Goal: Check status: Check status

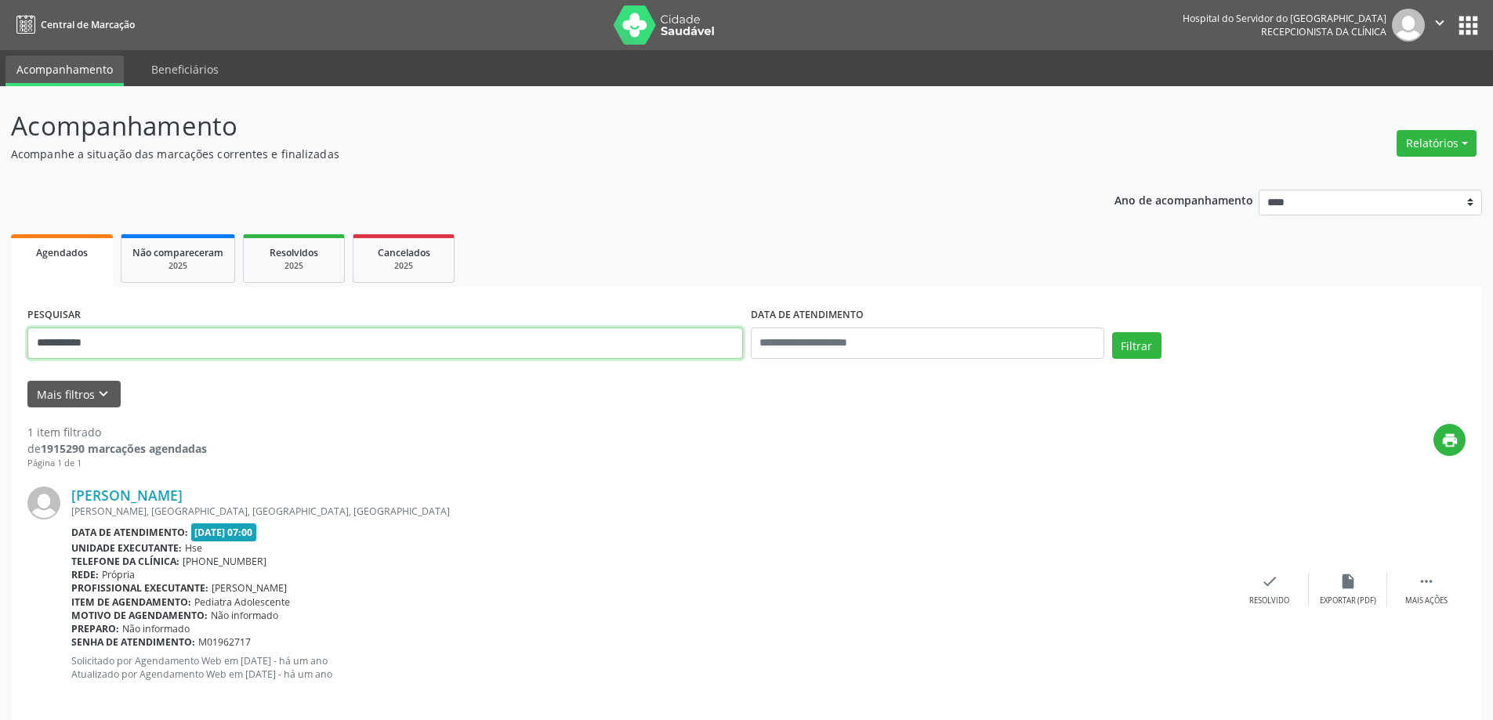
drag, startPoint x: 110, startPoint y: 350, endPoint x: 0, endPoint y: 361, distance: 110.2
click at [0, 361] on div "**********" at bounding box center [746, 411] width 1493 height 651
click at [81, 396] on button "Mais filtros keyboard_arrow_down" at bounding box center [73, 394] width 93 height 27
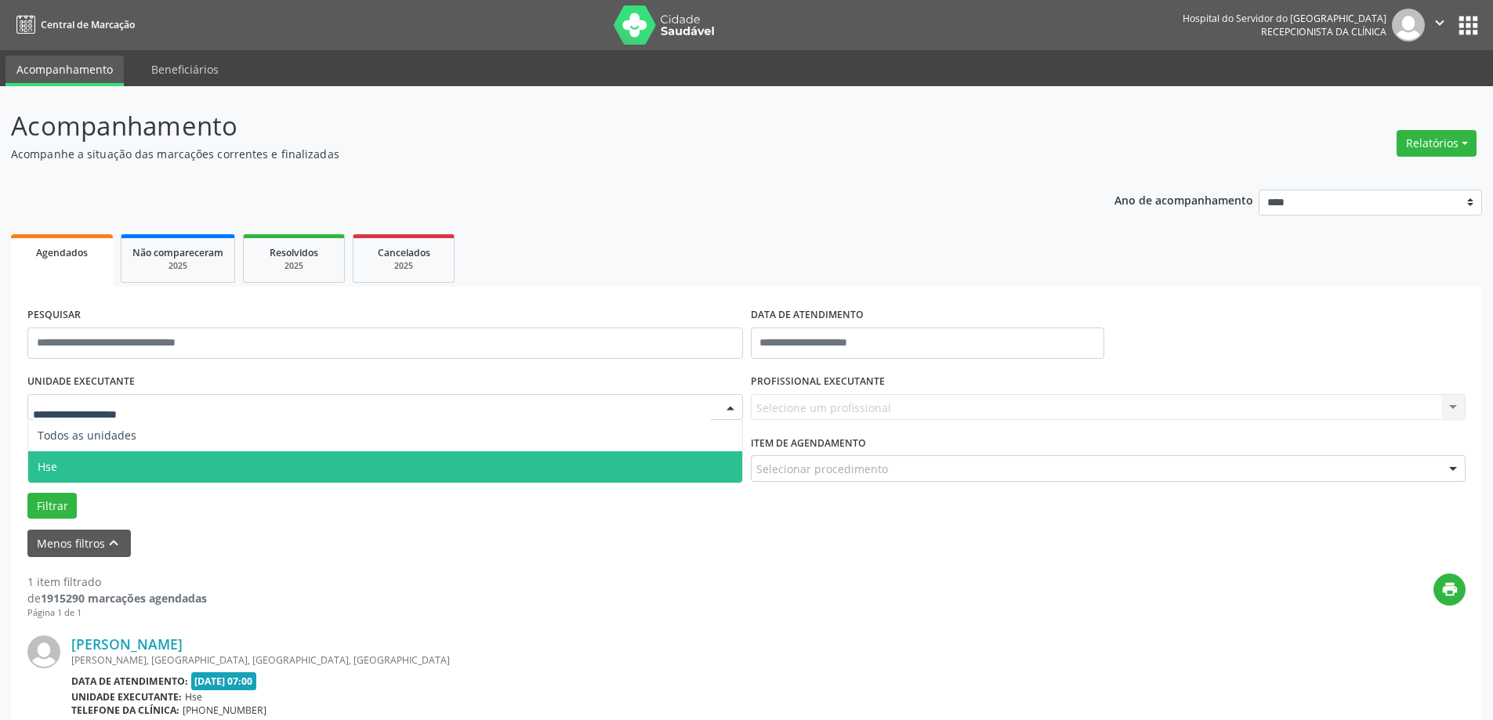
click at [60, 465] on span "Hse" at bounding box center [385, 467] width 714 height 31
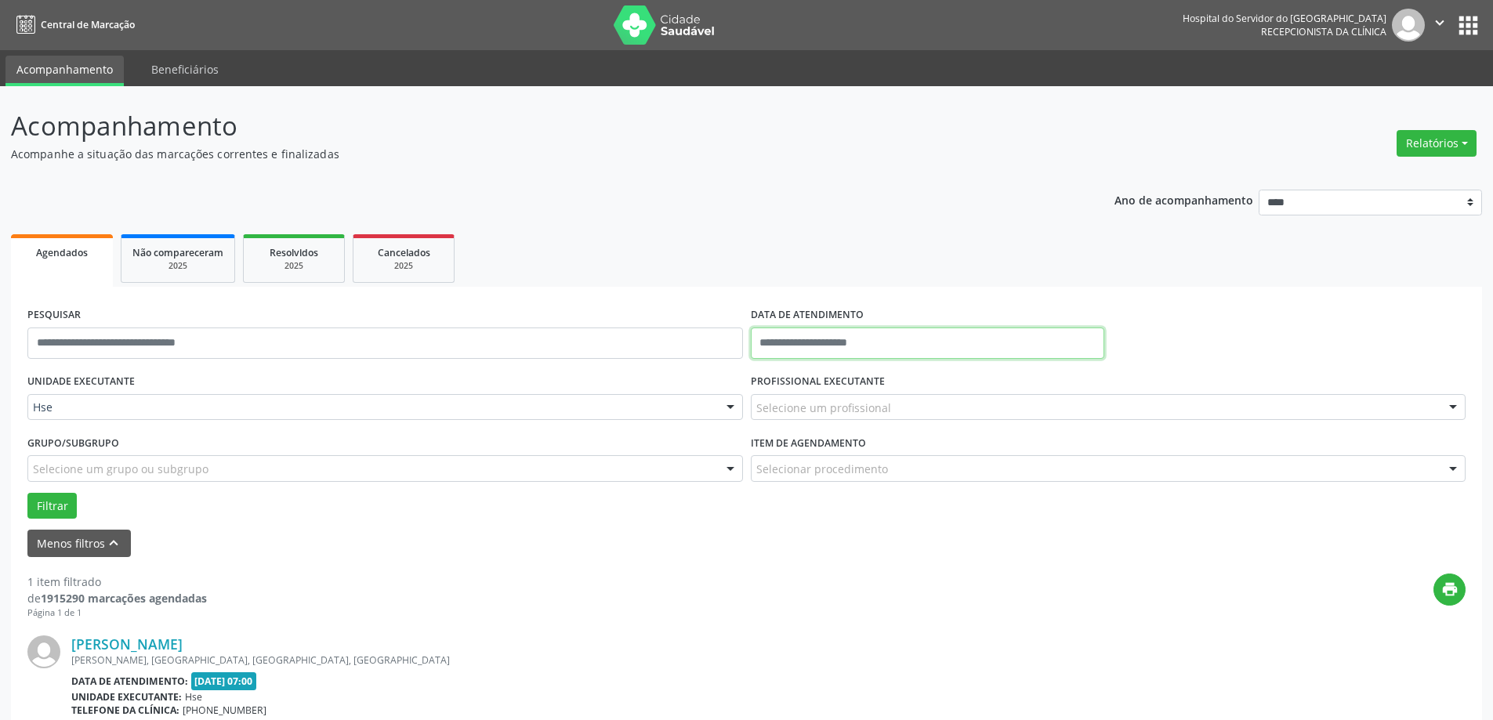
click at [905, 350] on input "text" at bounding box center [928, 343] width 354 height 31
click at [872, 429] on span "3" at bounding box center [871, 425] width 31 height 31
type input "**********"
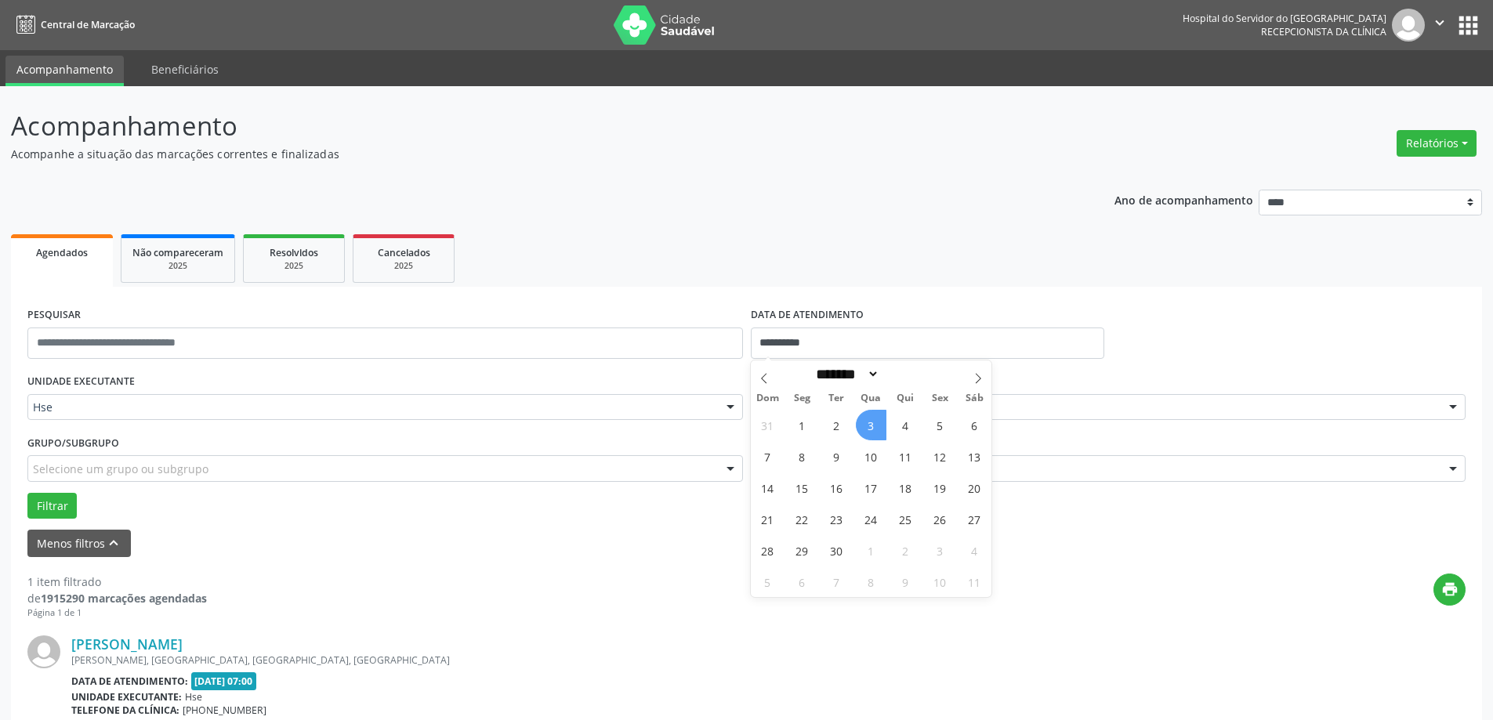
click at [872, 429] on span "3" at bounding box center [871, 425] width 31 height 31
click at [816, 417] on div "Selecione um profissional" at bounding box center [1109, 407] width 716 height 27
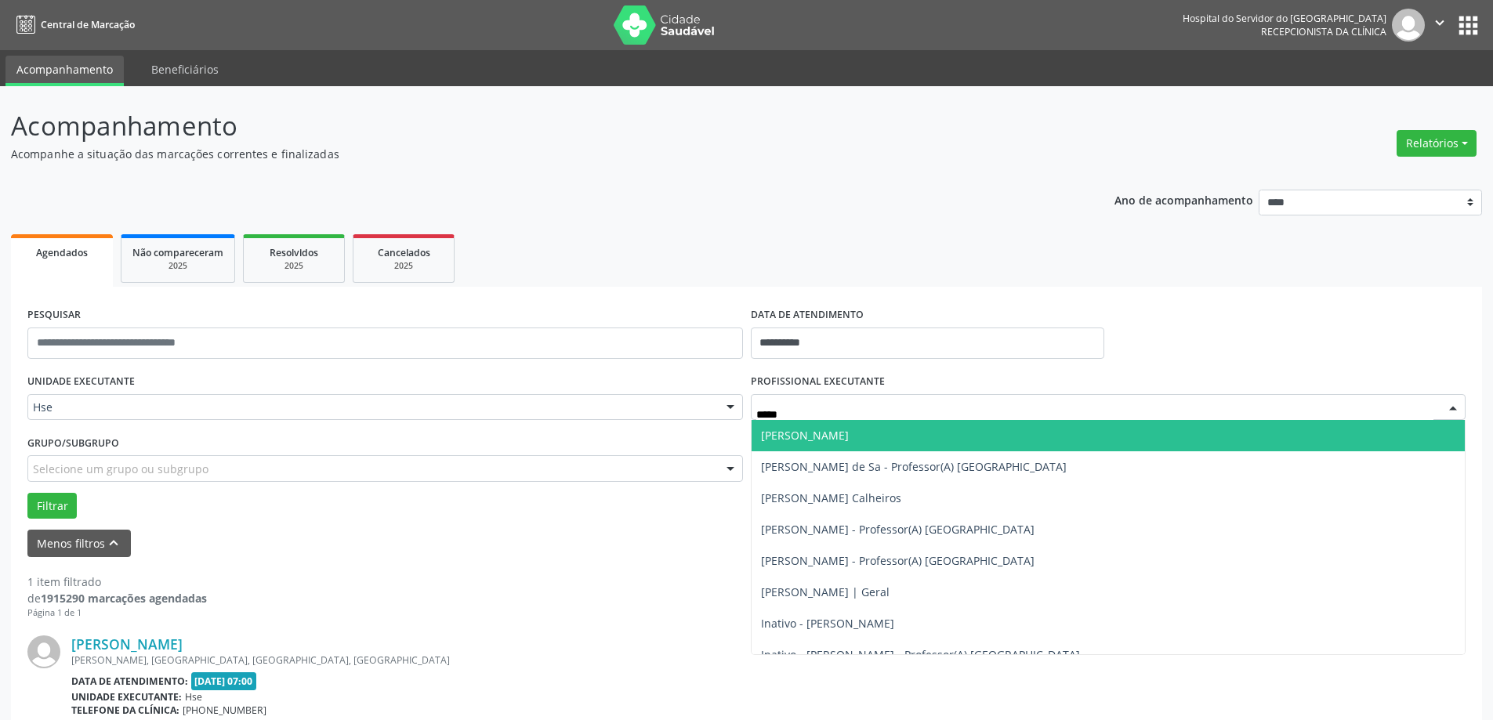
type input "******"
click at [809, 436] on span "[PERSON_NAME]" at bounding box center [805, 435] width 88 height 15
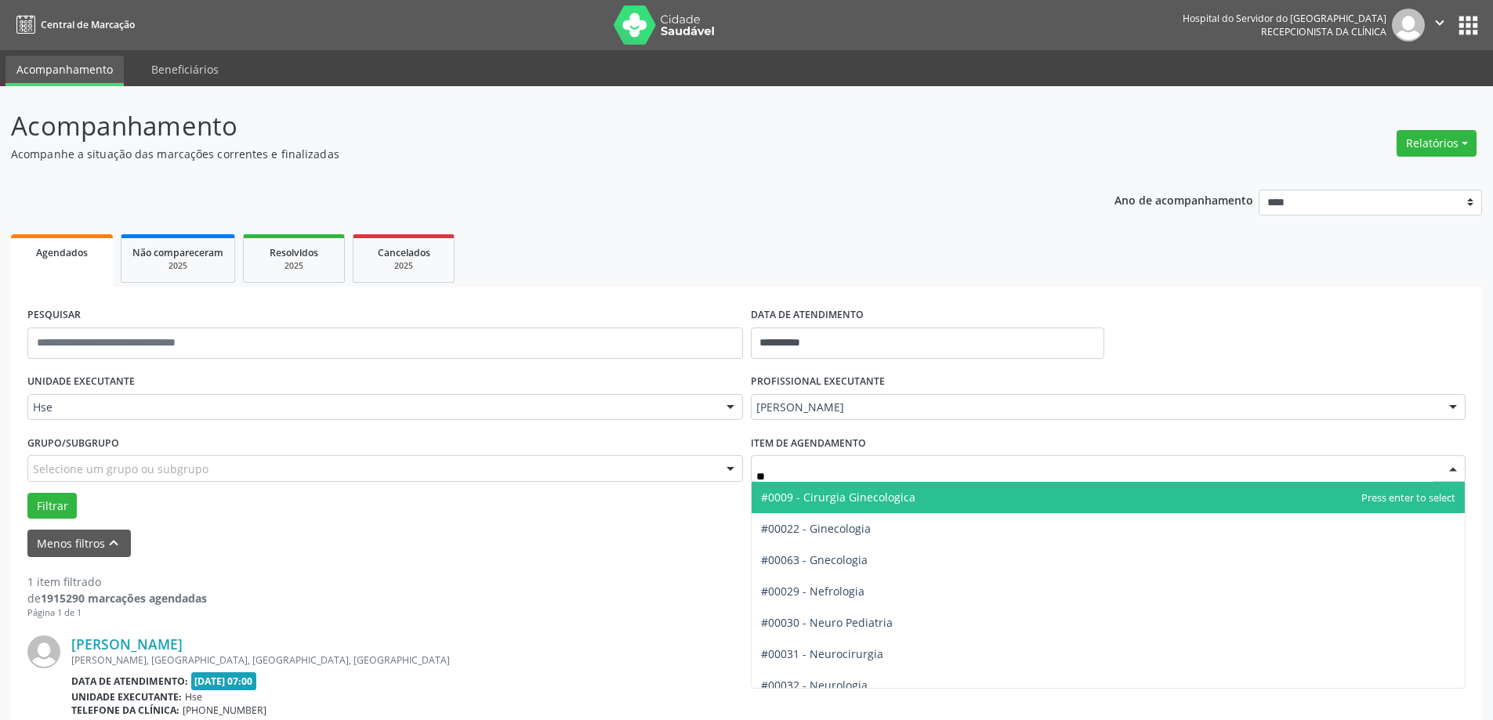
type input "***"
click at [809, 494] on span "#00030 - Neuro Pediatria" at bounding box center [827, 497] width 132 height 15
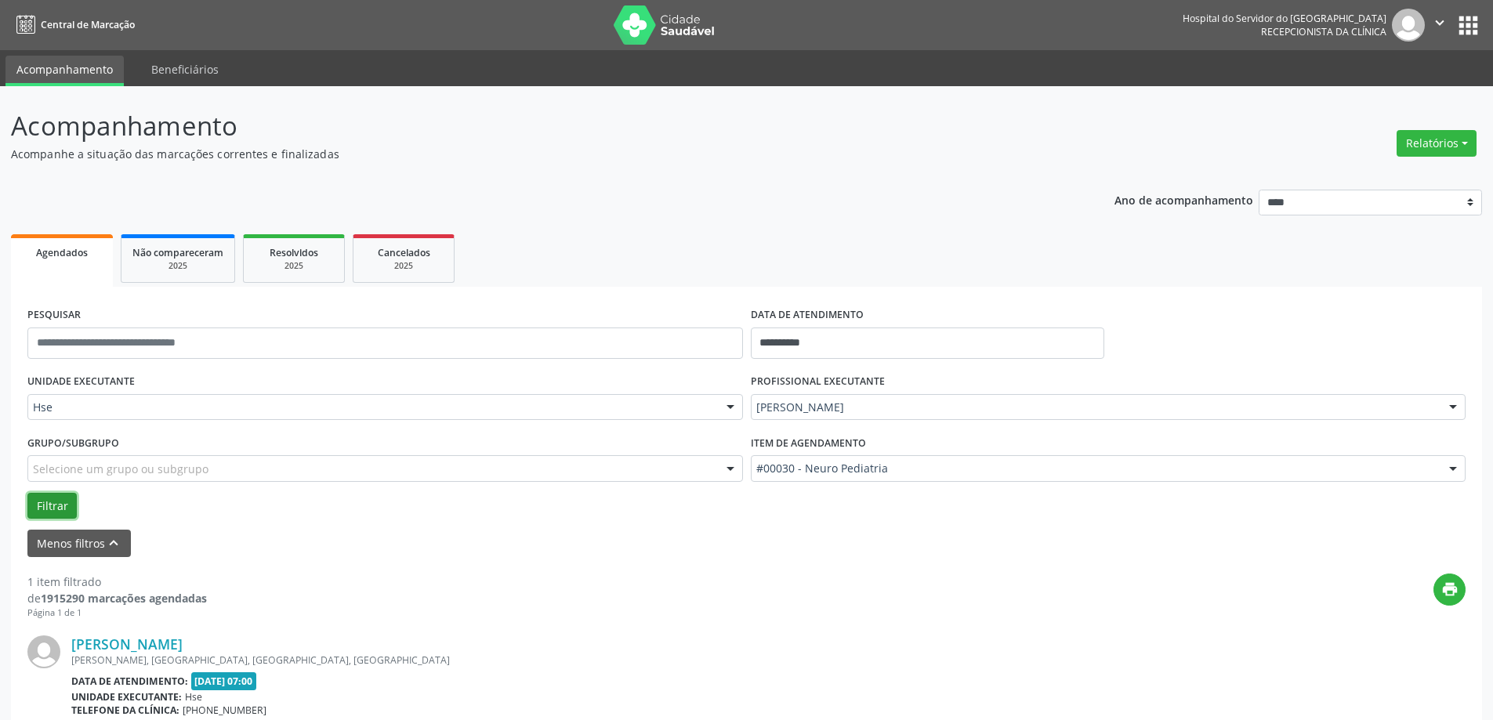
drag, startPoint x: 31, startPoint y: 506, endPoint x: 39, endPoint y: 508, distance: 8.0
click at [34, 507] on button "Filtrar" at bounding box center [51, 506] width 49 height 27
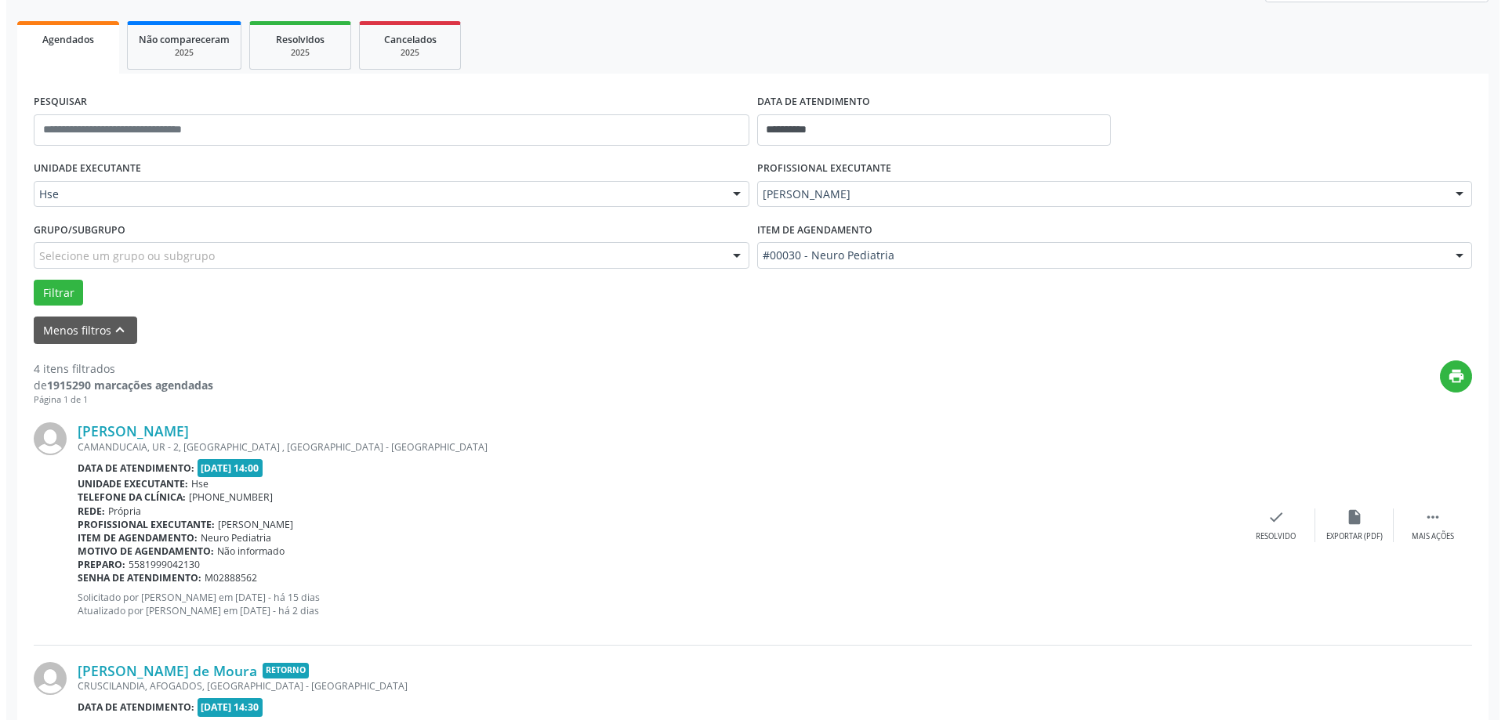
scroll to position [235, 0]
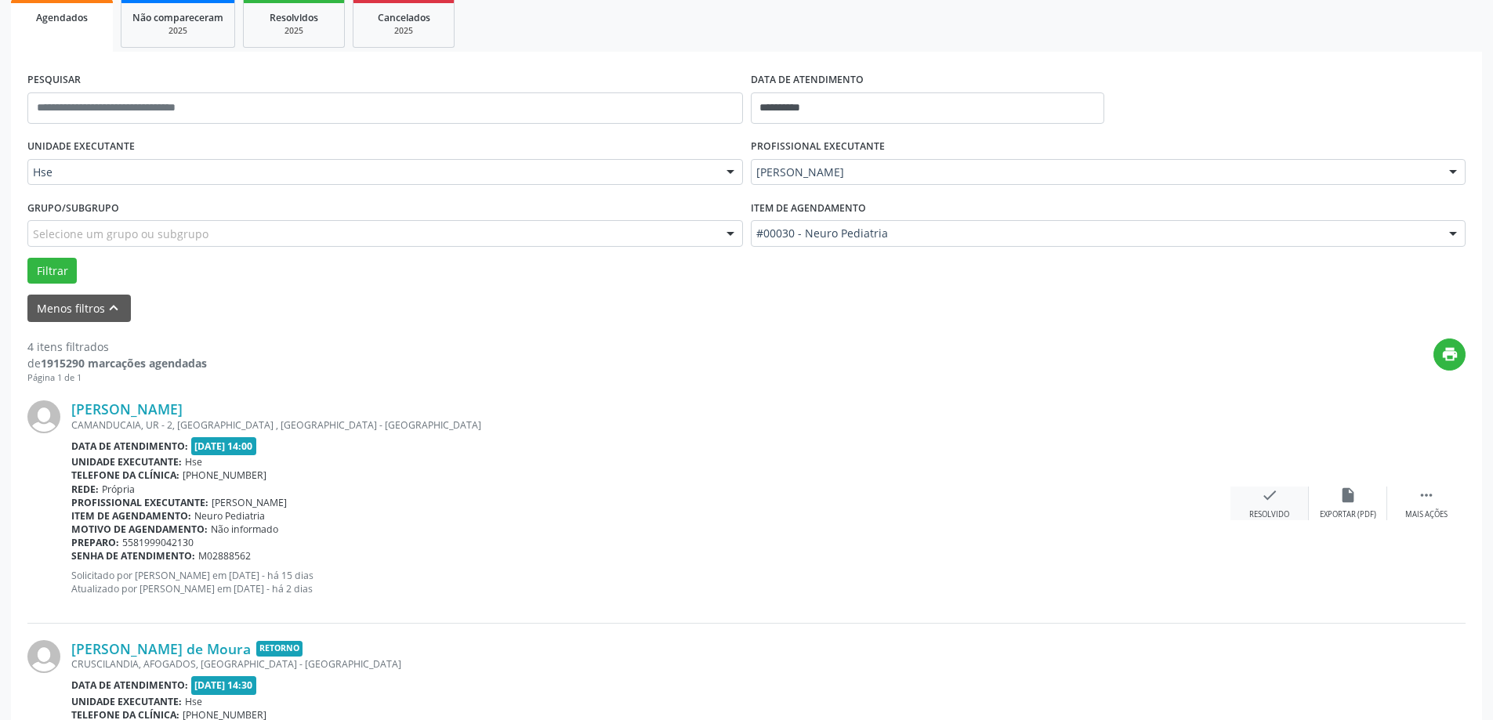
click at [1268, 505] on div "check Resolvido" at bounding box center [1270, 504] width 78 height 34
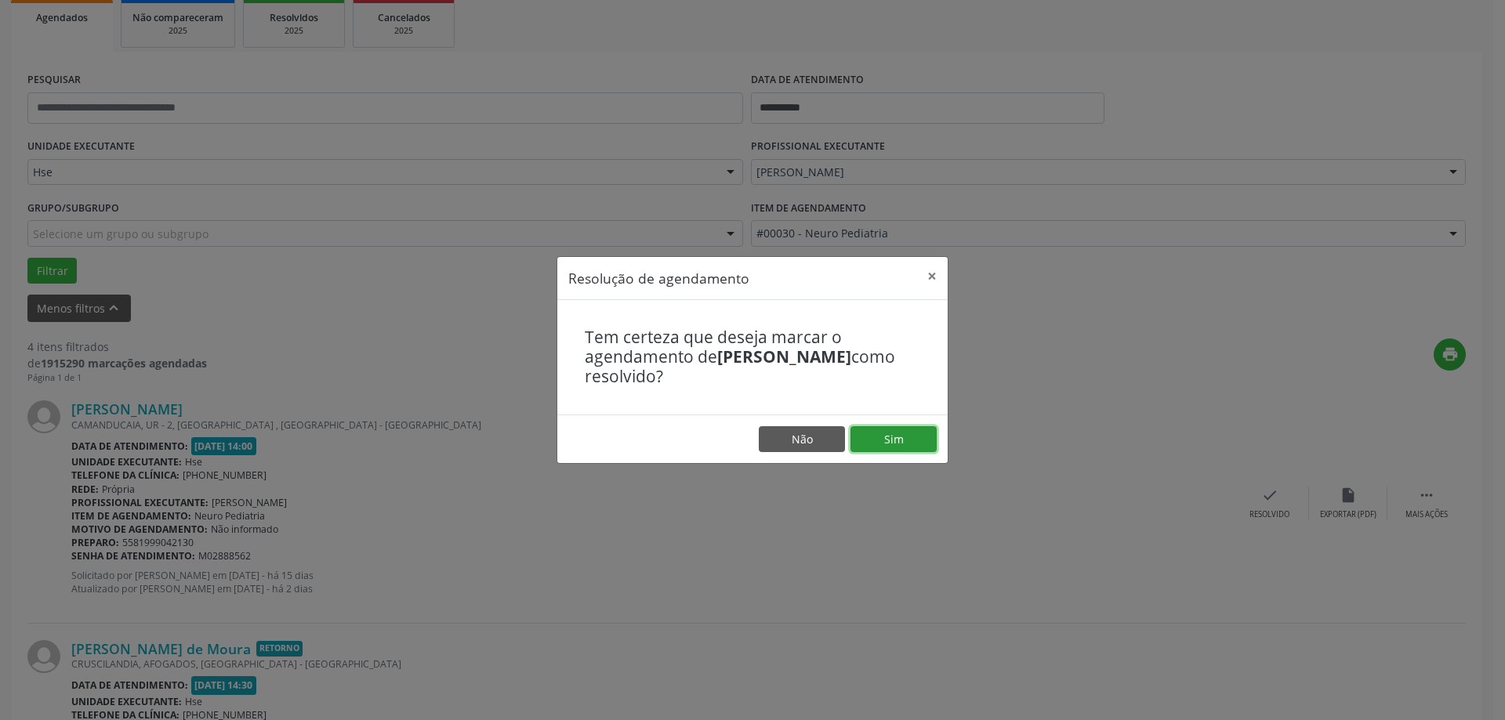
click at [902, 440] on button "Sim" at bounding box center [894, 439] width 86 height 27
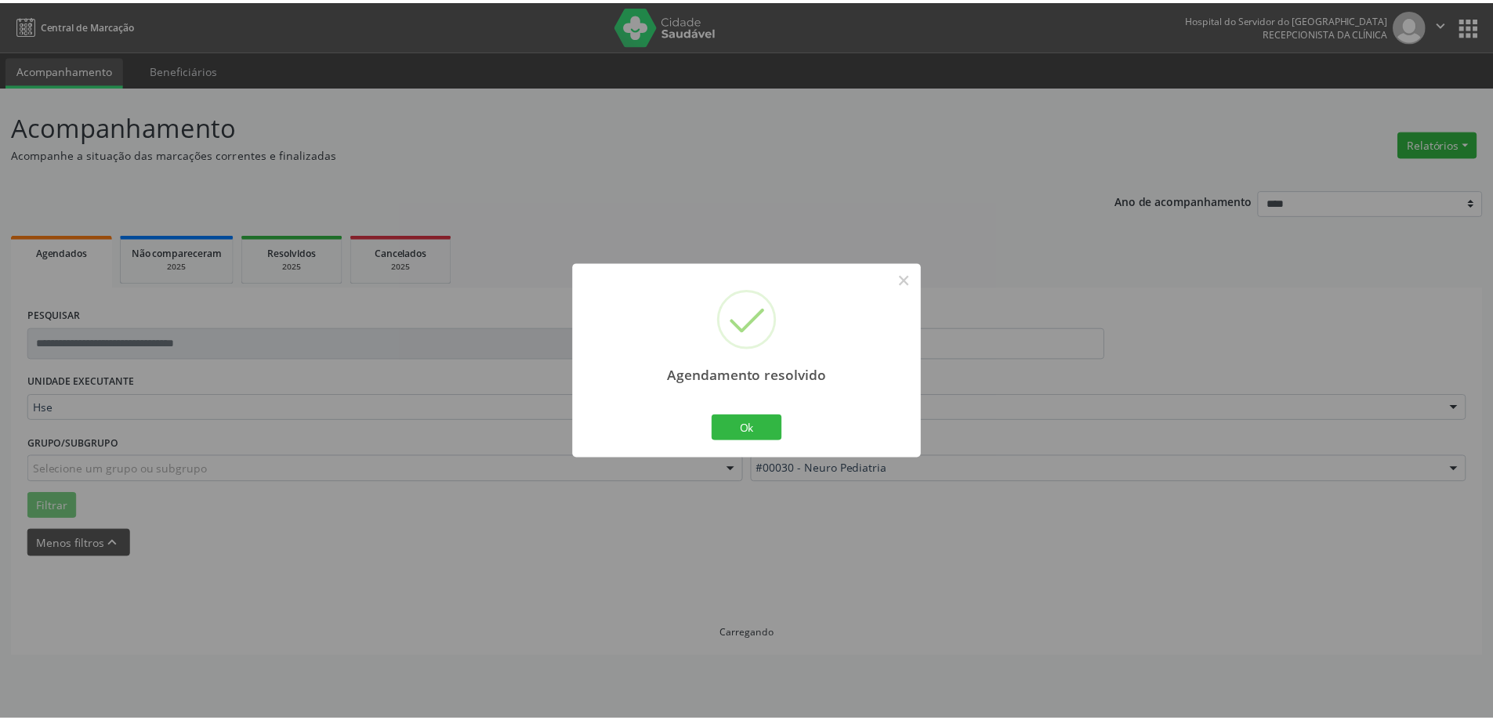
scroll to position [0, 0]
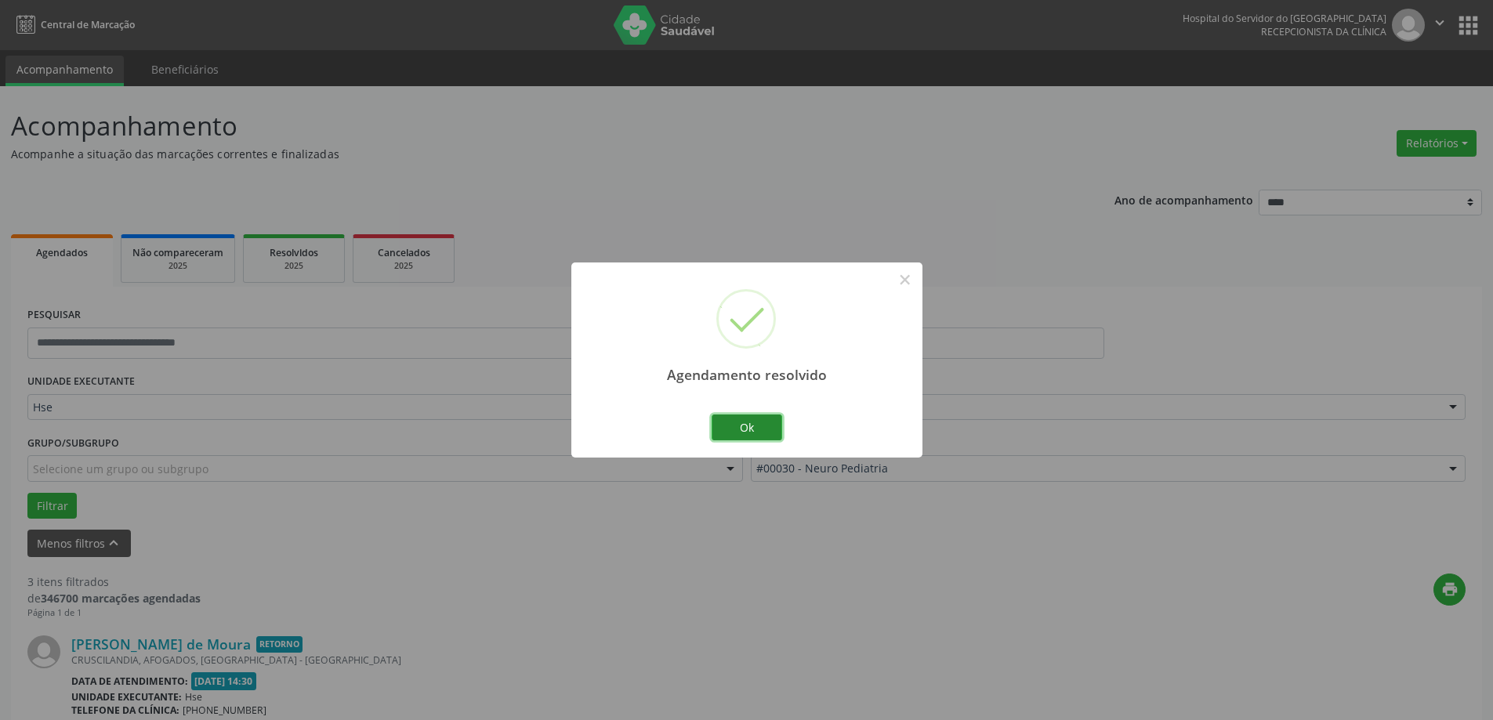
click at [717, 427] on button "Ok" at bounding box center [747, 428] width 71 height 27
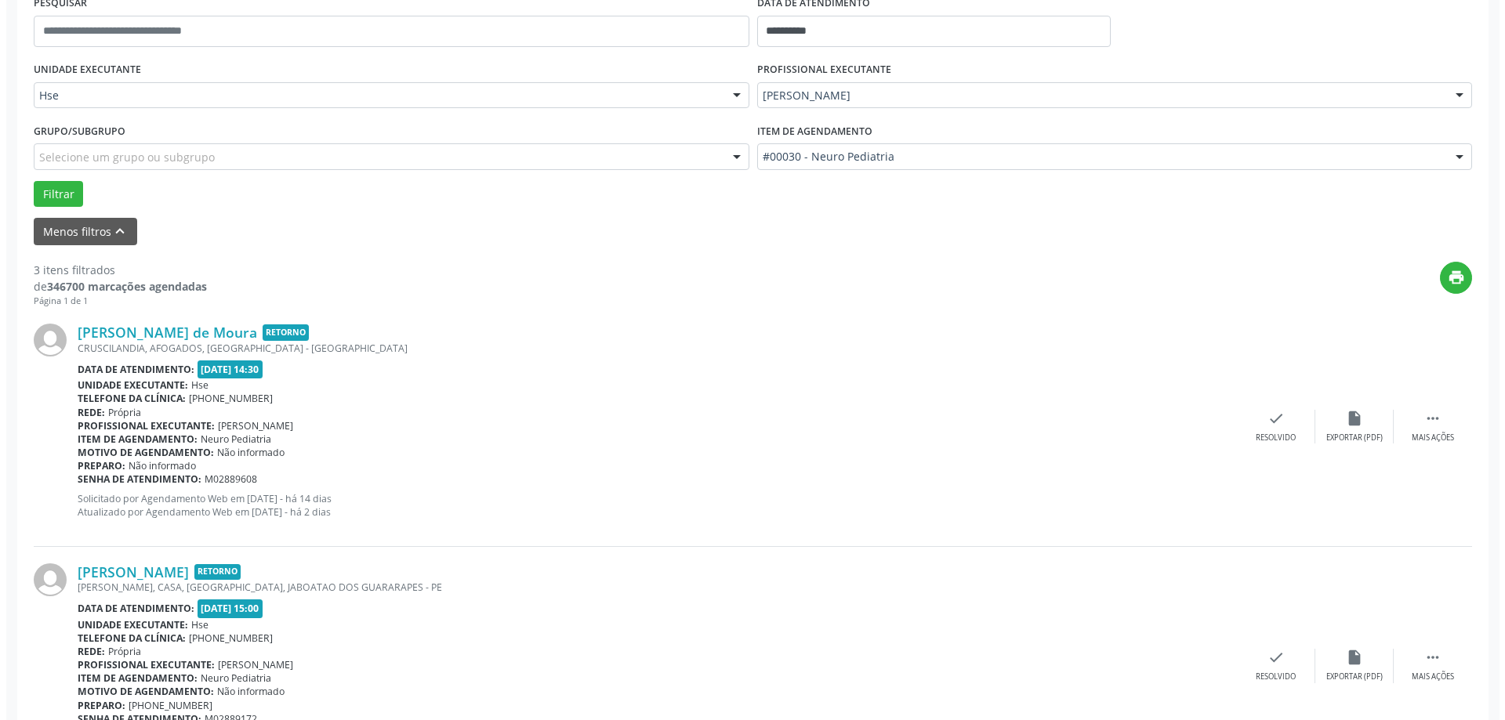
scroll to position [314, 0]
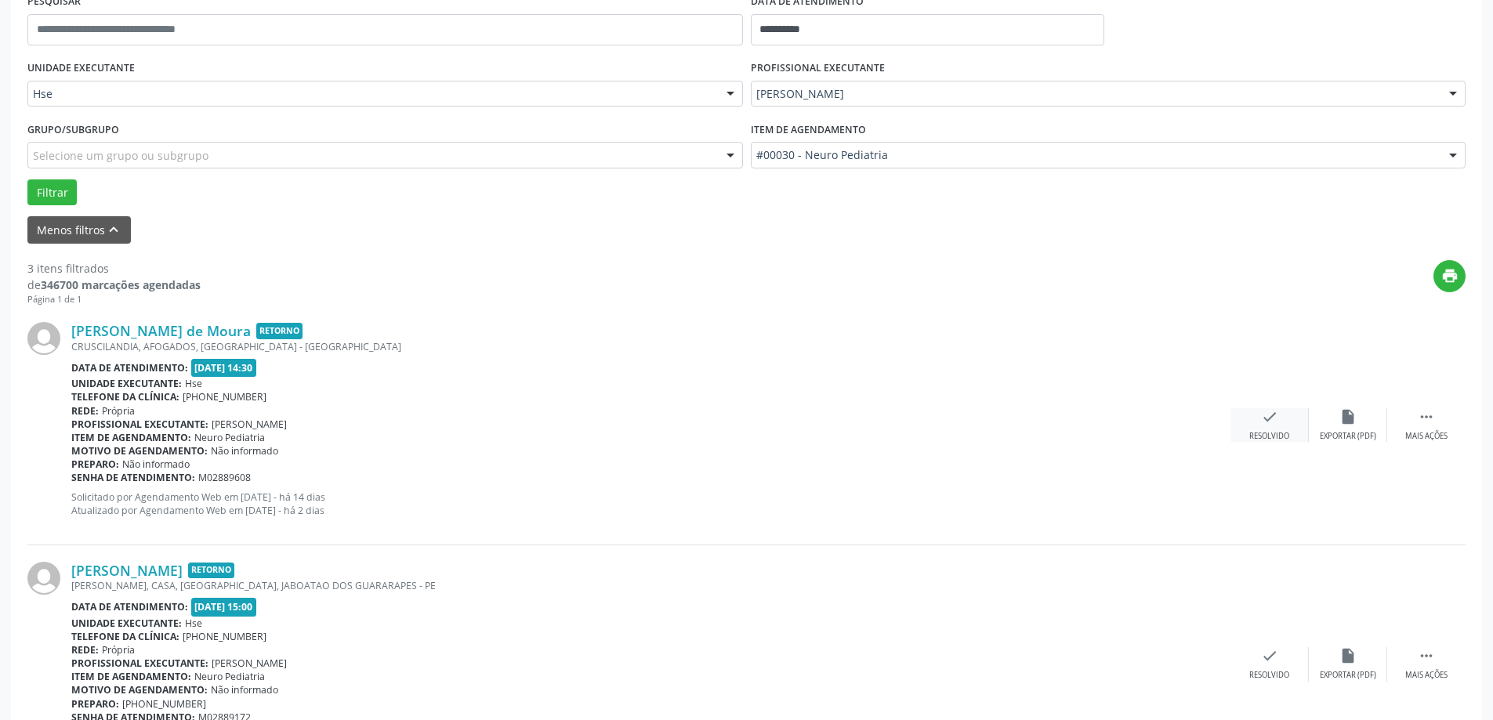
click at [1290, 414] on div "check Resolvido" at bounding box center [1270, 425] width 78 height 34
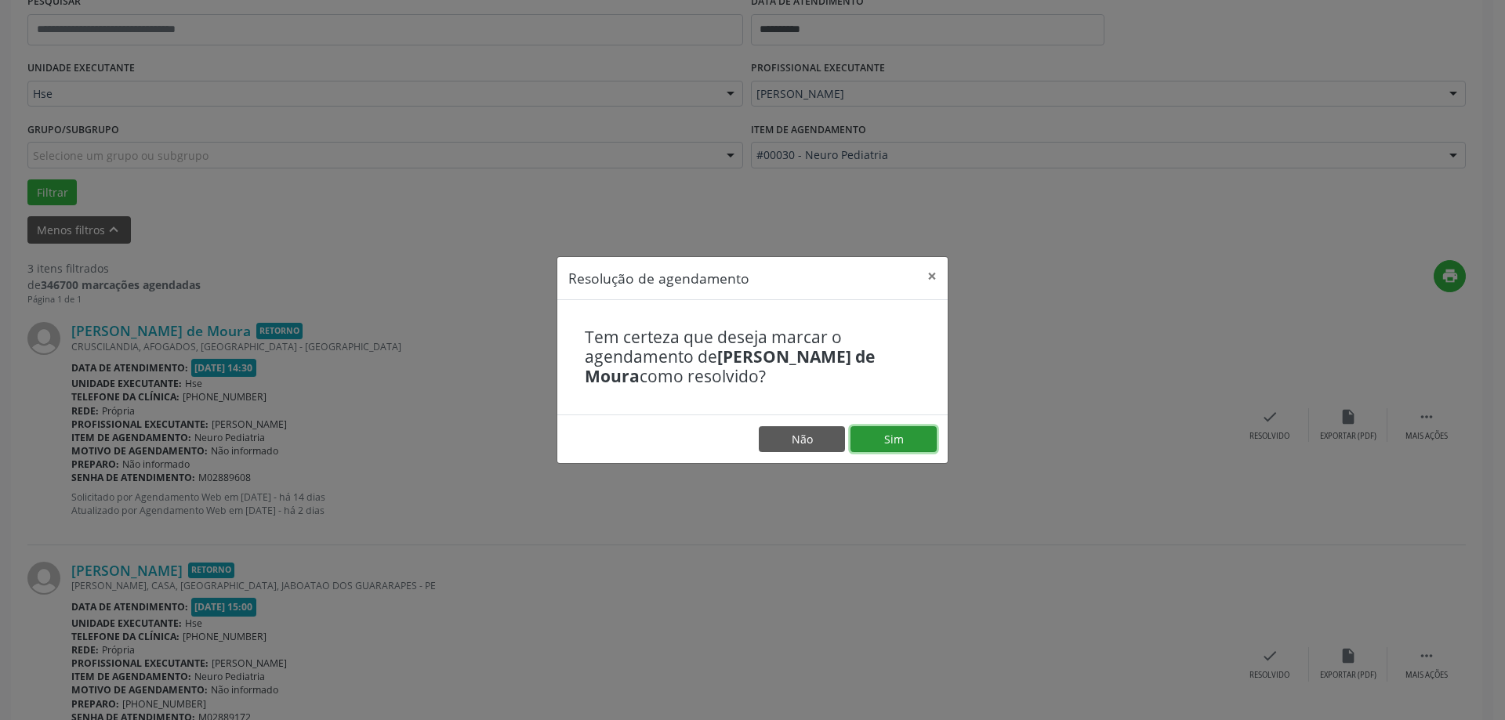
click at [894, 437] on button "Sim" at bounding box center [894, 439] width 86 height 27
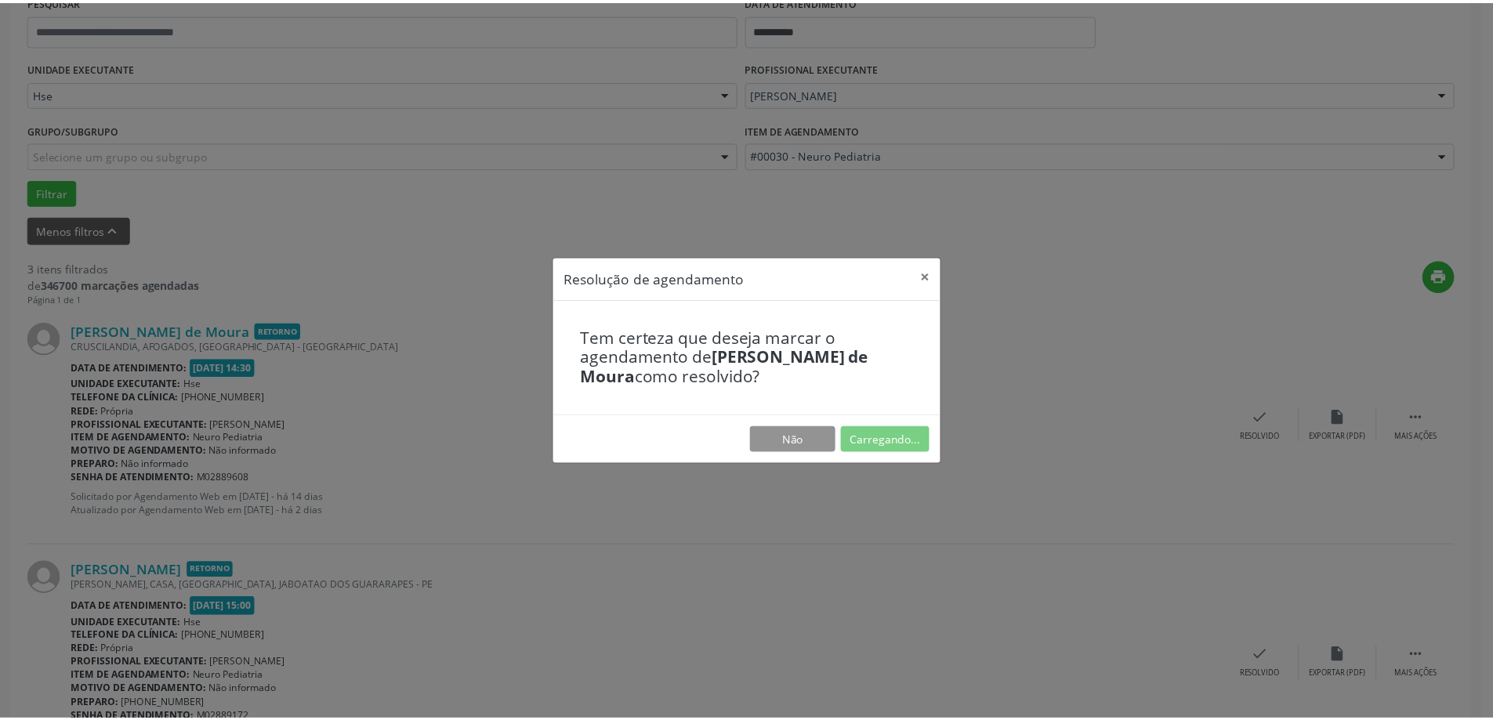
scroll to position [0, 0]
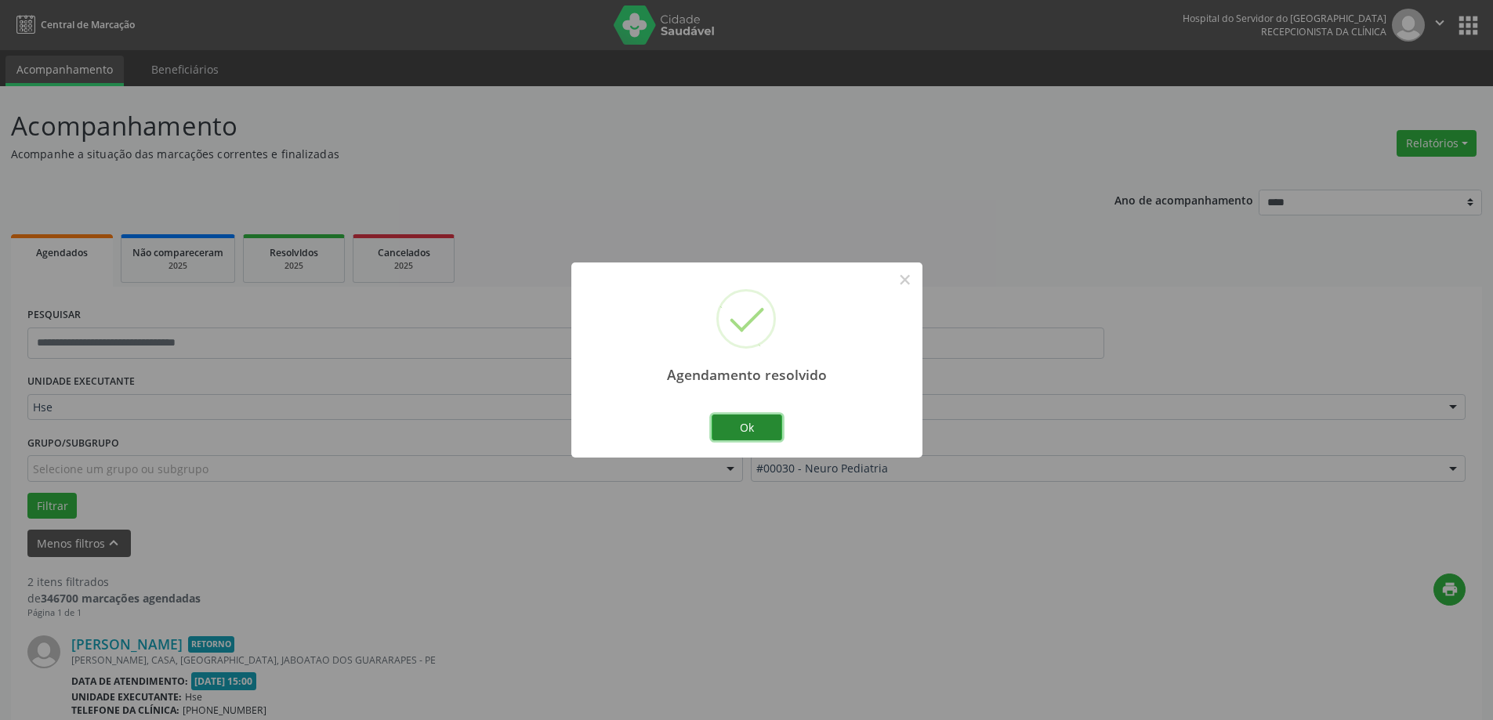
click at [727, 430] on button "Ok" at bounding box center [747, 428] width 71 height 27
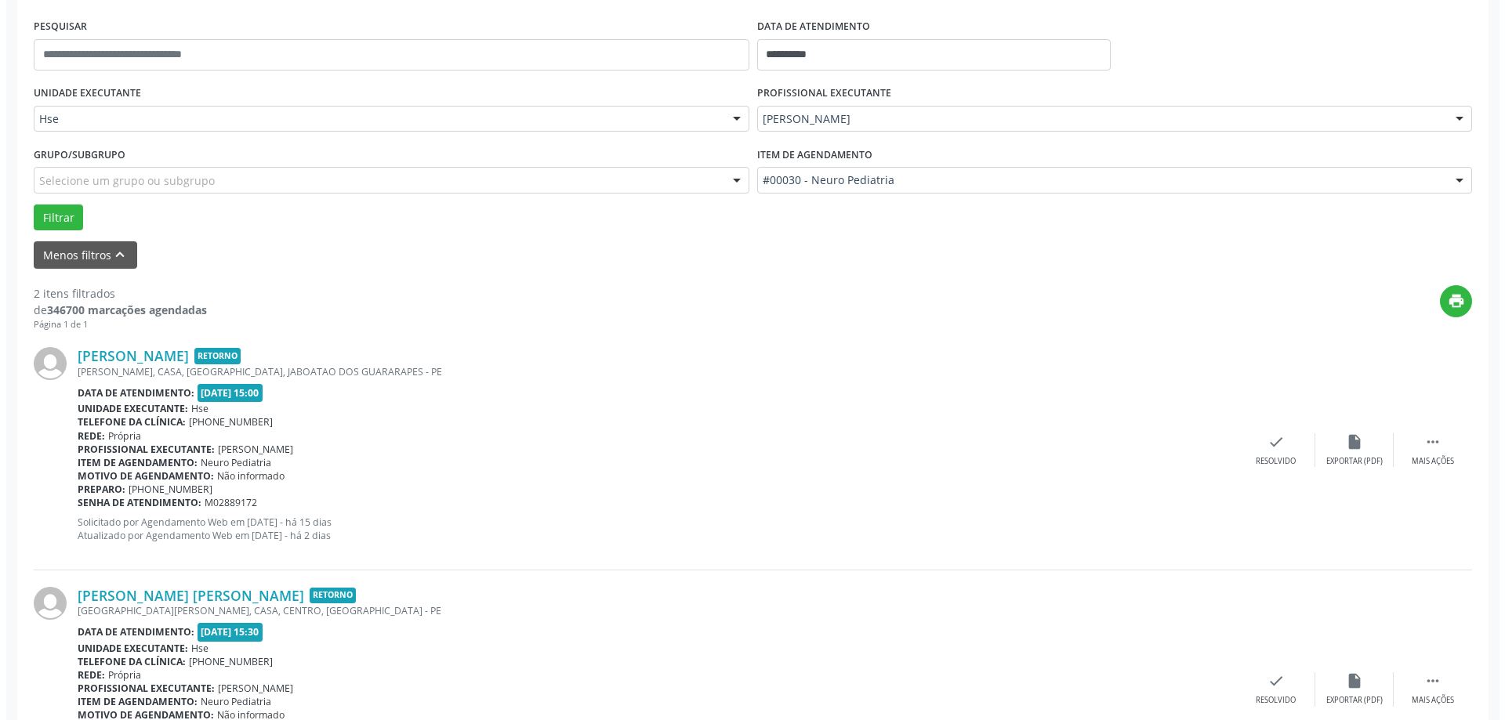
scroll to position [314, 0]
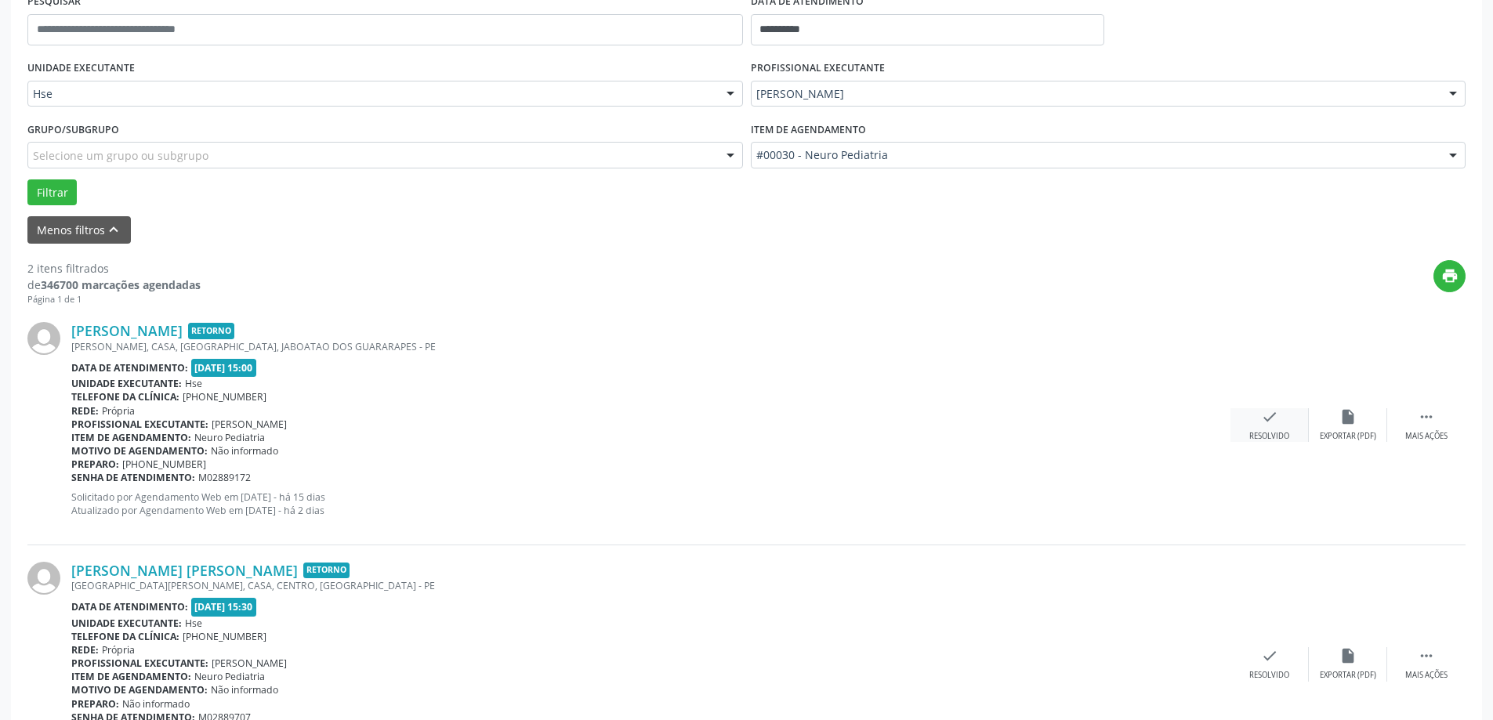
click at [1260, 430] on div "check Resolvido" at bounding box center [1270, 425] width 78 height 34
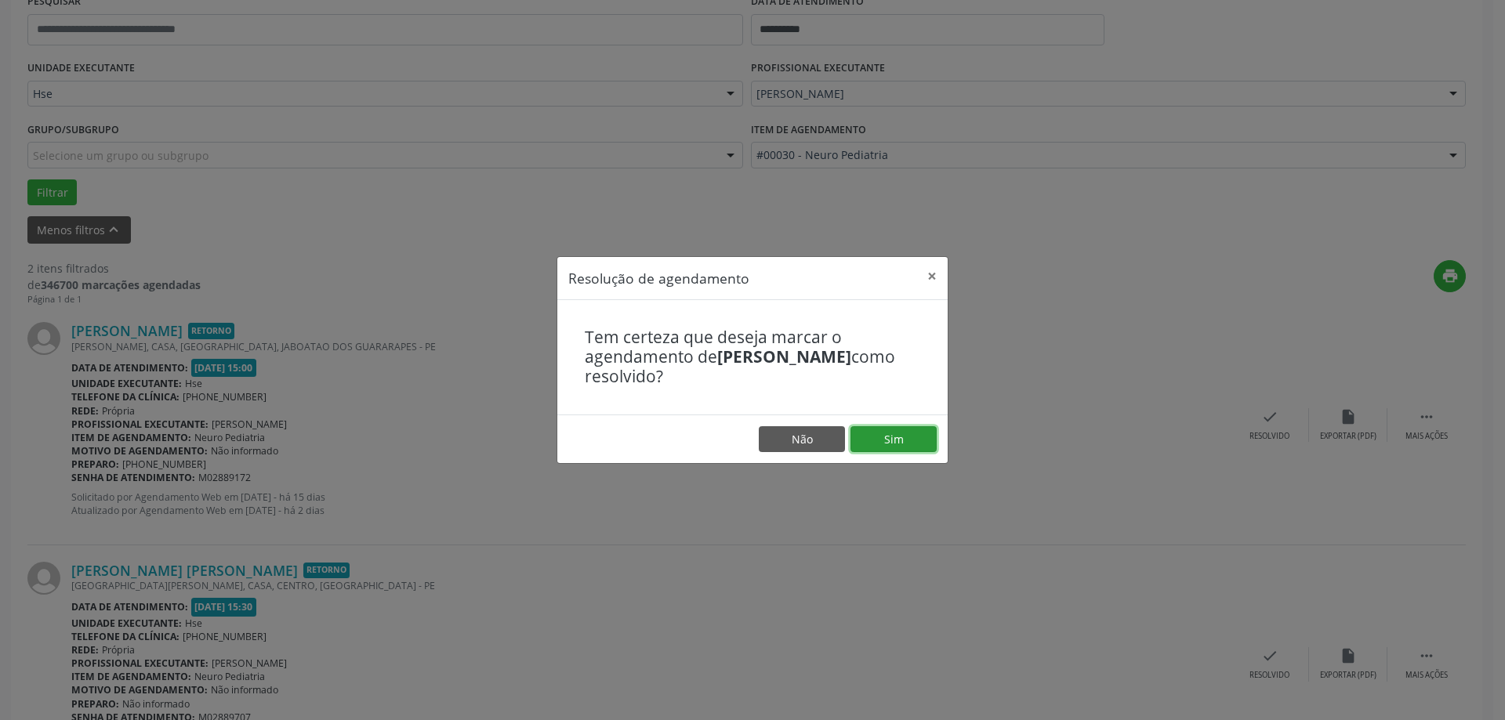
click at [891, 444] on button "Sim" at bounding box center [894, 439] width 86 height 27
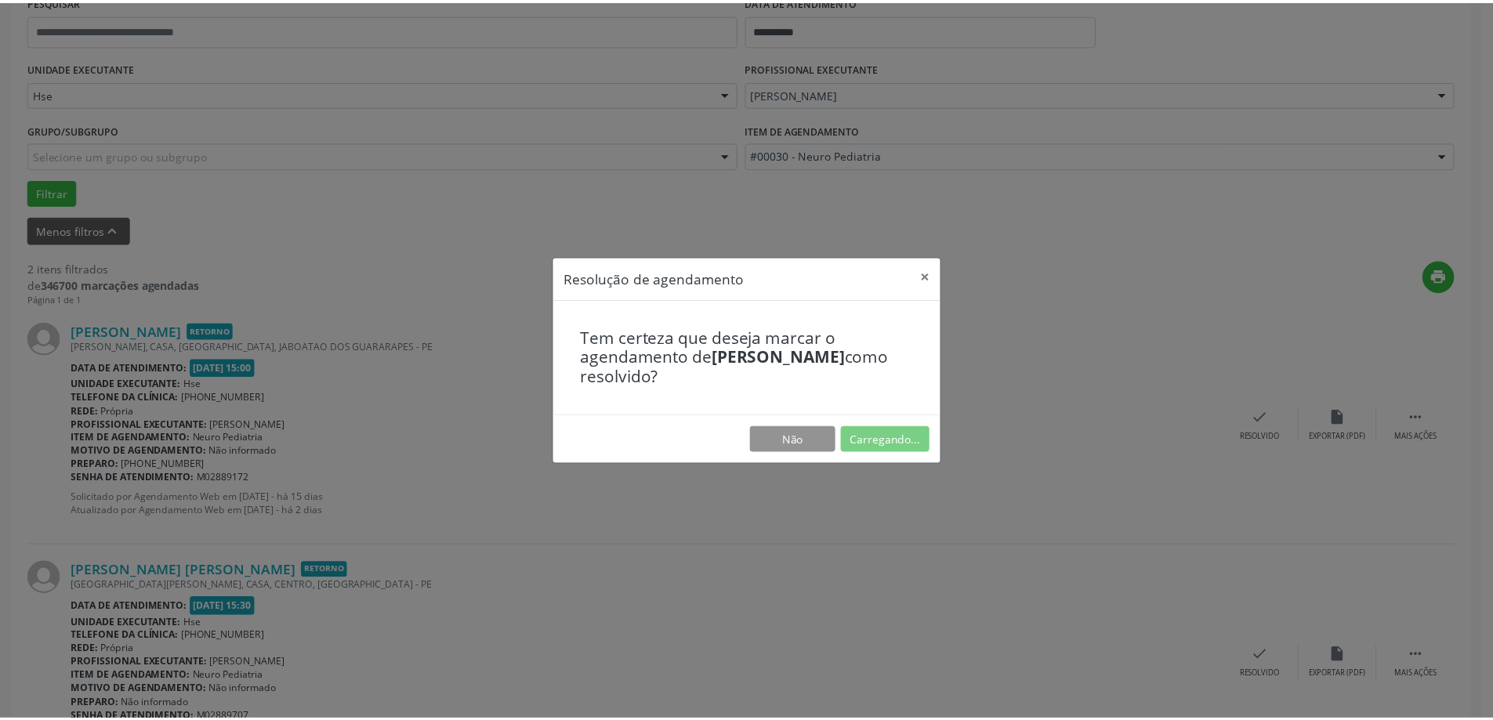
scroll to position [0, 0]
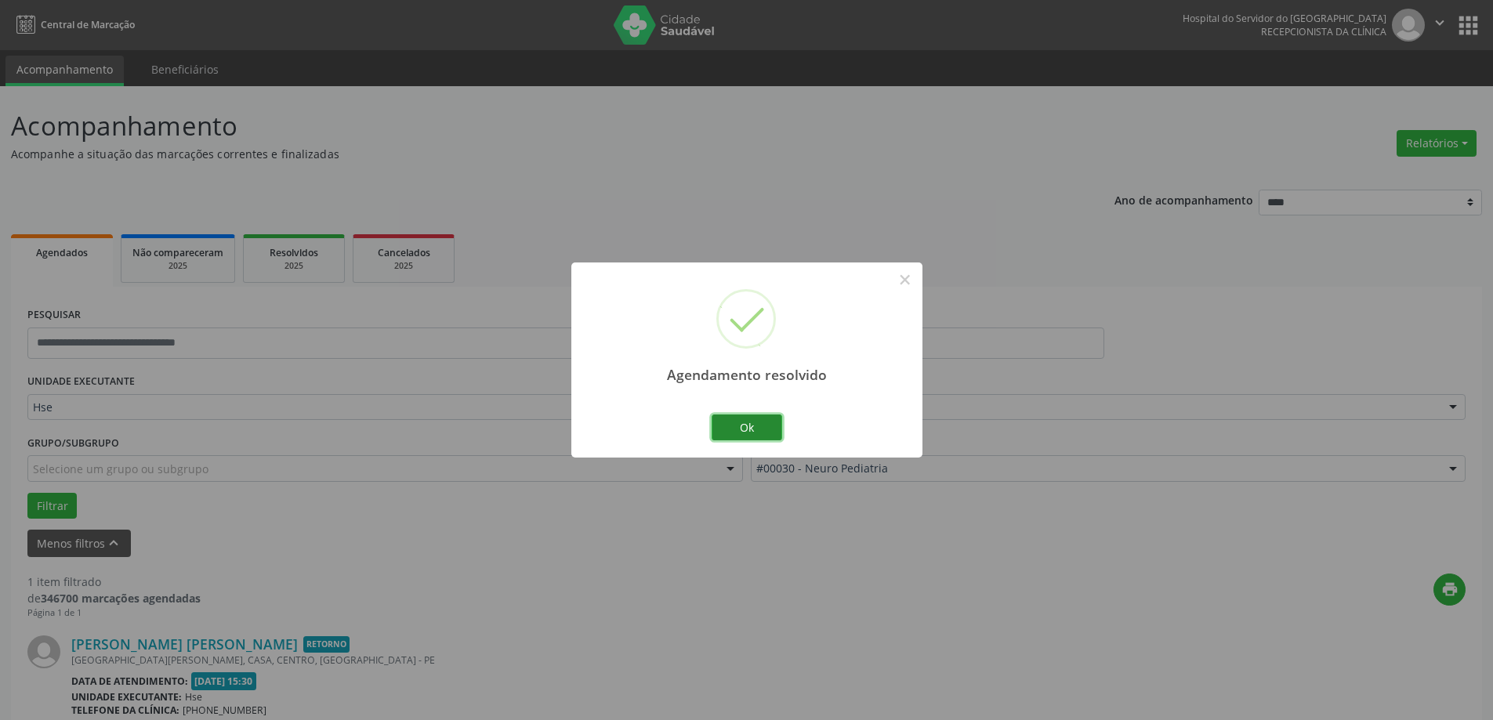
click at [755, 424] on button "Ok" at bounding box center [747, 428] width 71 height 27
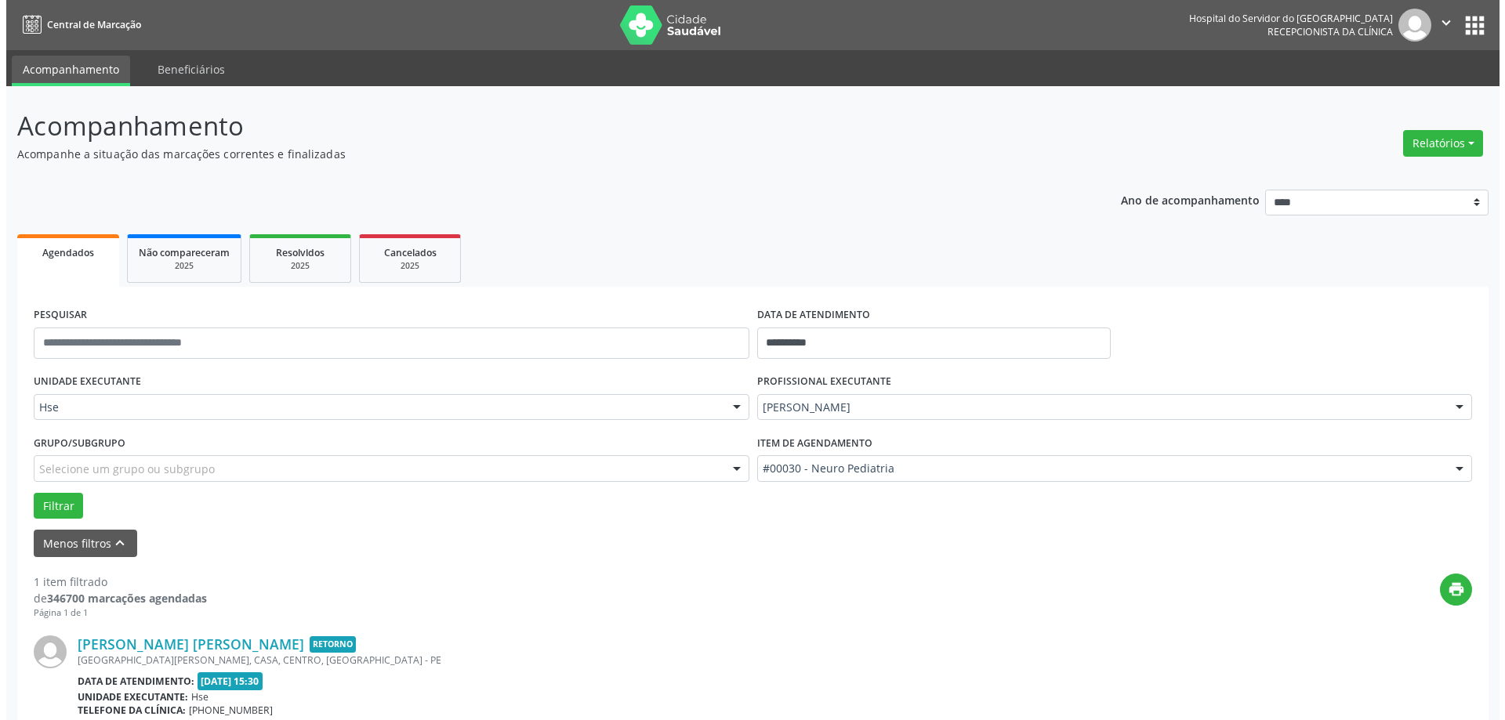
scroll to position [165, 0]
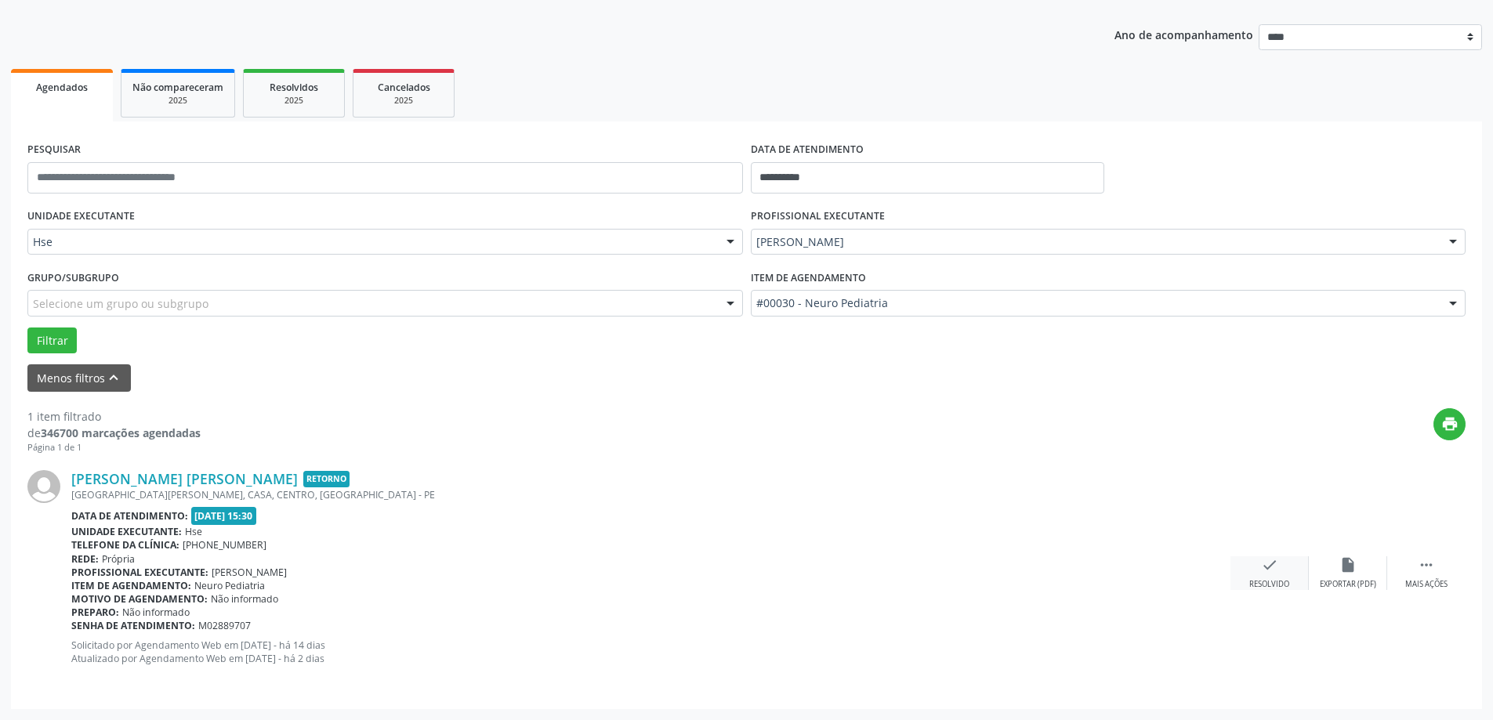
click at [1279, 571] on div "check Resolvido" at bounding box center [1270, 574] width 78 height 34
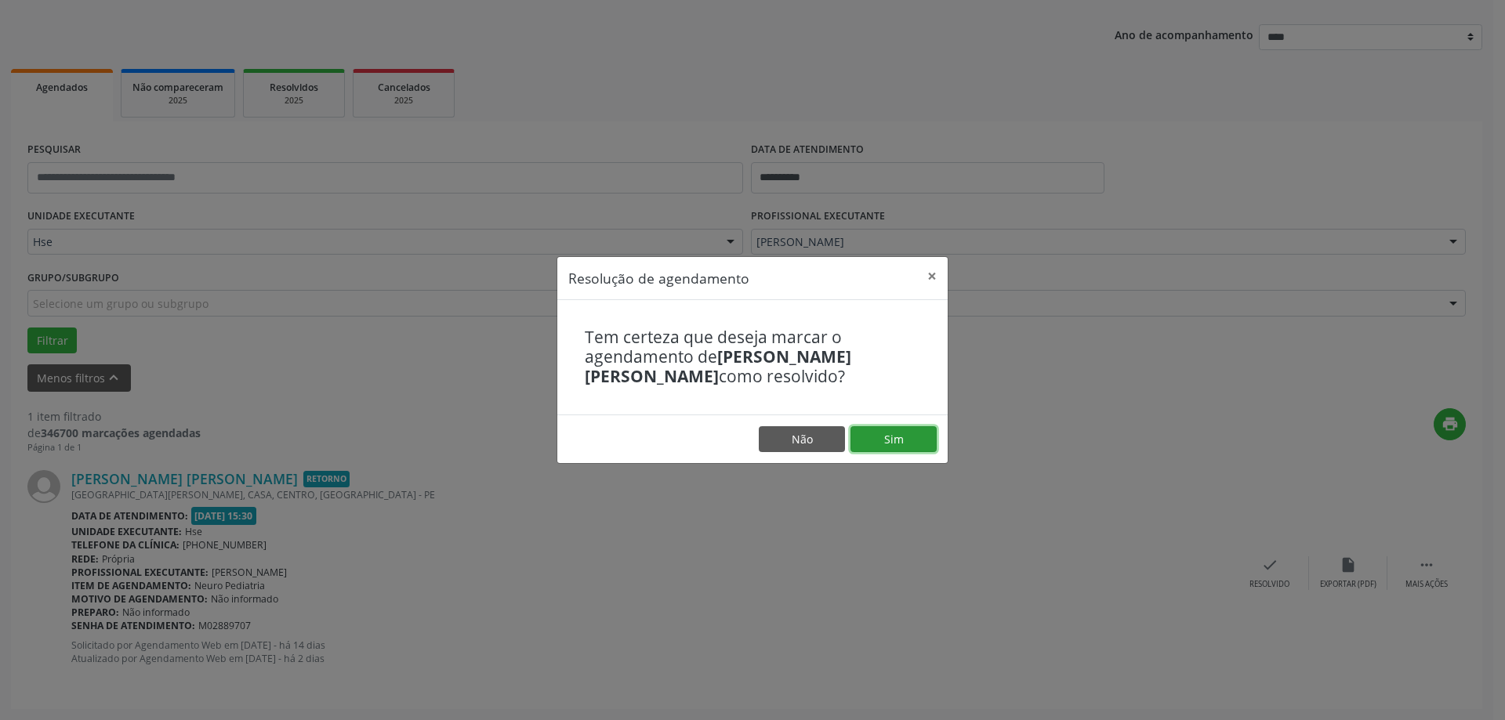
click at [886, 440] on button "Sim" at bounding box center [894, 439] width 86 height 27
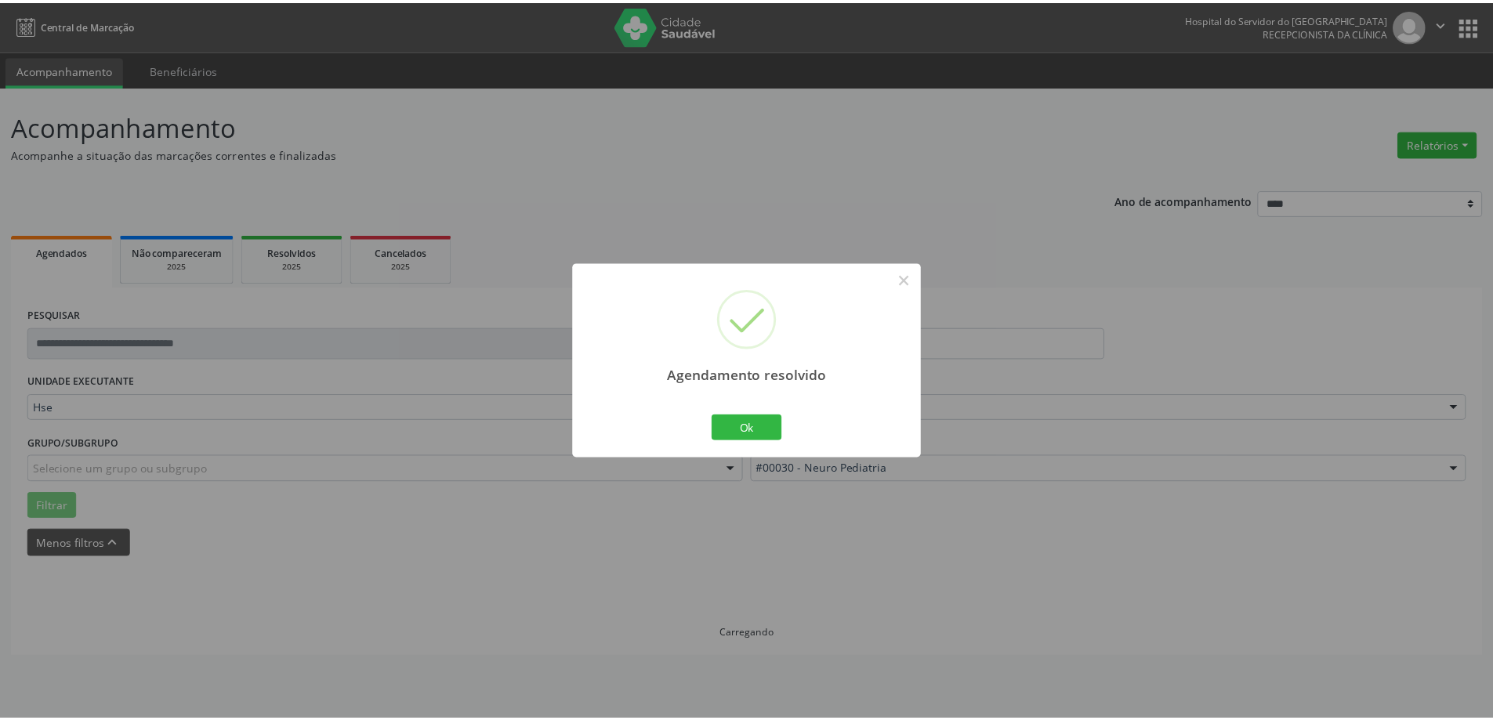
scroll to position [0, 0]
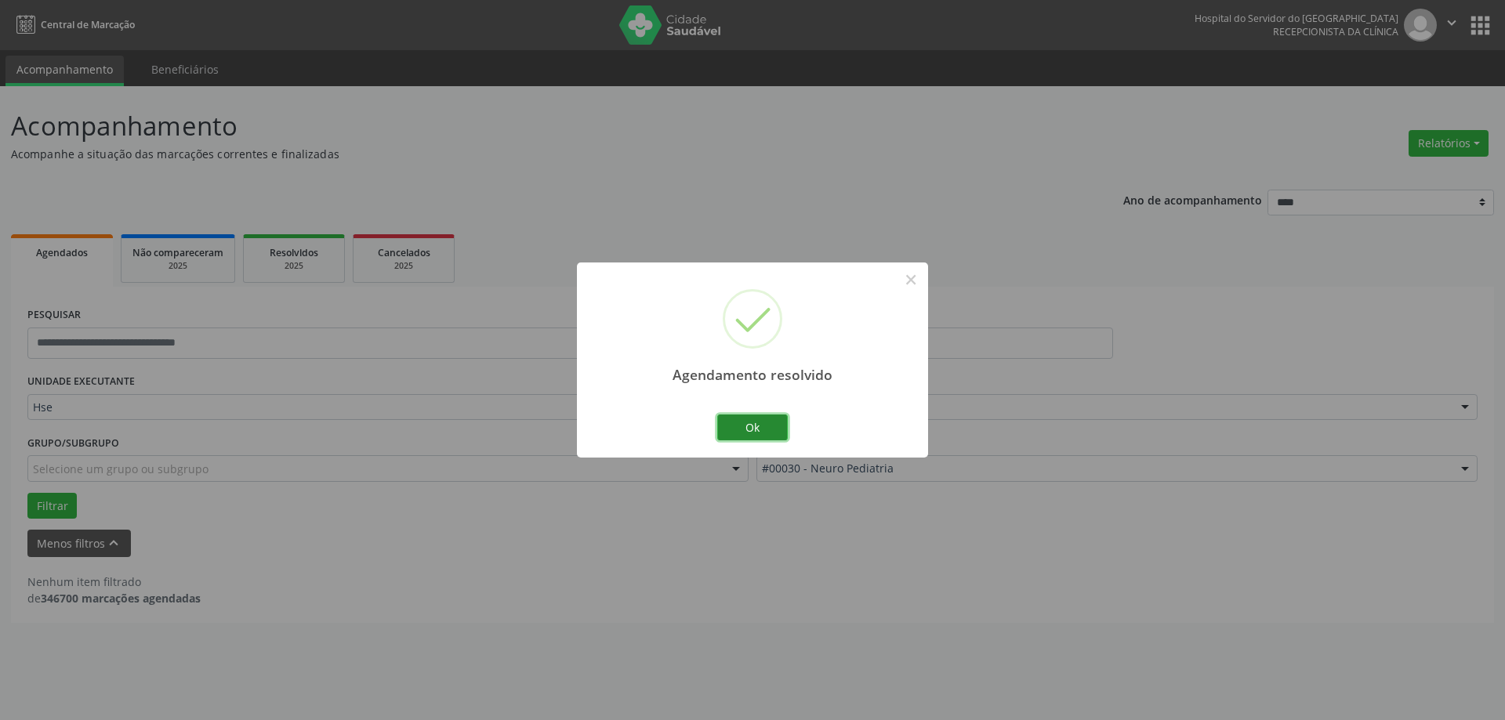
click at [737, 426] on button "Ok" at bounding box center [752, 428] width 71 height 27
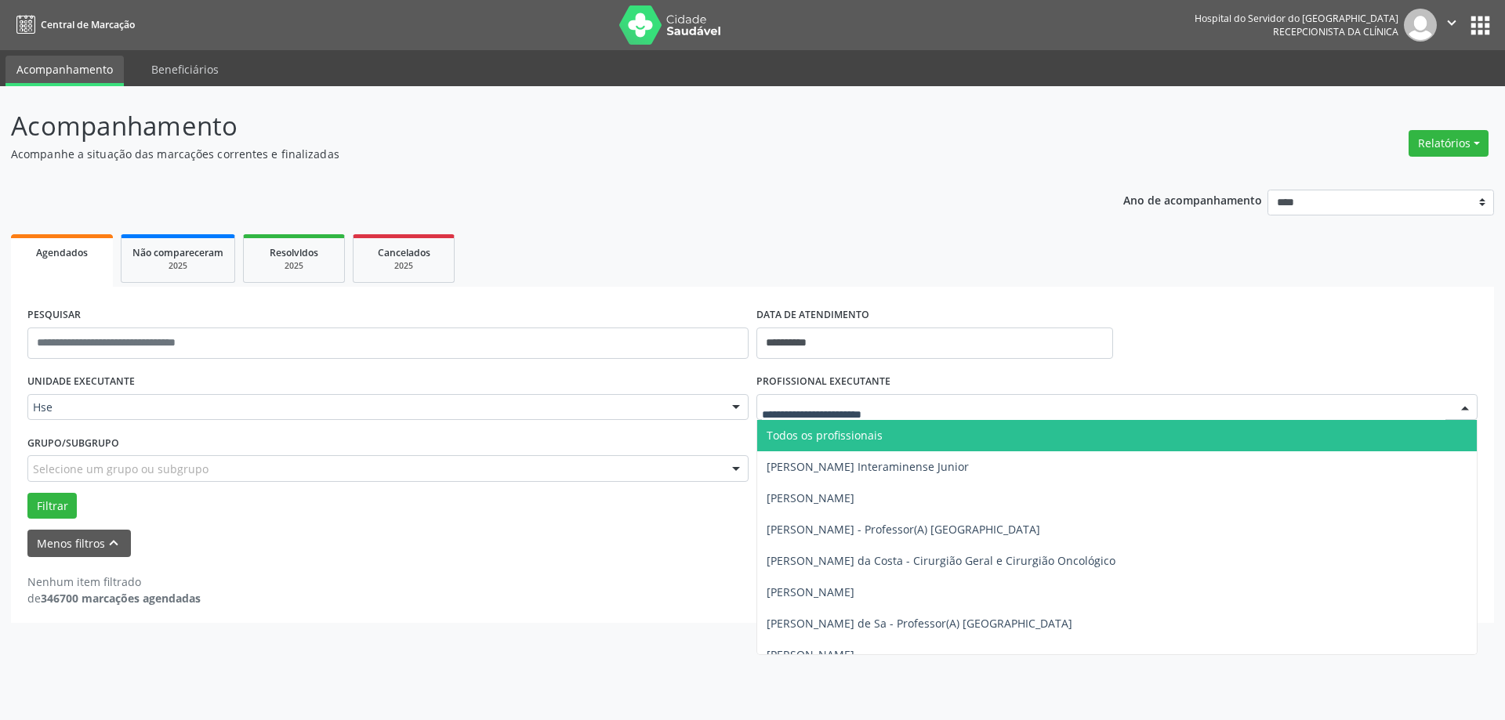
click at [972, 416] on div at bounding box center [1116, 407] width 721 height 27
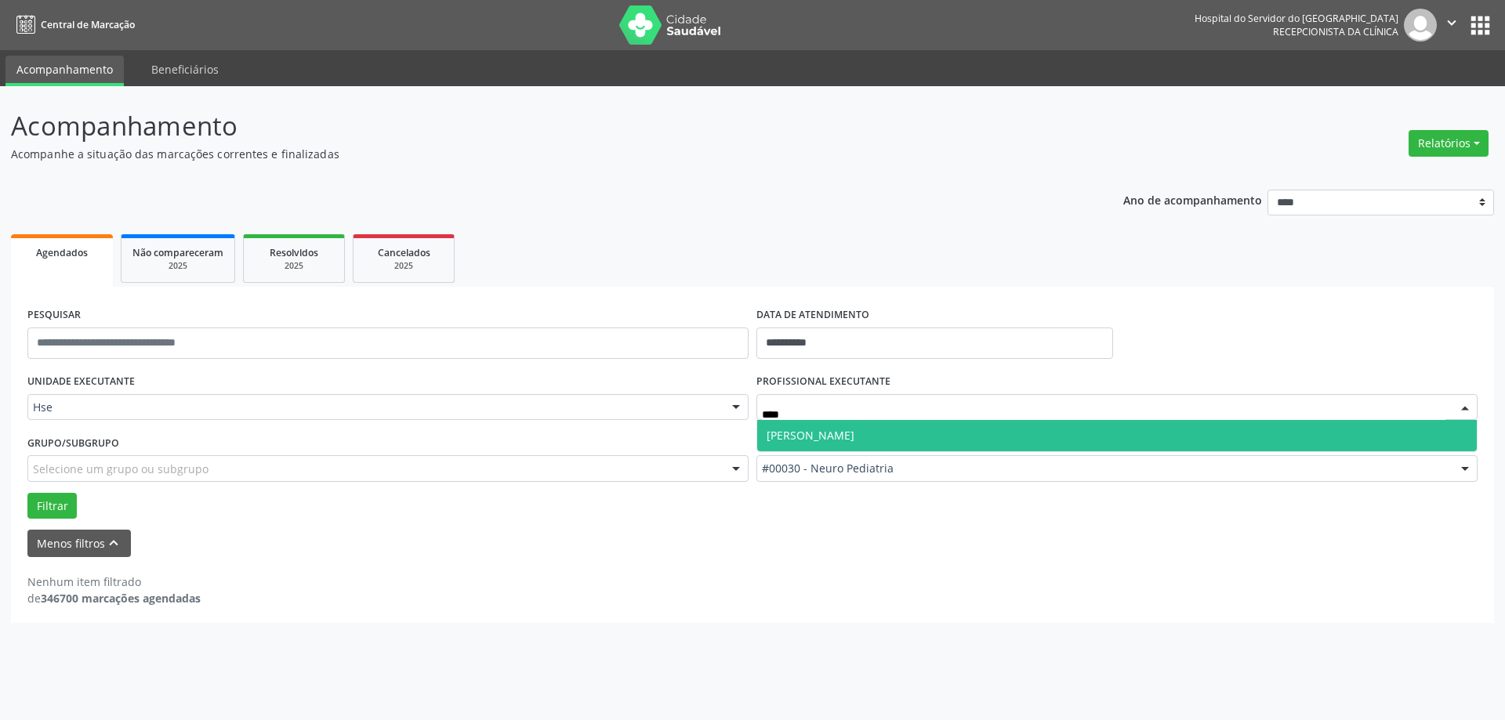
type input "*****"
click at [837, 431] on span "[PERSON_NAME]" at bounding box center [811, 435] width 88 height 15
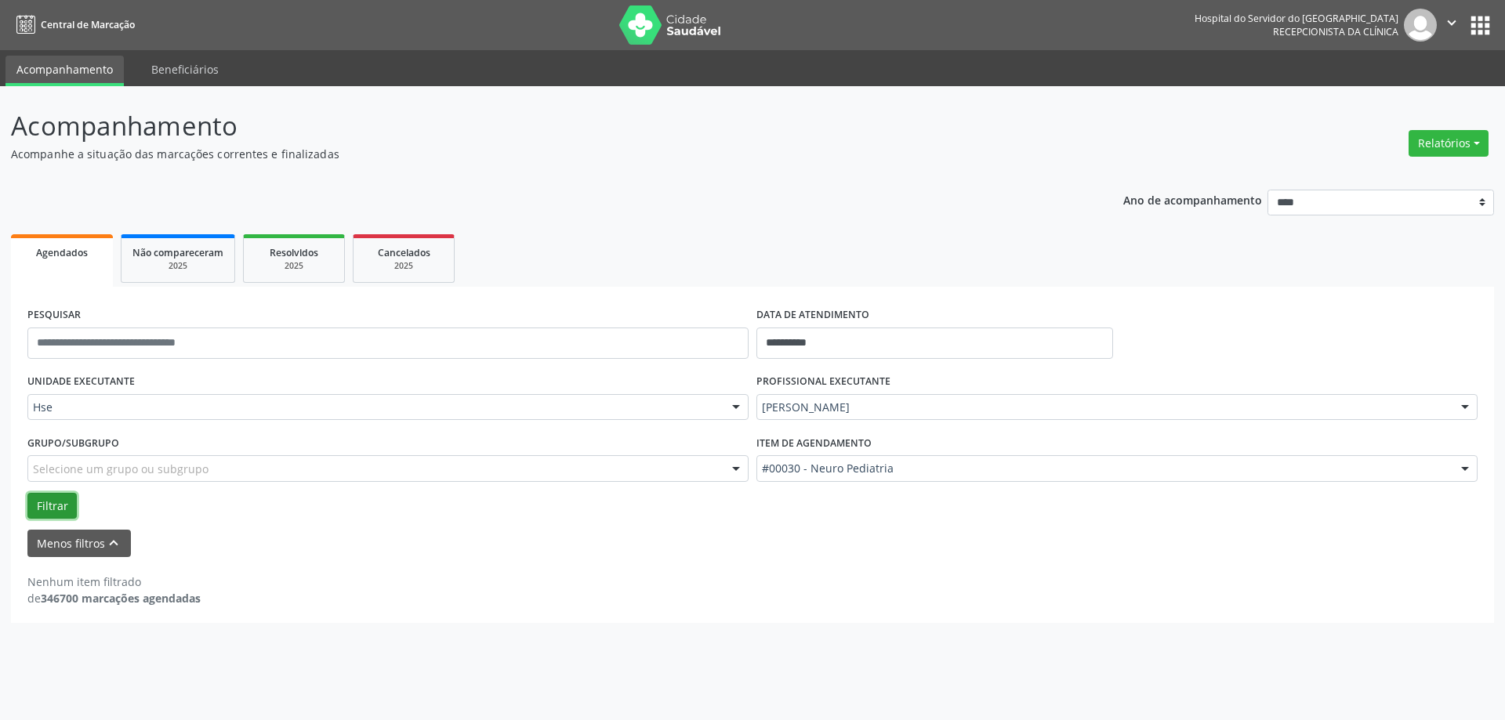
click at [56, 512] on button "Filtrar" at bounding box center [51, 506] width 49 height 27
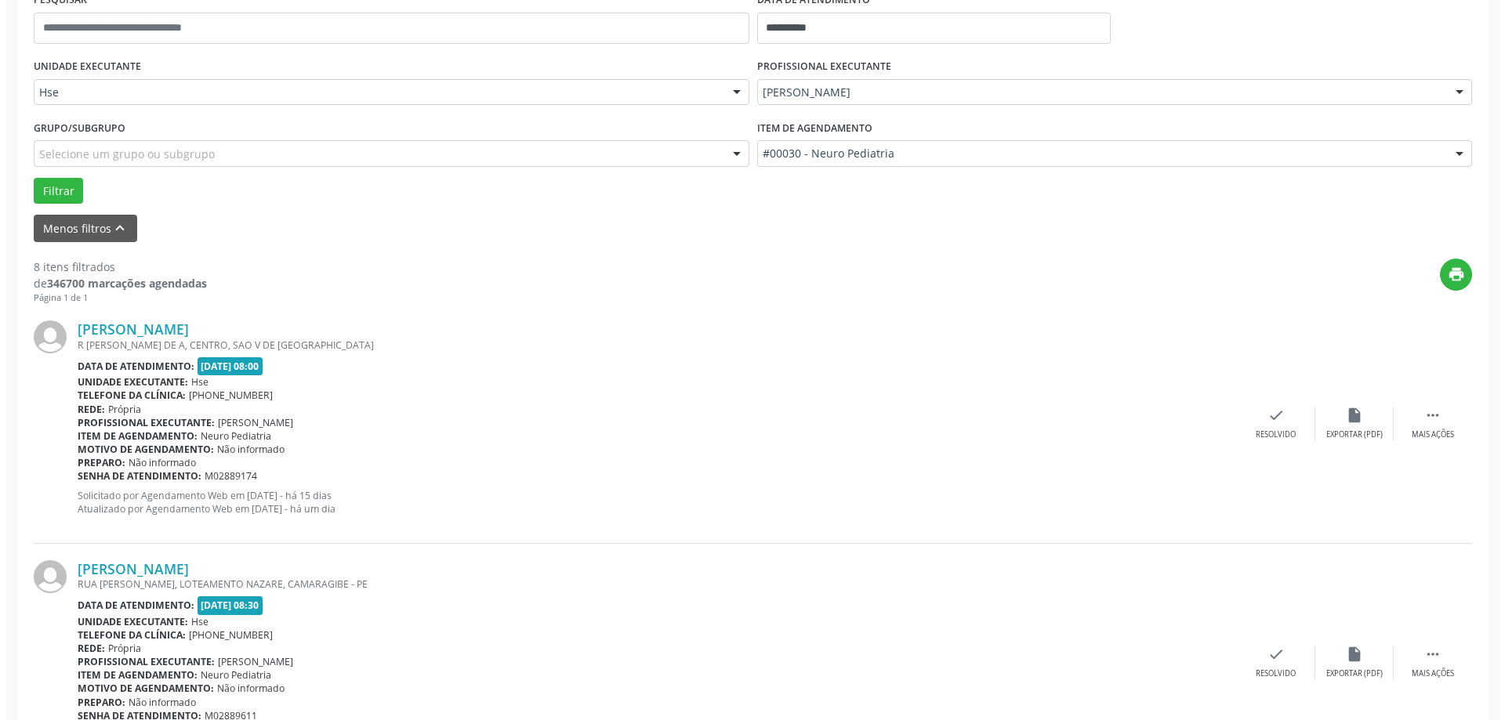
scroll to position [392, 0]
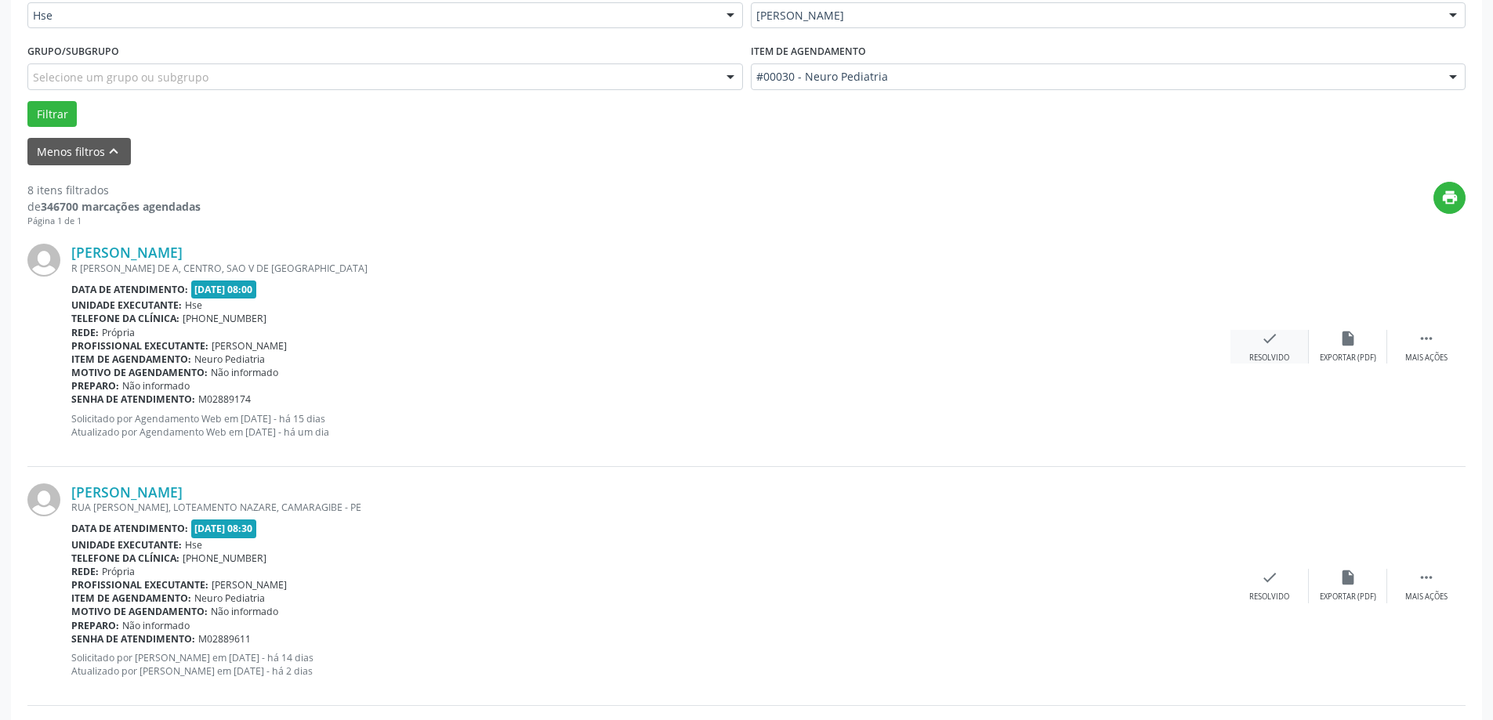
click at [1268, 337] on icon "check" at bounding box center [1269, 338] width 17 height 17
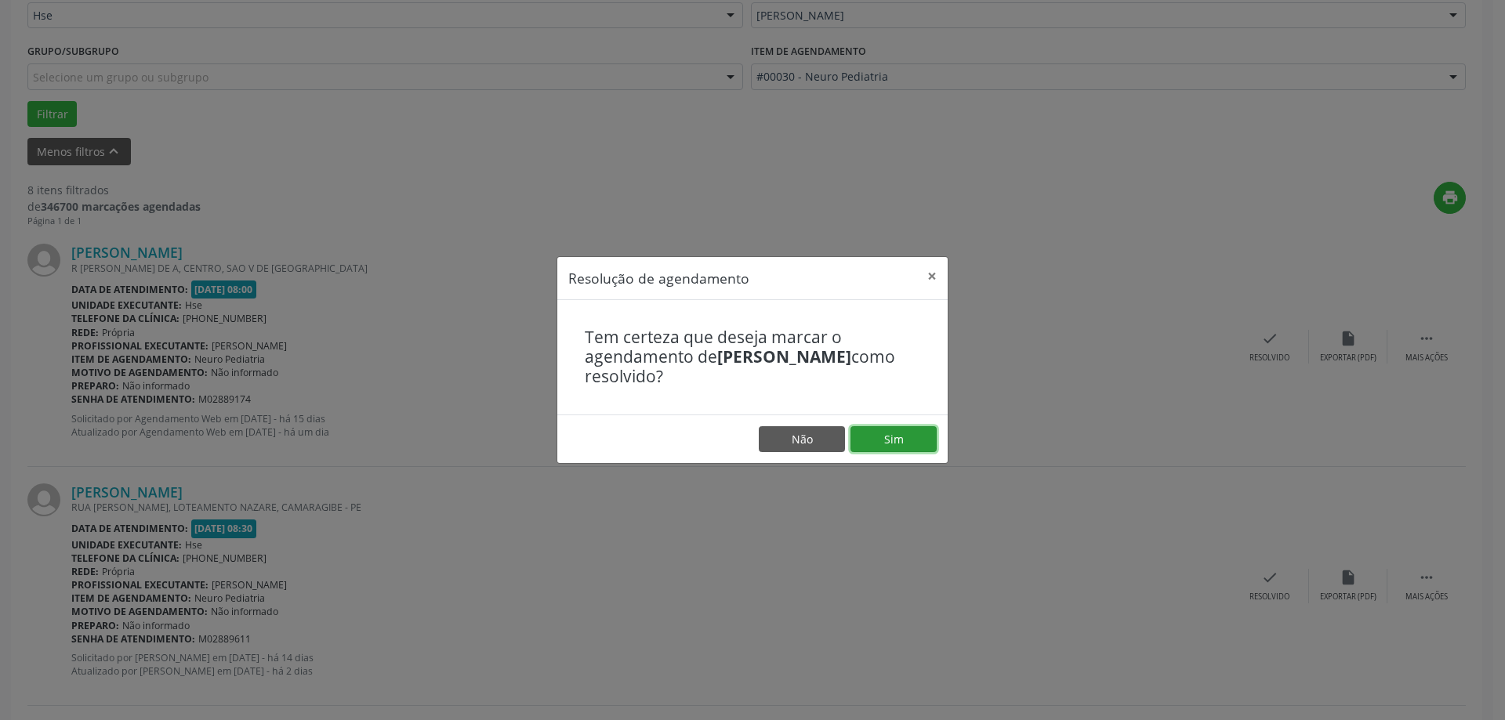
click at [887, 442] on button "Sim" at bounding box center [894, 439] width 86 height 27
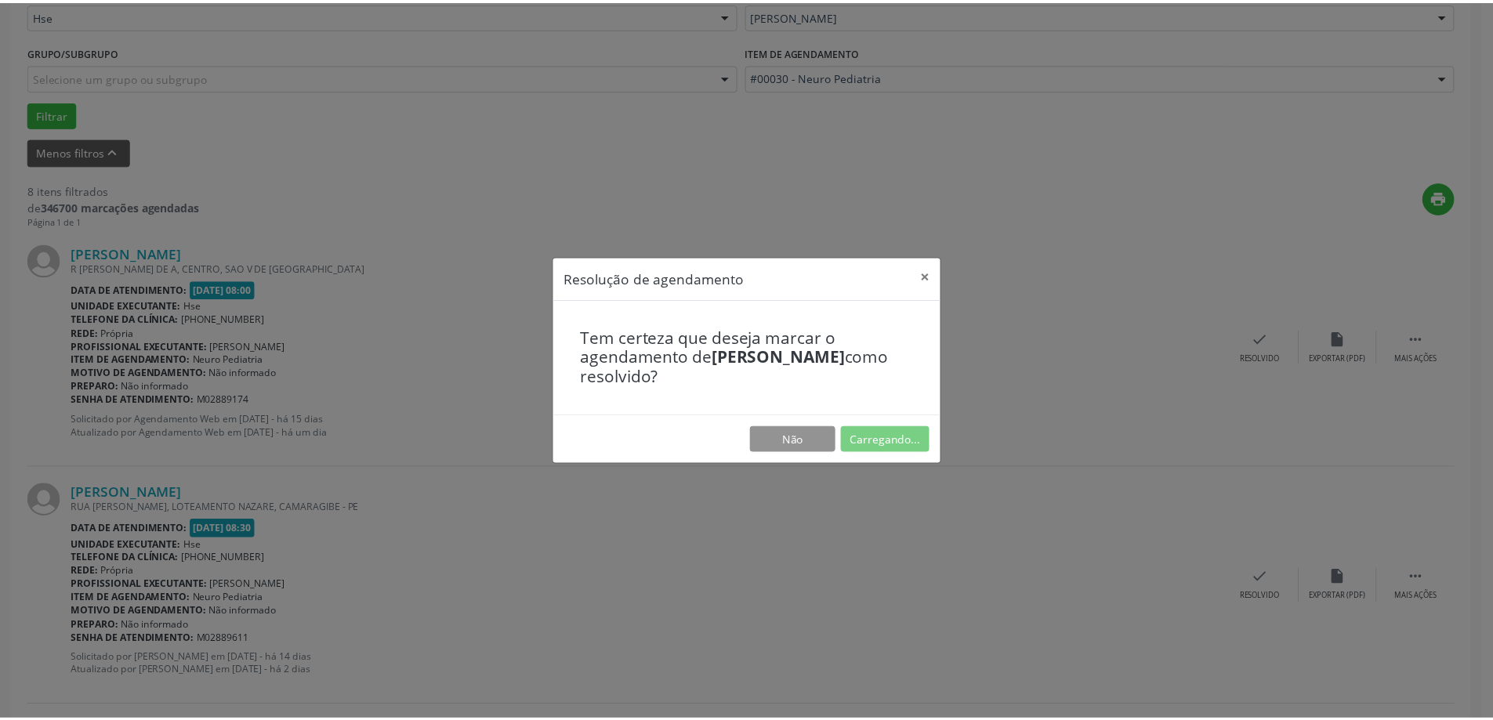
scroll to position [0, 0]
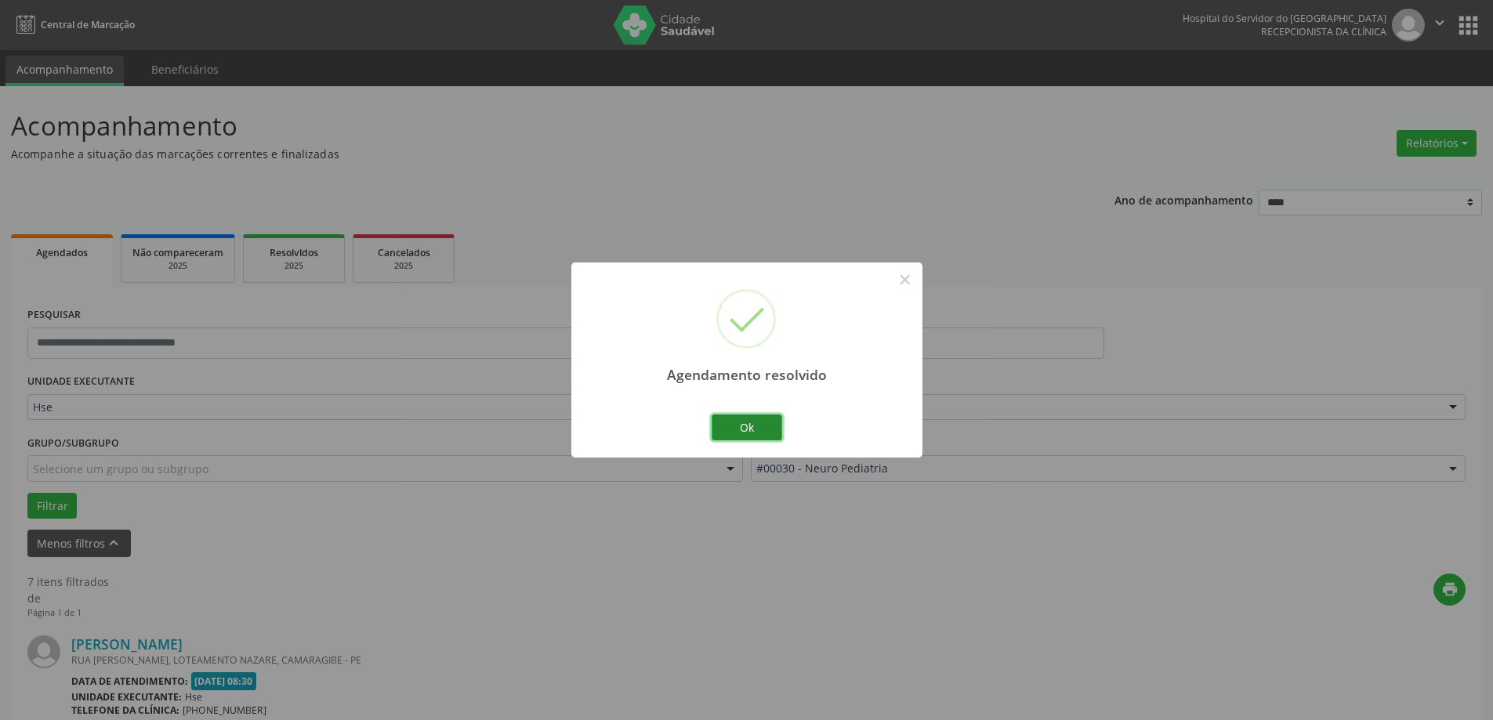
click at [730, 430] on button "Ok" at bounding box center [747, 428] width 71 height 27
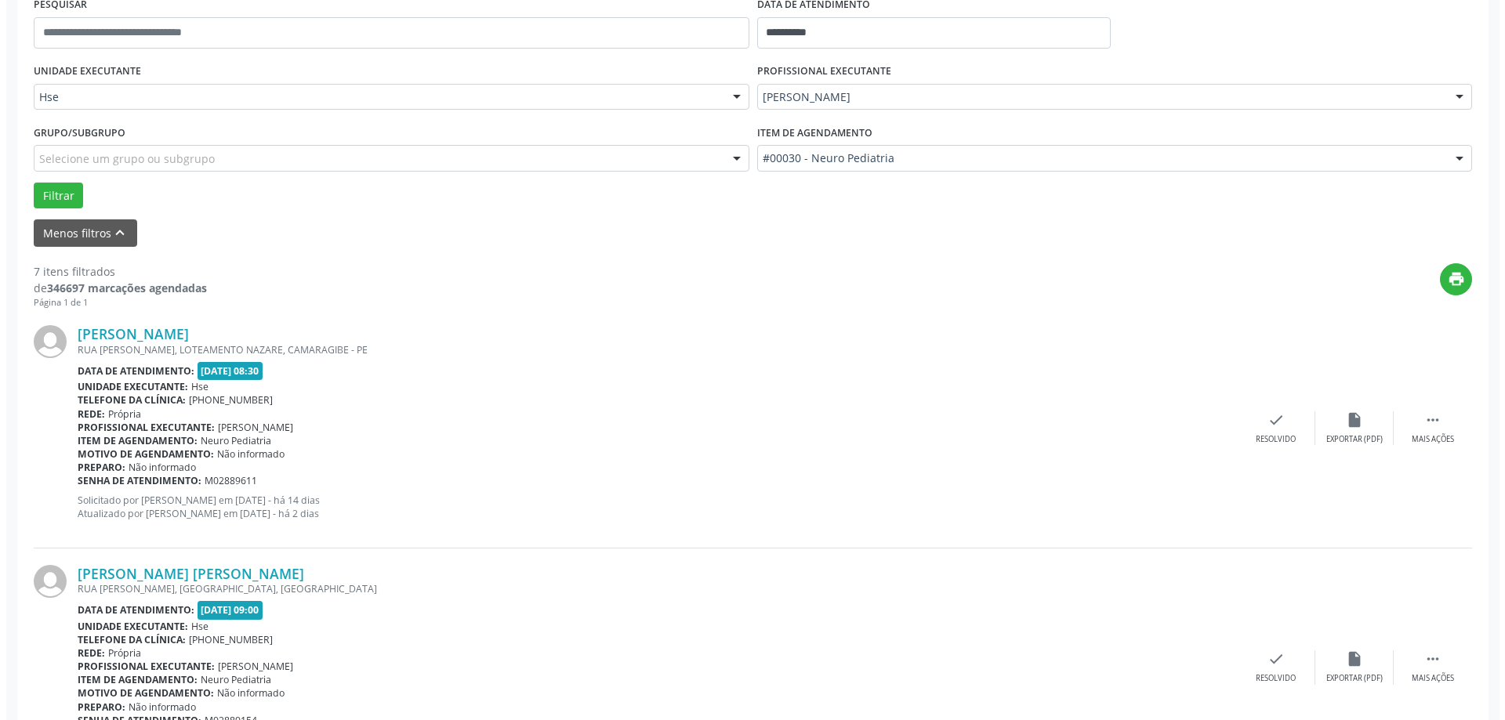
scroll to position [314, 0]
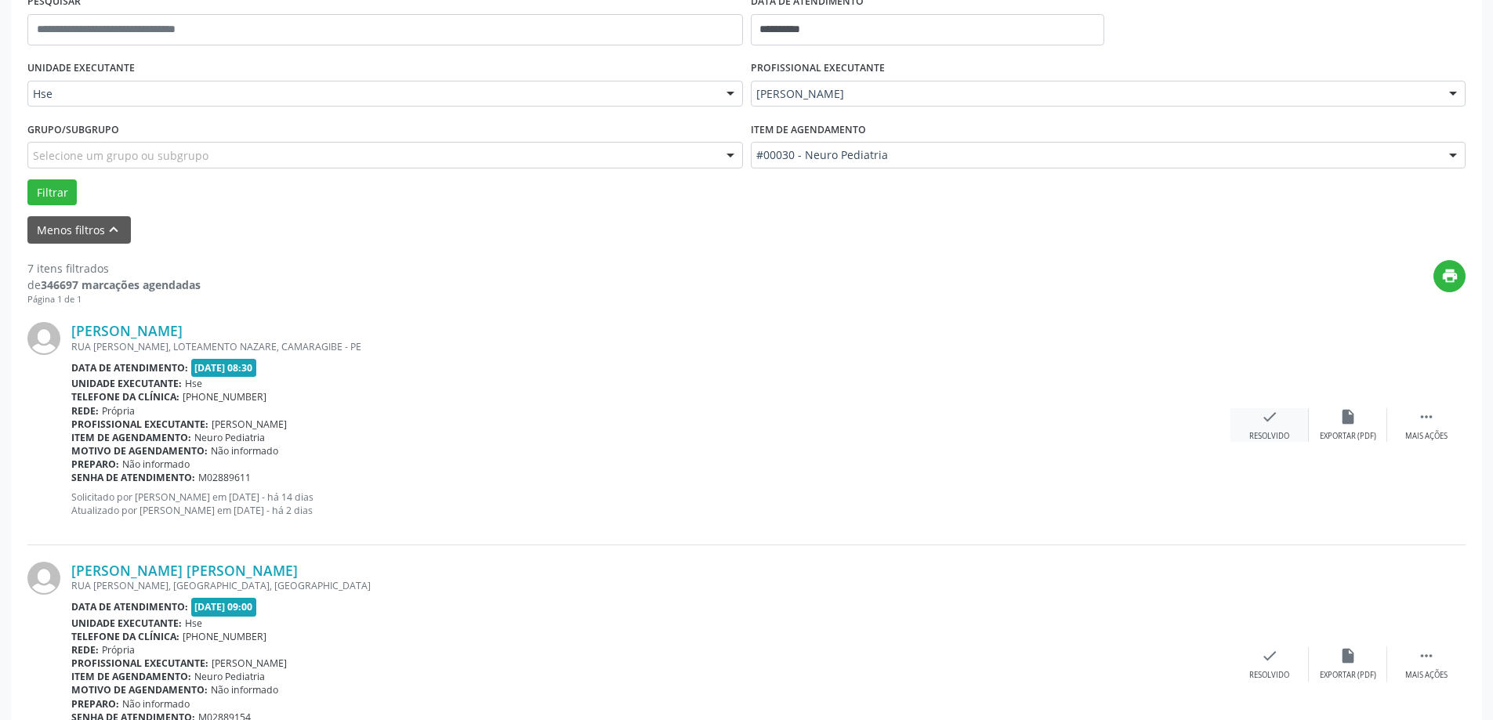
click at [1282, 413] on div "check Resolvido" at bounding box center [1270, 425] width 78 height 34
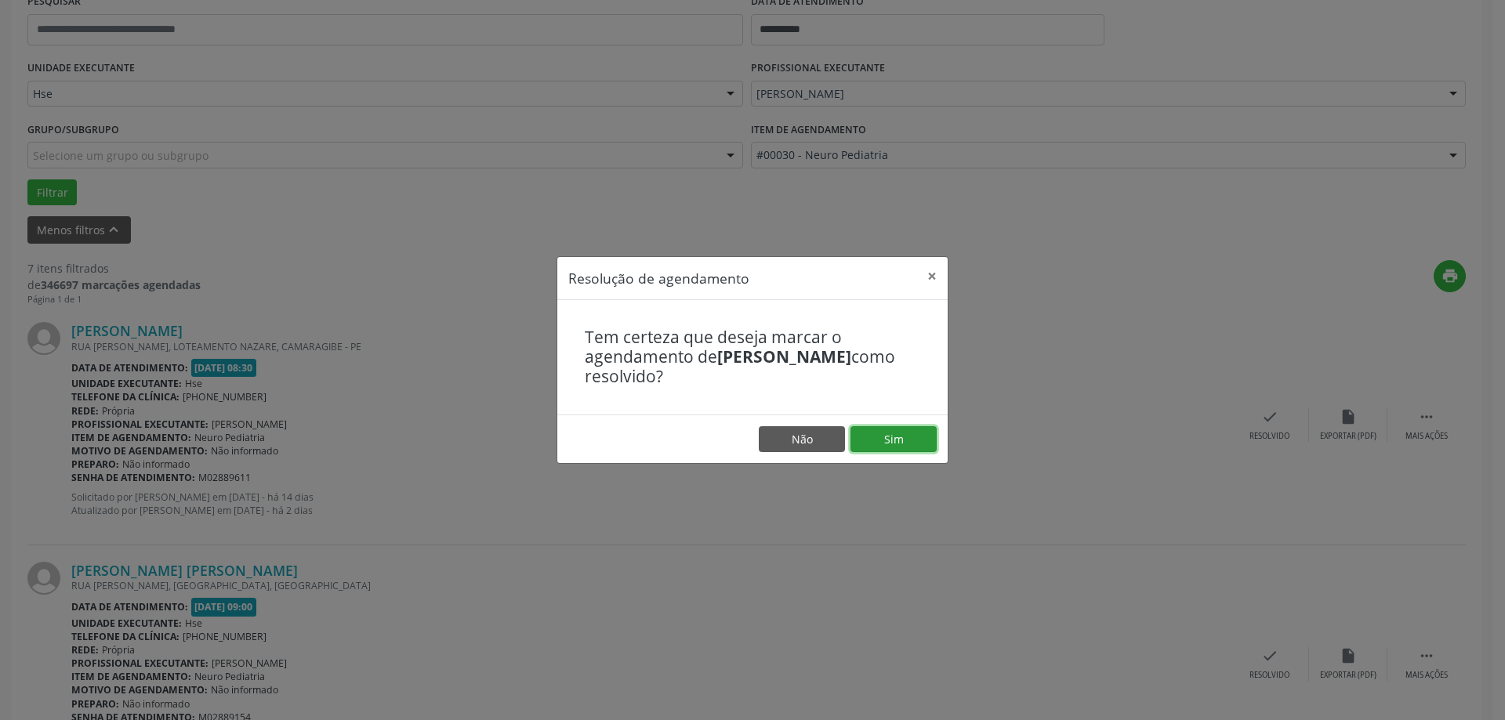
click at [894, 430] on button "Sim" at bounding box center [894, 439] width 86 height 27
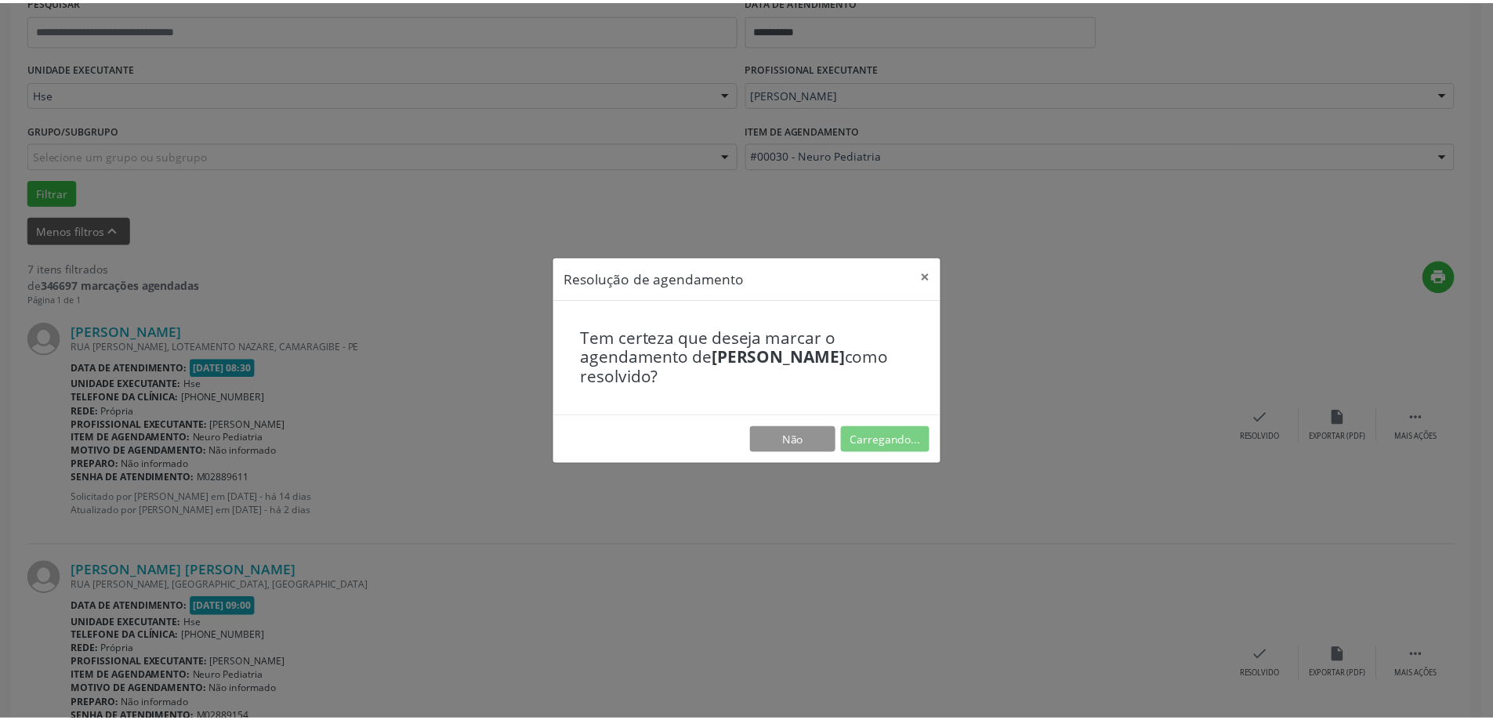
scroll to position [0, 0]
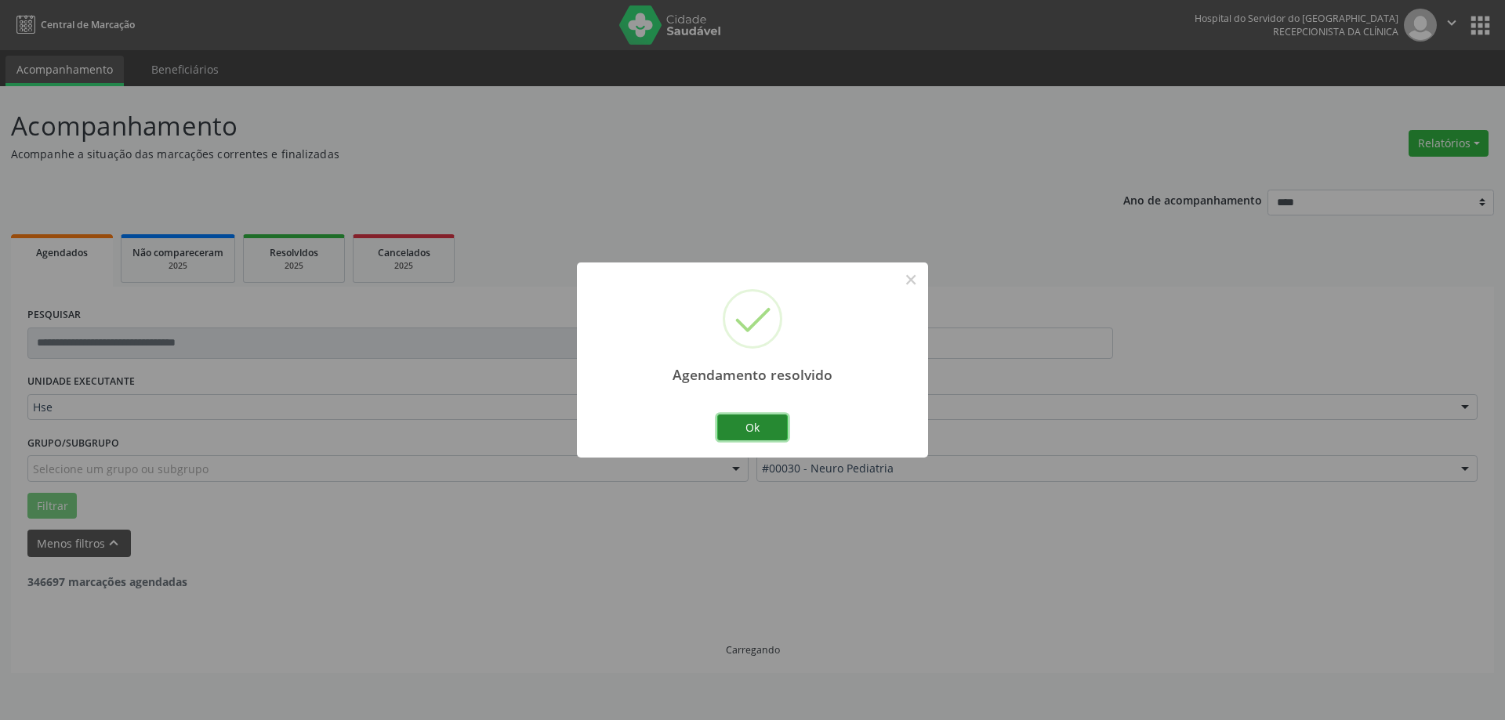
click at [732, 426] on button "Ok" at bounding box center [752, 428] width 71 height 27
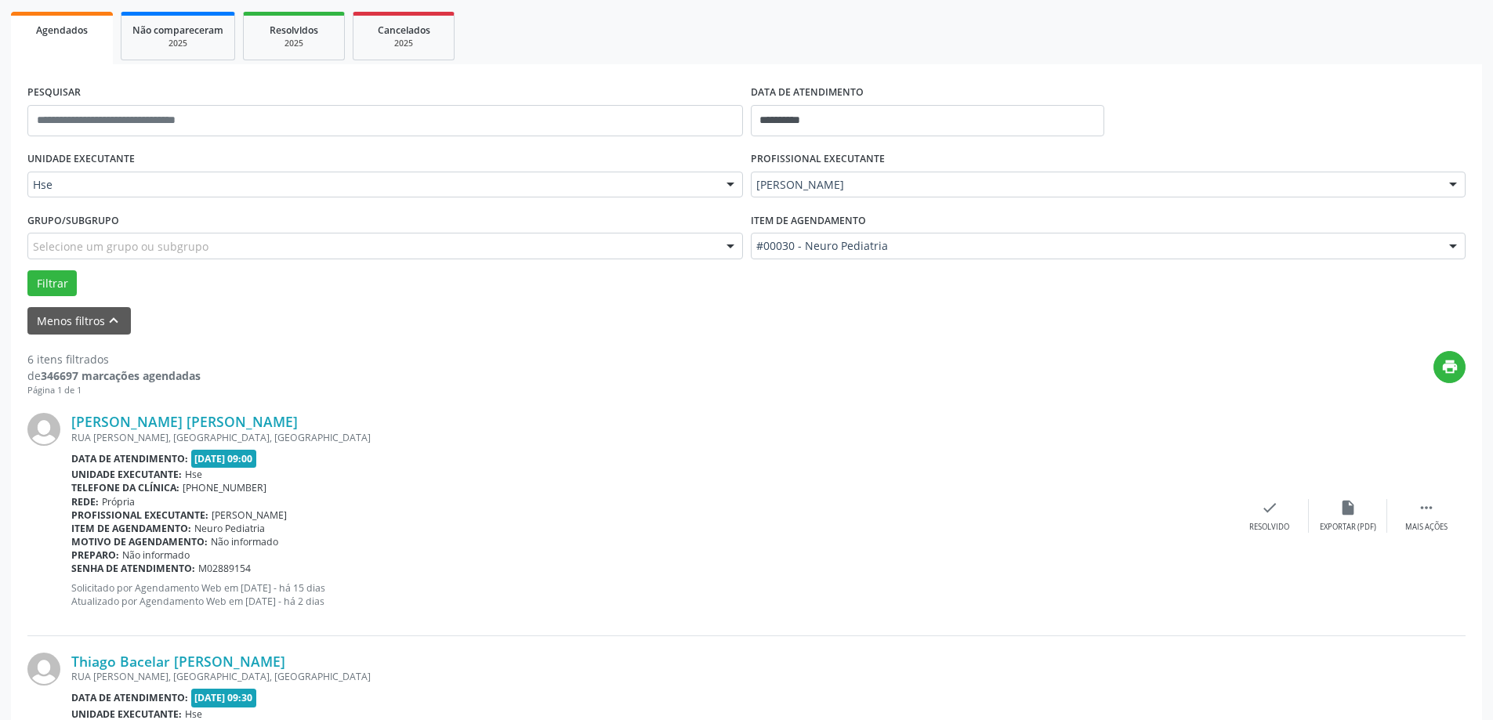
scroll to position [314, 0]
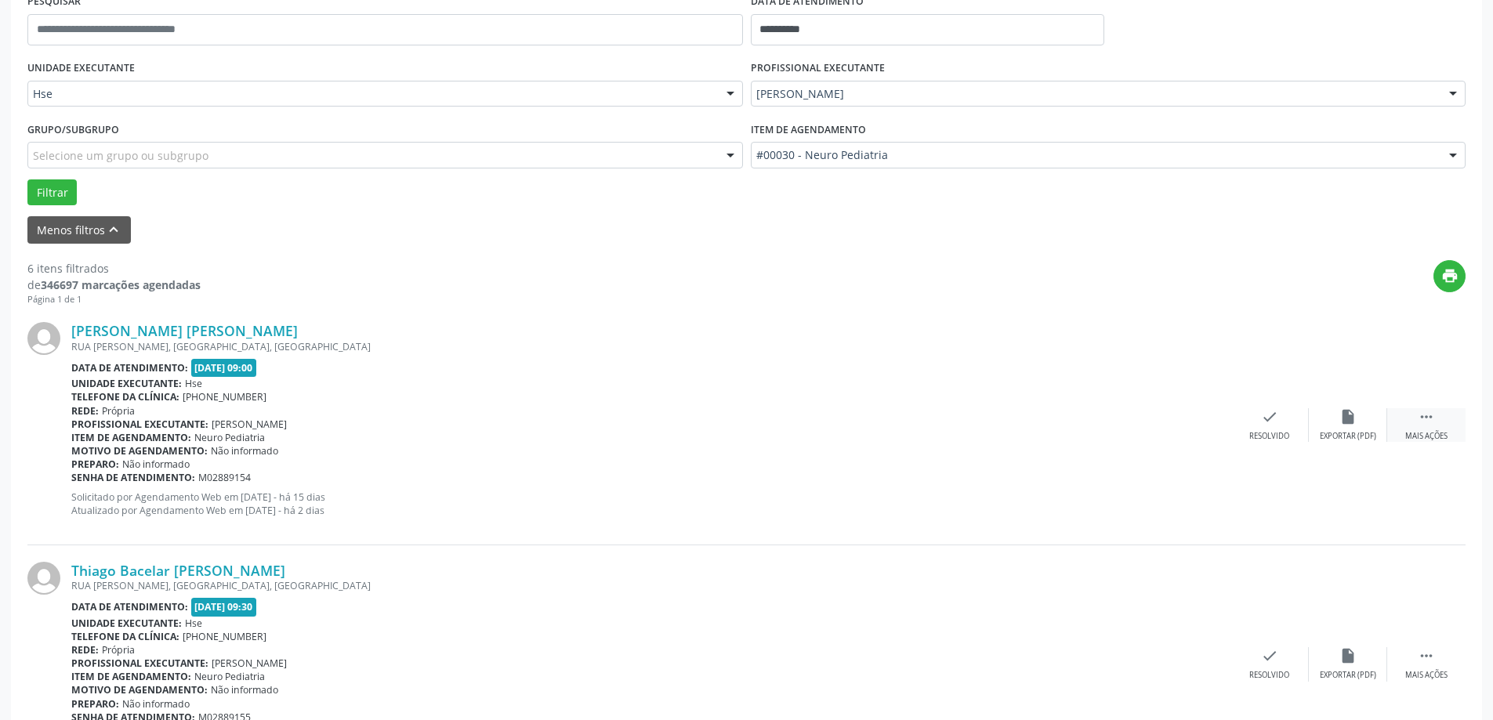
click at [1451, 430] on div " Mais ações" at bounding box center [1426, 425] width 78 height 34
click at [1358, 430] on div "alarm_off Não compareceu" at bounding box center [1348, 425] width 78 height 34
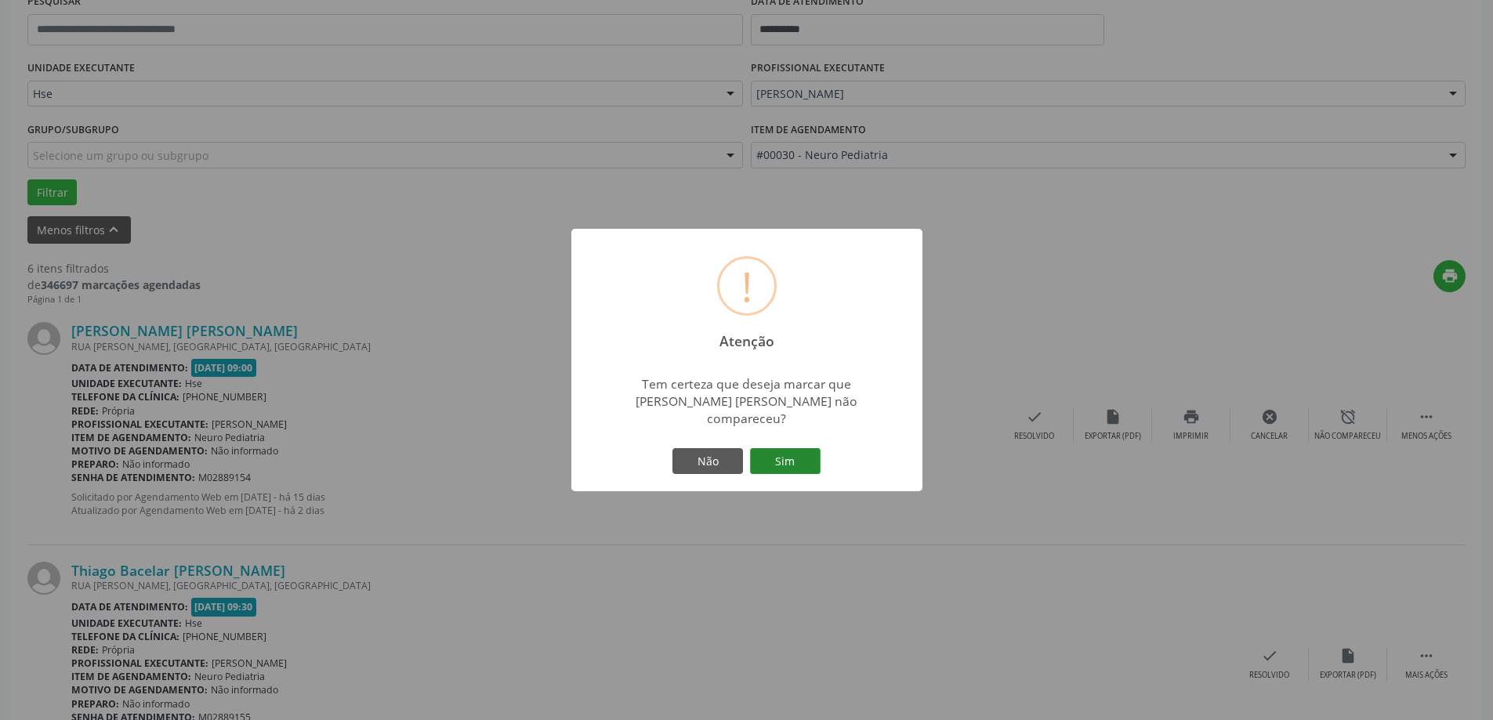
click at [803, 455] on button "Sim" at bounding box center [785, 461] width 71 height 27
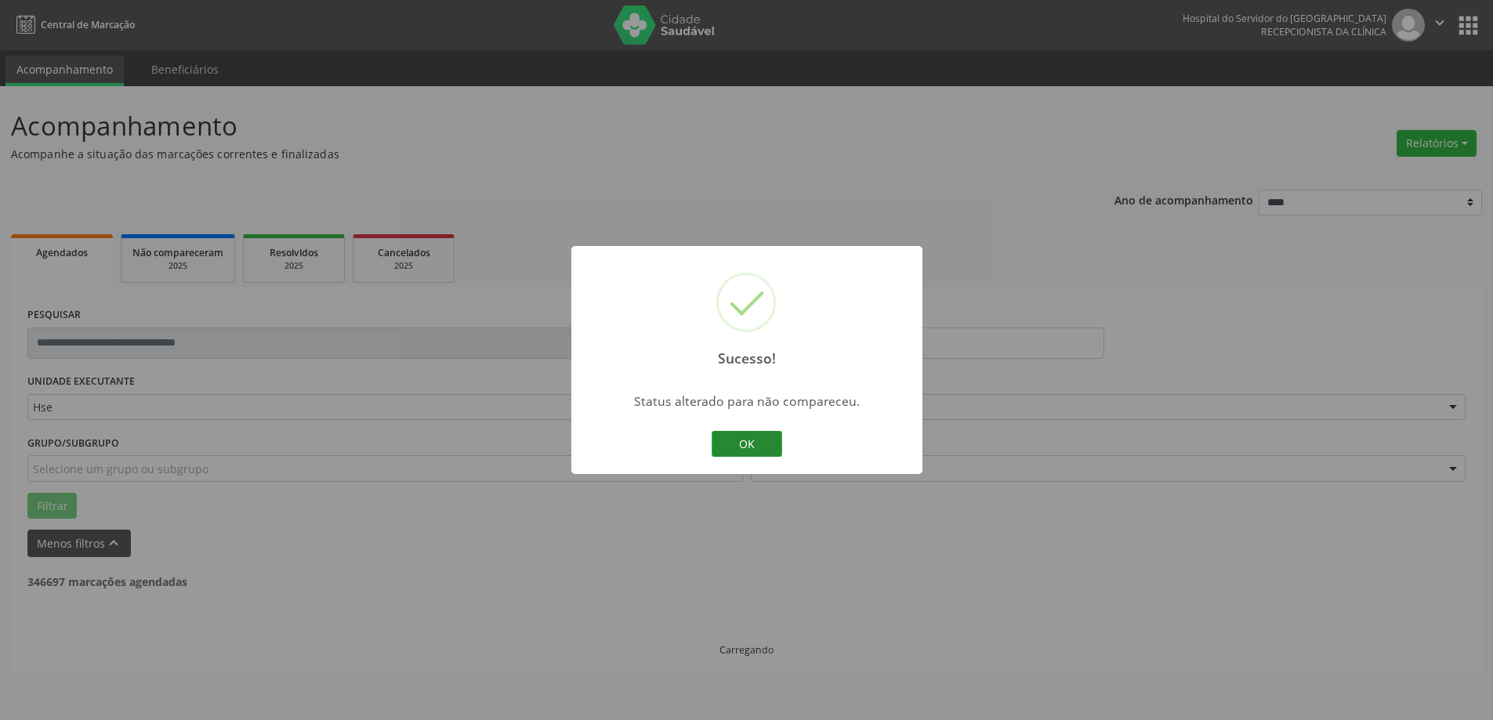
scroll to position [0, 0]
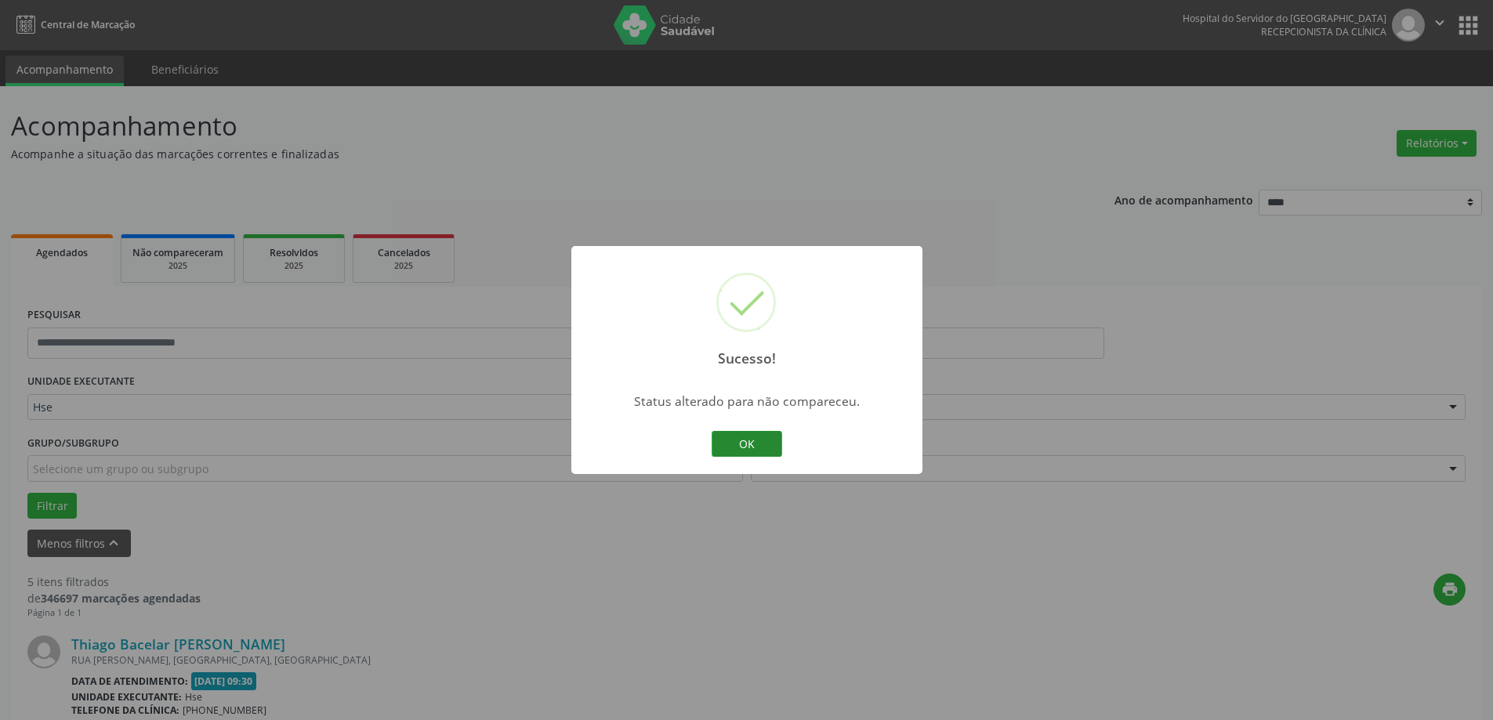
click at [758, 448] on button "OK" at bounding box center [747, 444] width 71 height 27
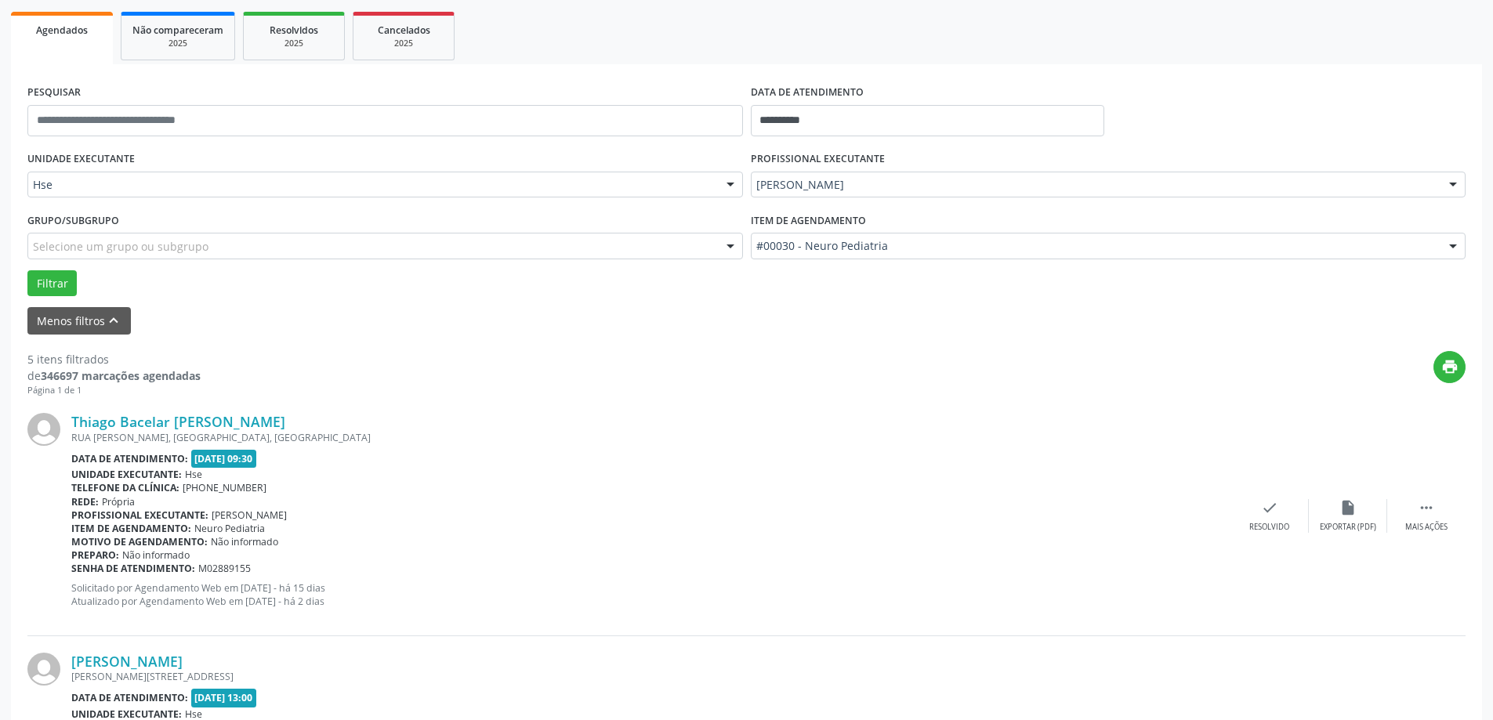
scroll to position [235, 0]
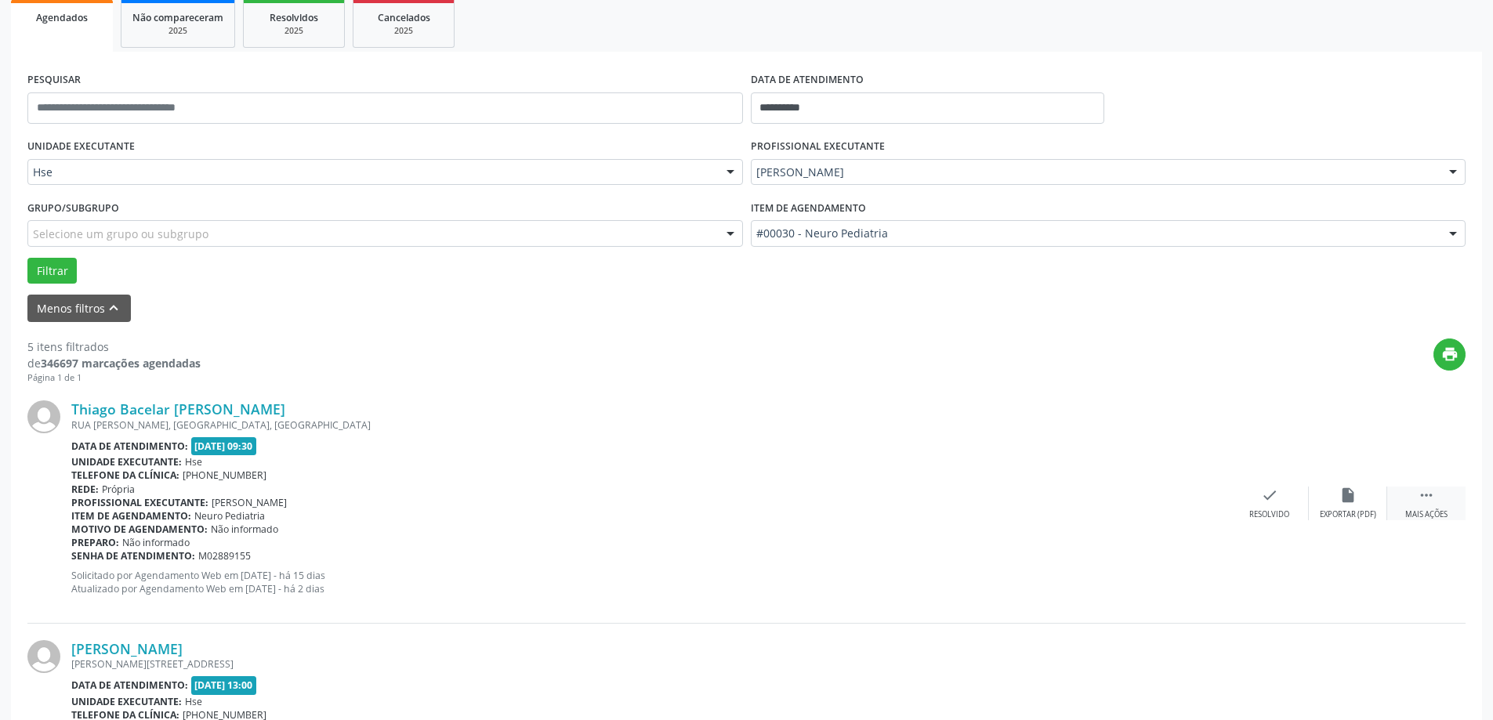
click at [1441, 494] on div " Mais ações" at bounding box center [1426, 504] width 78 height 34
click at [1330, 514] on div "Não compareceu" at bounding box center [1348, 515] width 67 height 11
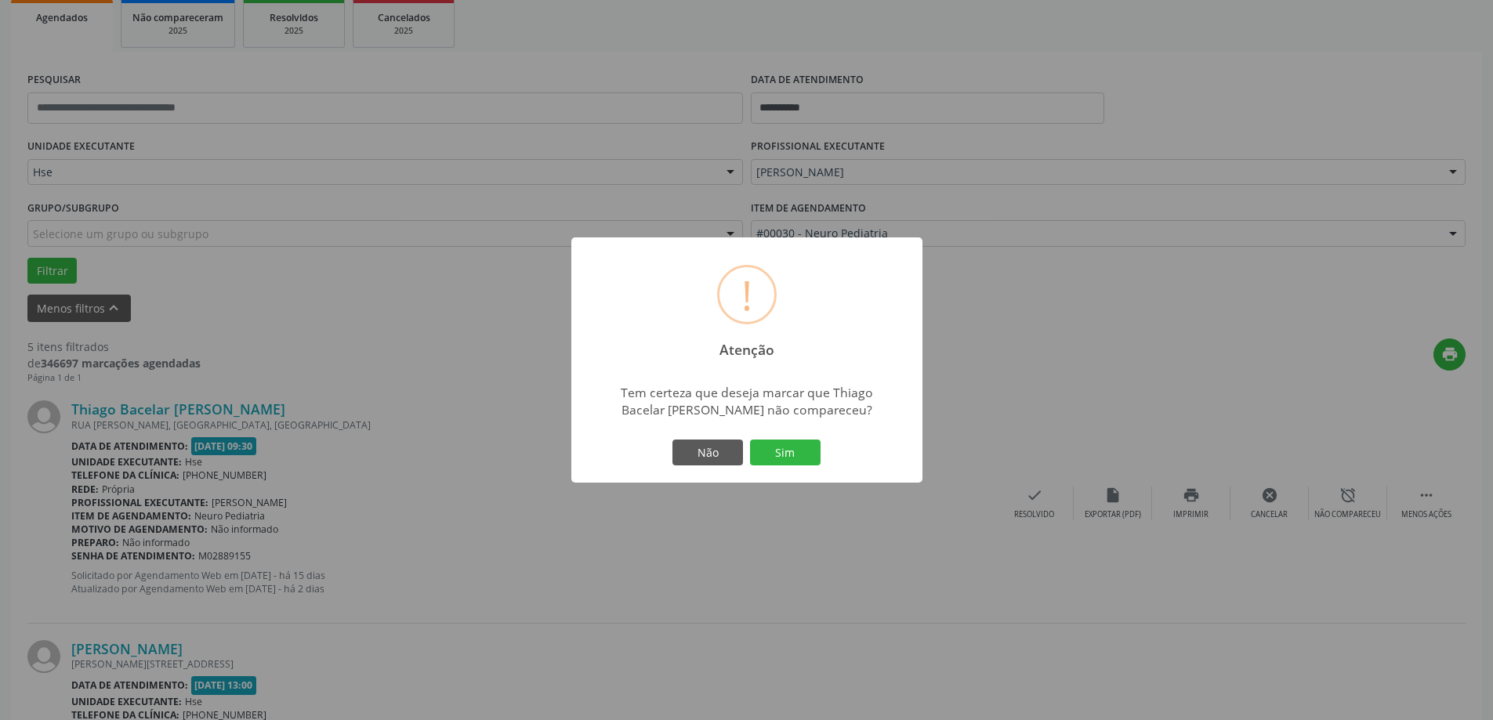
click at [789, 445] on div "Não Sim" at bounding box center [746, 453] width 155 height 33
click at [789, 455] on button "Sim" at bounding box center [785, 453] width 71 height 27
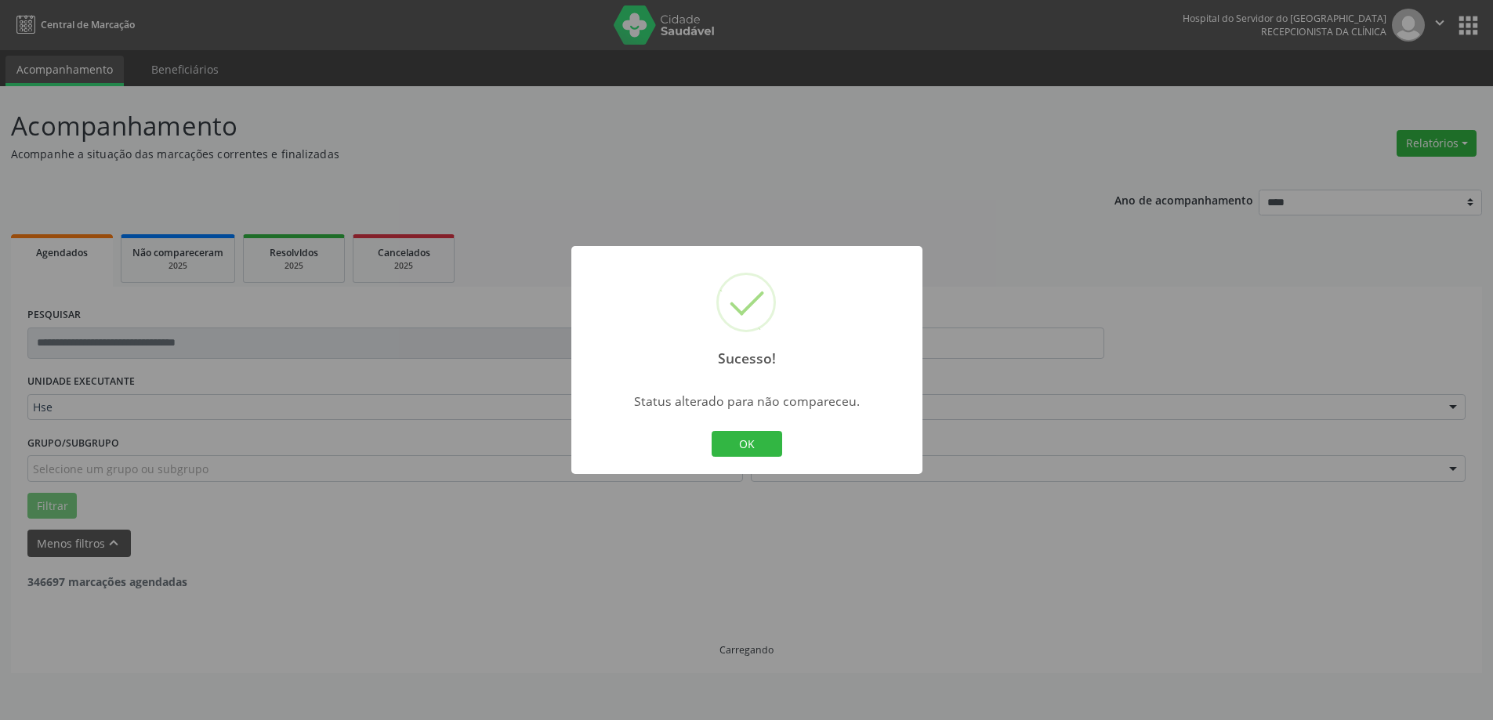
scroll to position [0, 0]
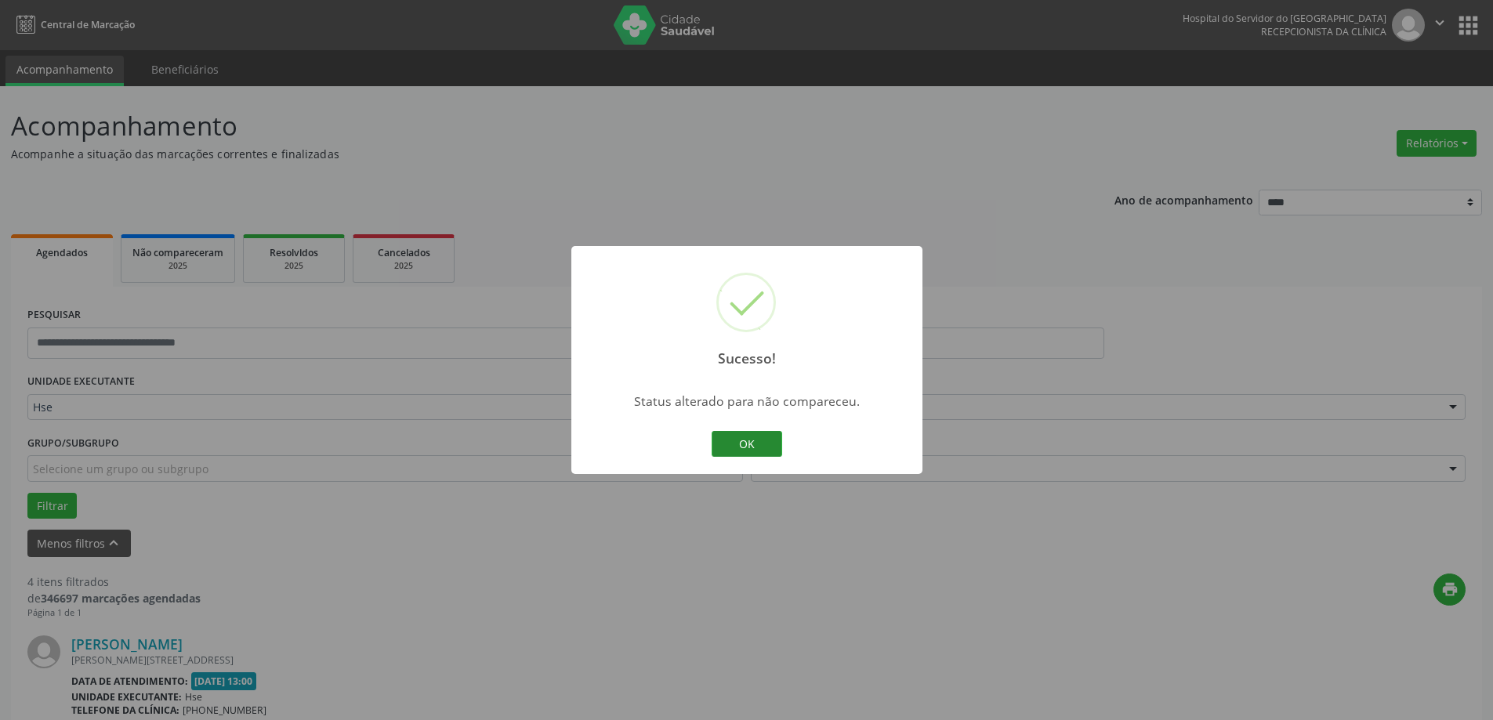
click at [772, 449] on button "OK" at bounding box center [747, 444] width 71 height 27
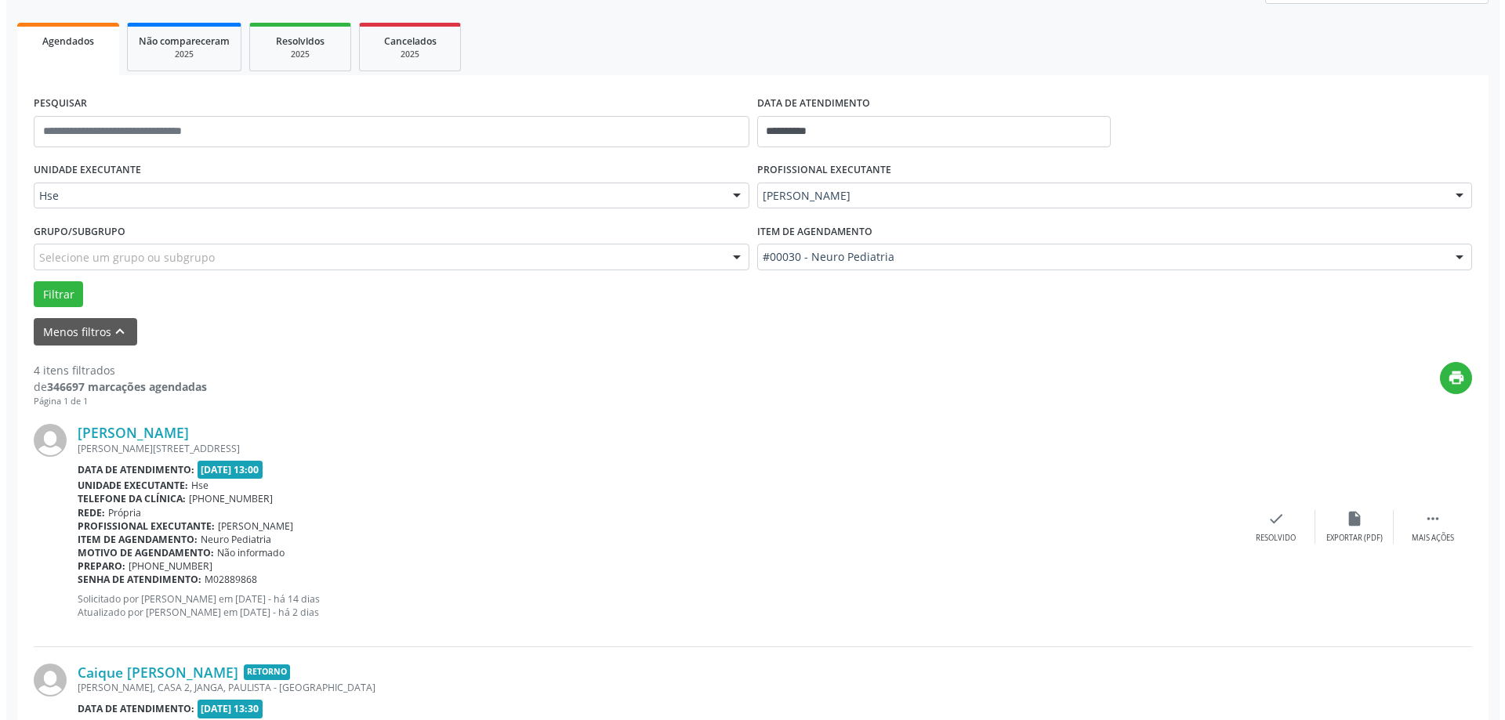
scroll to position [235, 0]
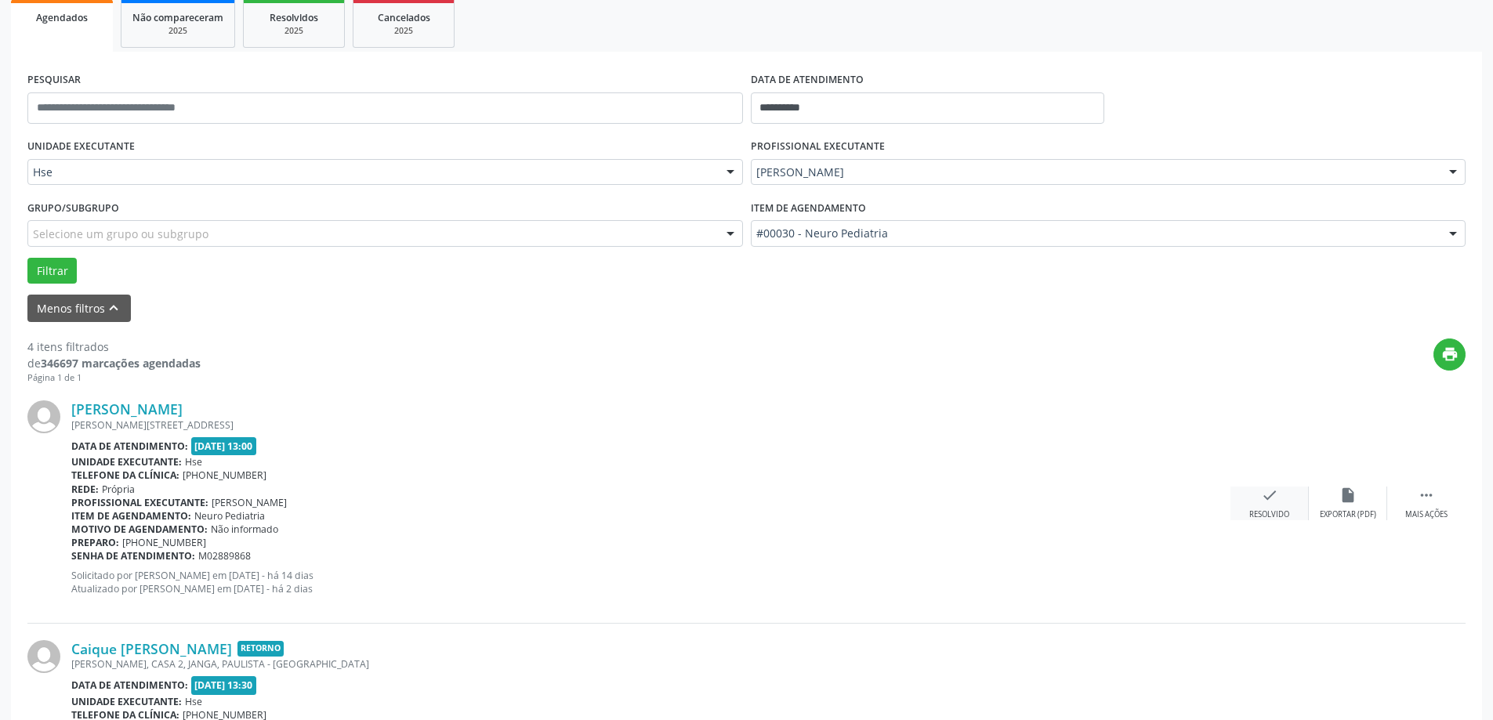
click at [1252, 495] on div "check Resolvido" at bounding box center [1270, 504] width 78 height 34
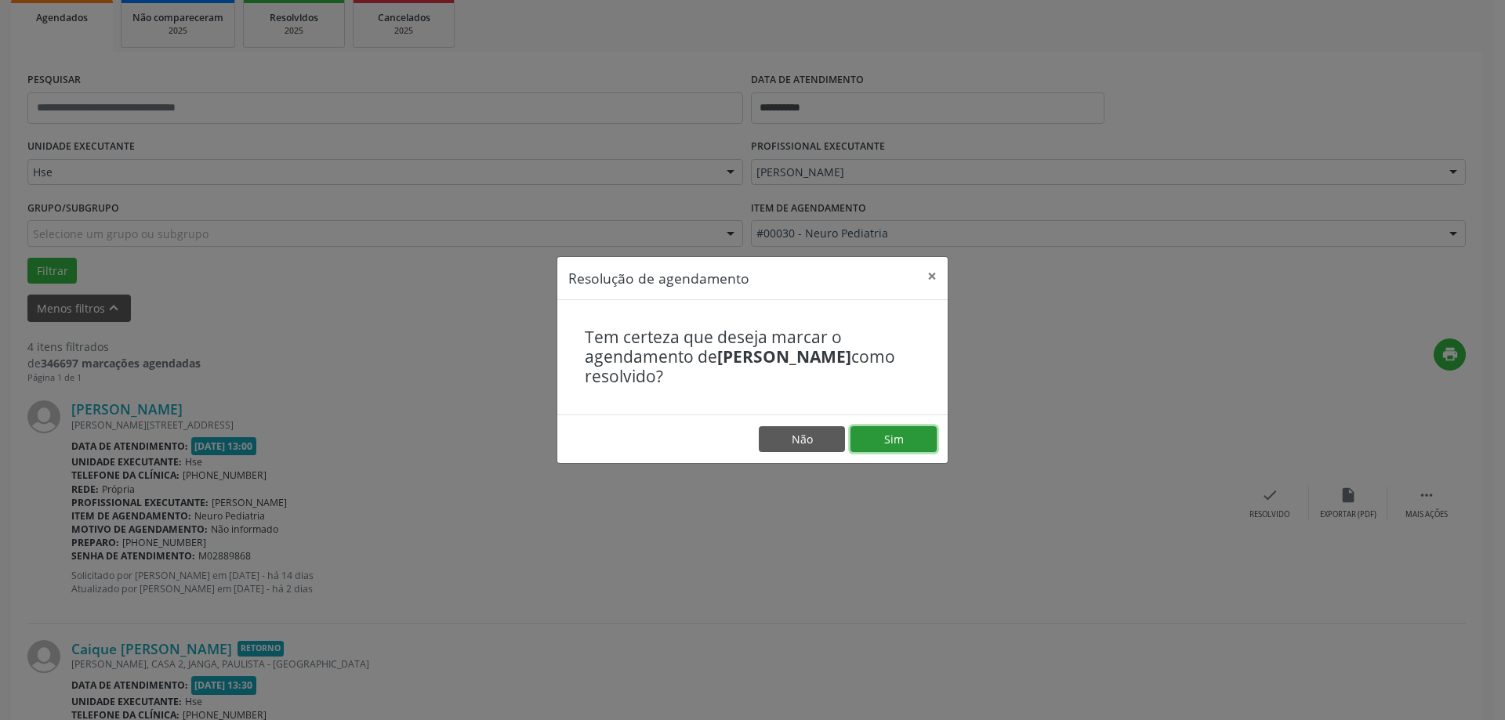
click at [913, 446] on button "Sim" at bounding box center [894, 439] width 86 height 27
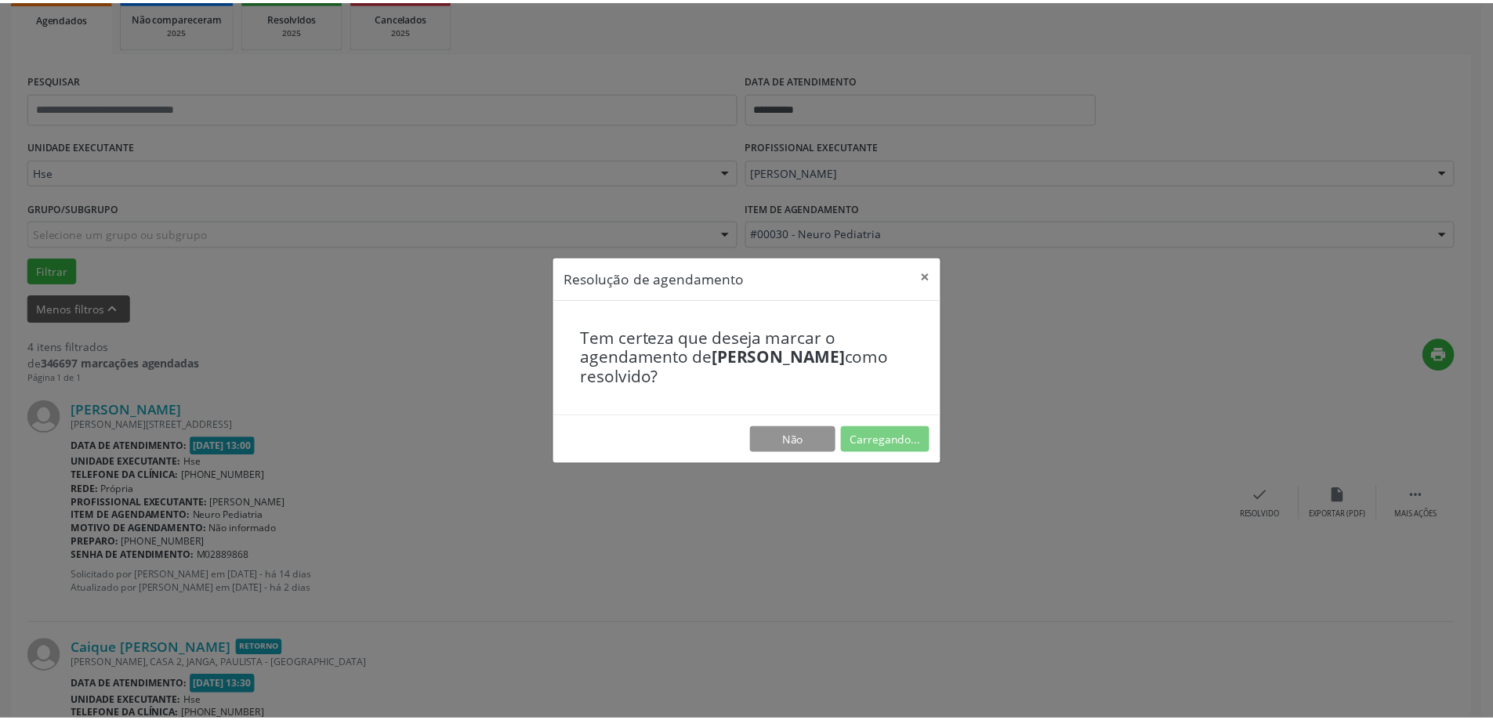
scroll to position [0, 0]
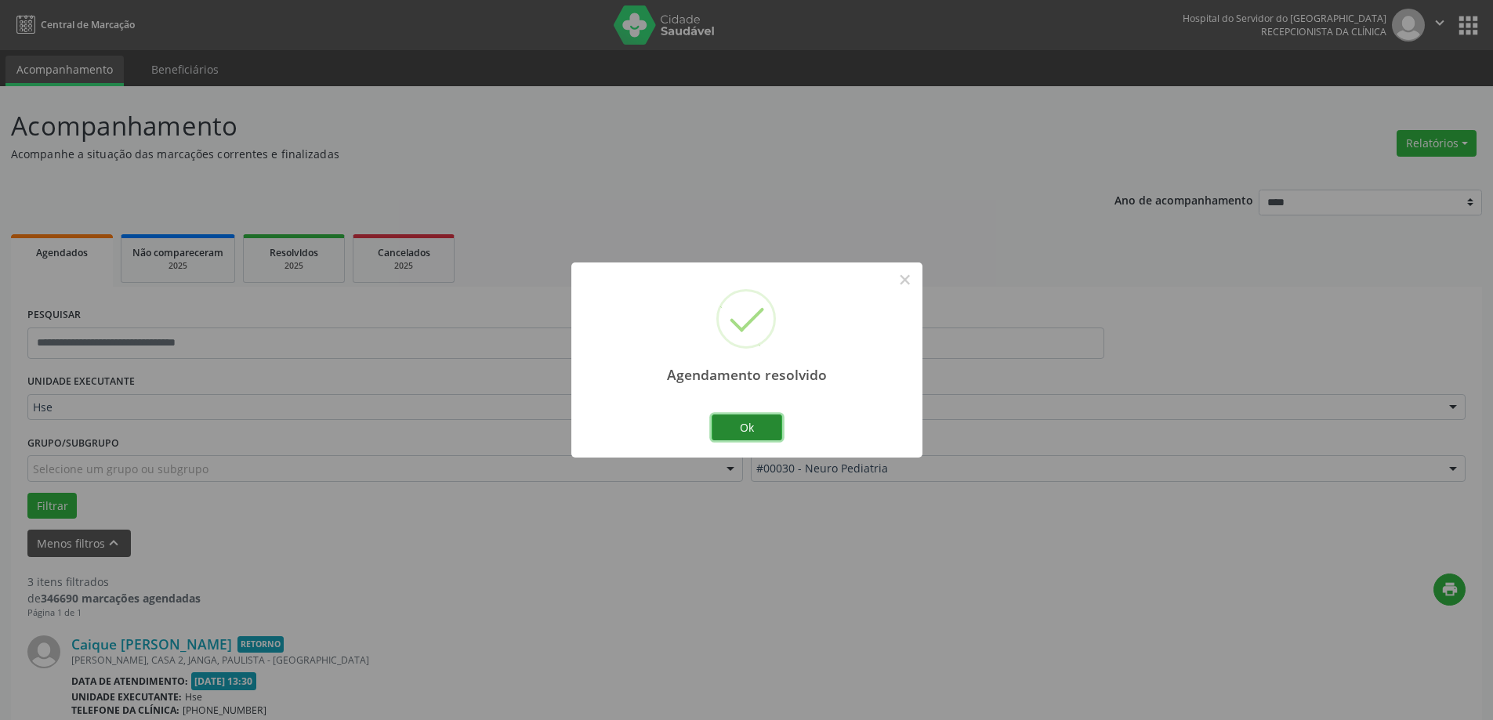
click at [765, 433] on button "Ok" at bounding box center [747, 428] width 71 height 27
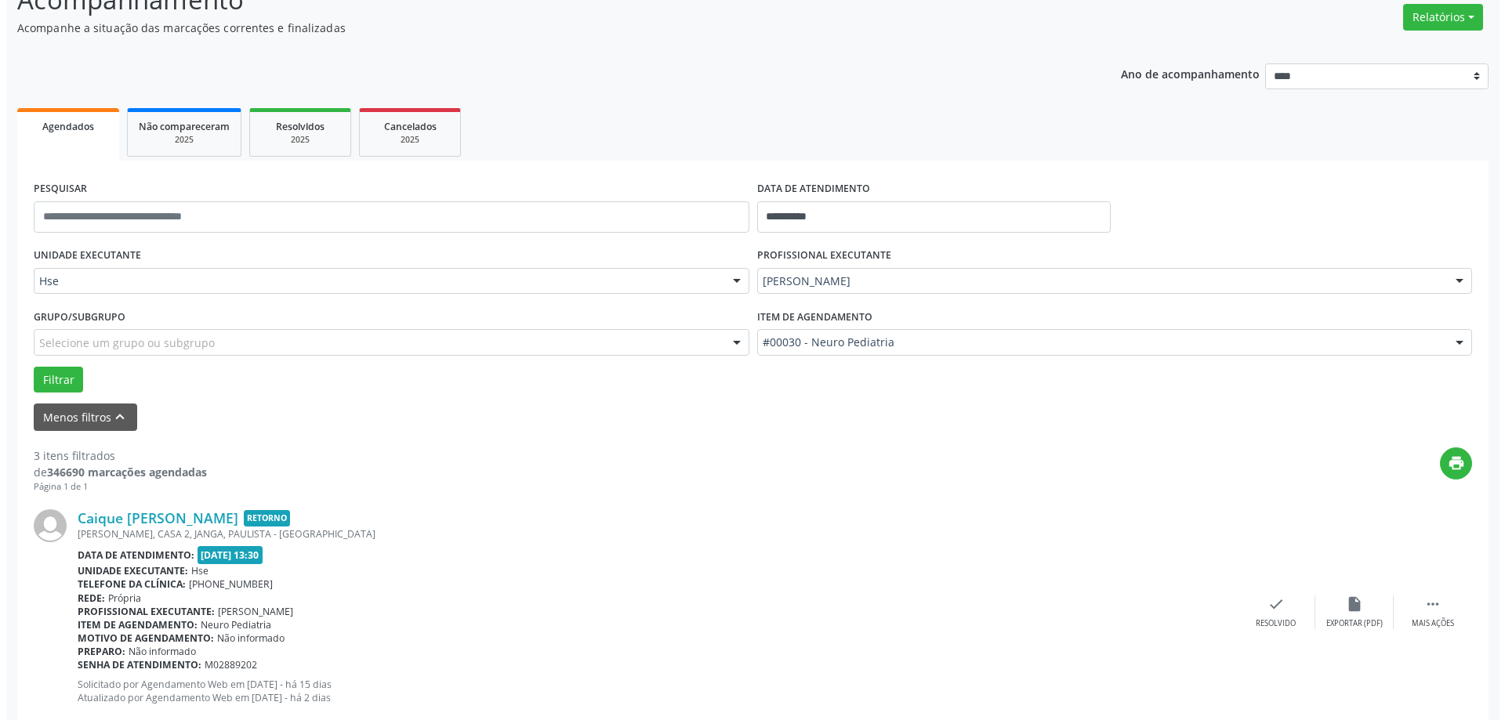
scroll to position [157, 0]
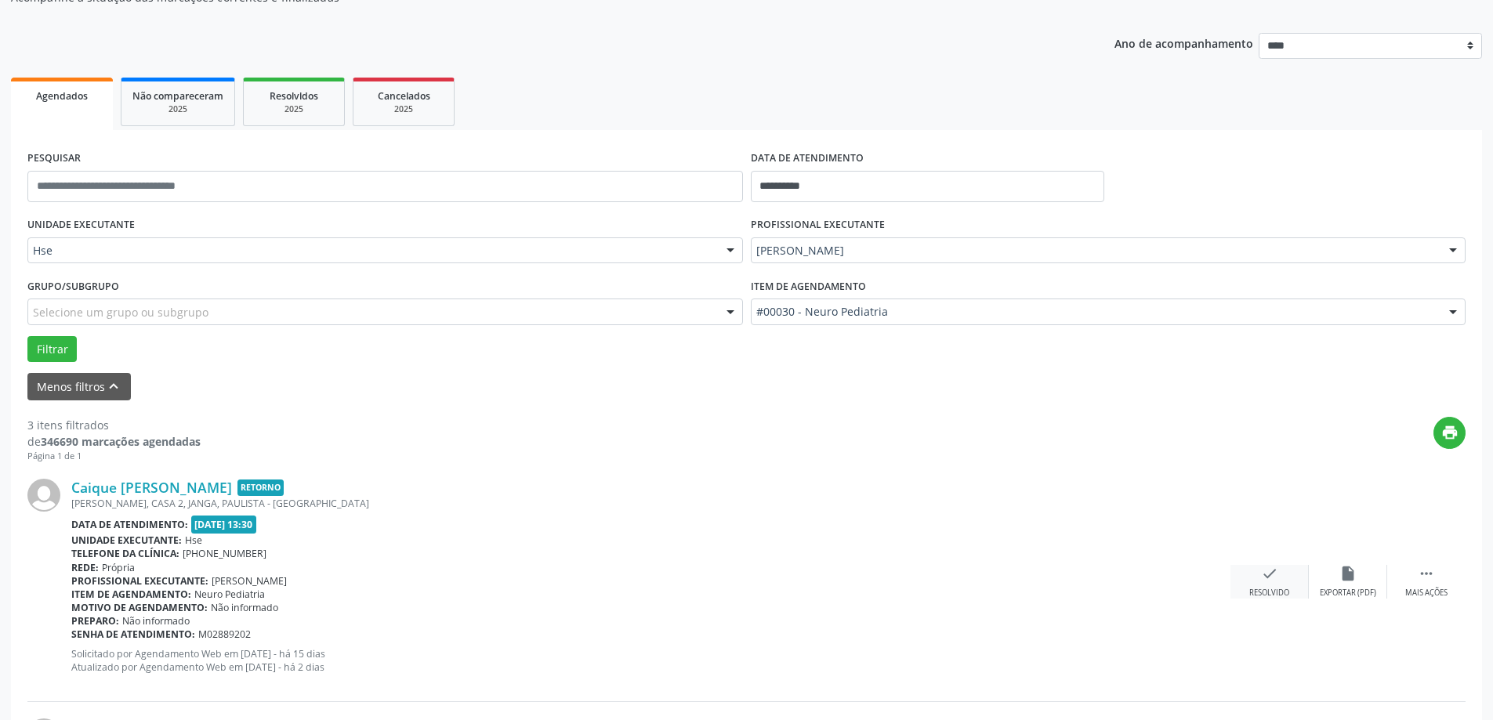
click at [1263, 582] on icon "check" at bounding box center [1269, 573] width 17 height 17
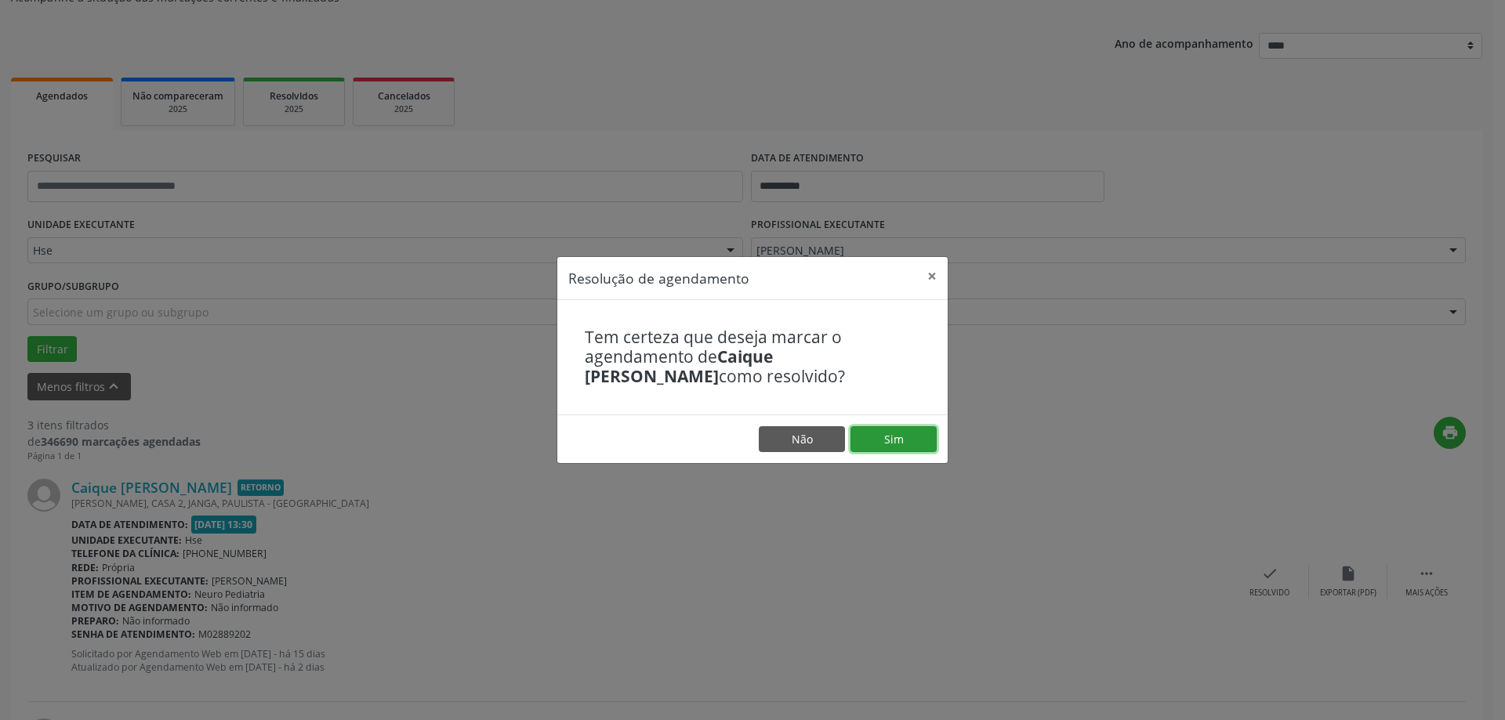
click at [903, 444] on button "Sim" at bounding box center [894, 439] width 86 height 27
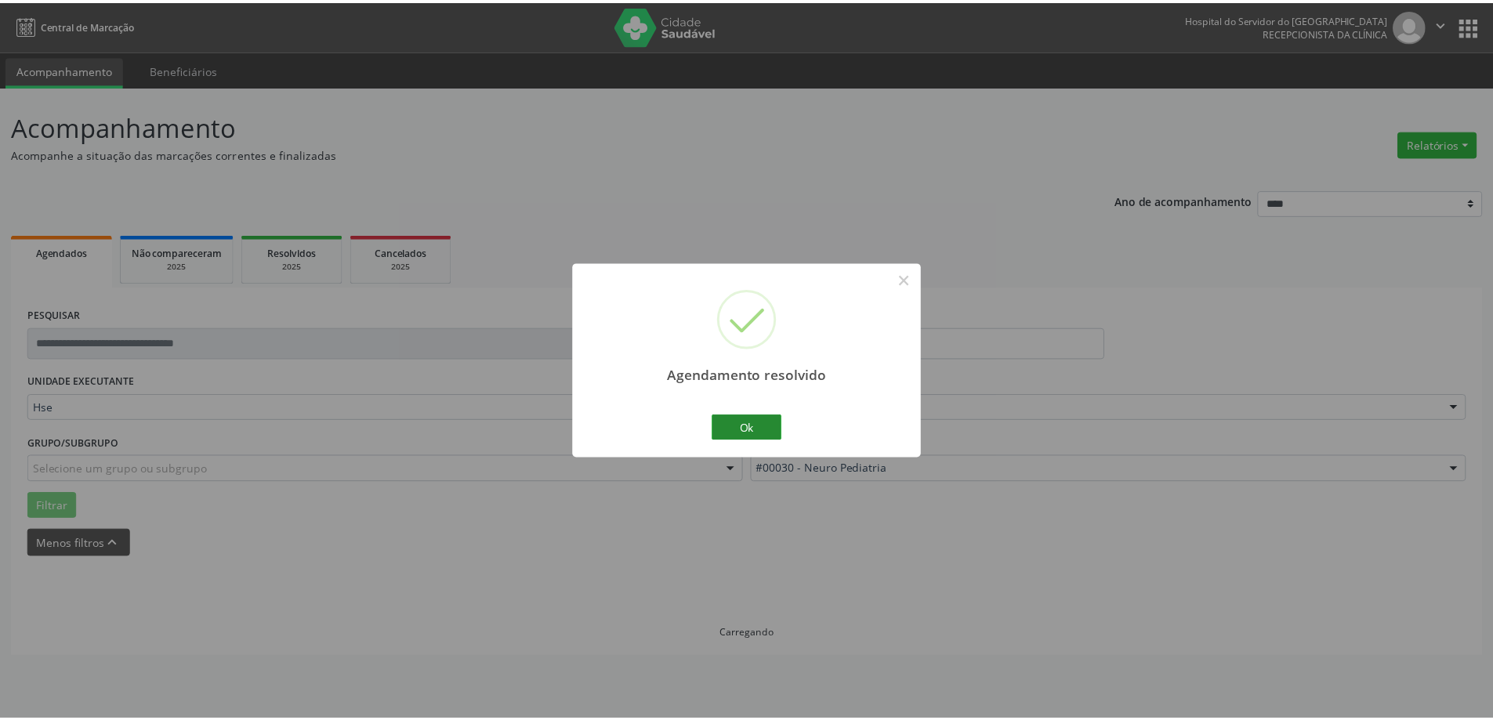
scroll to position [0, 0]
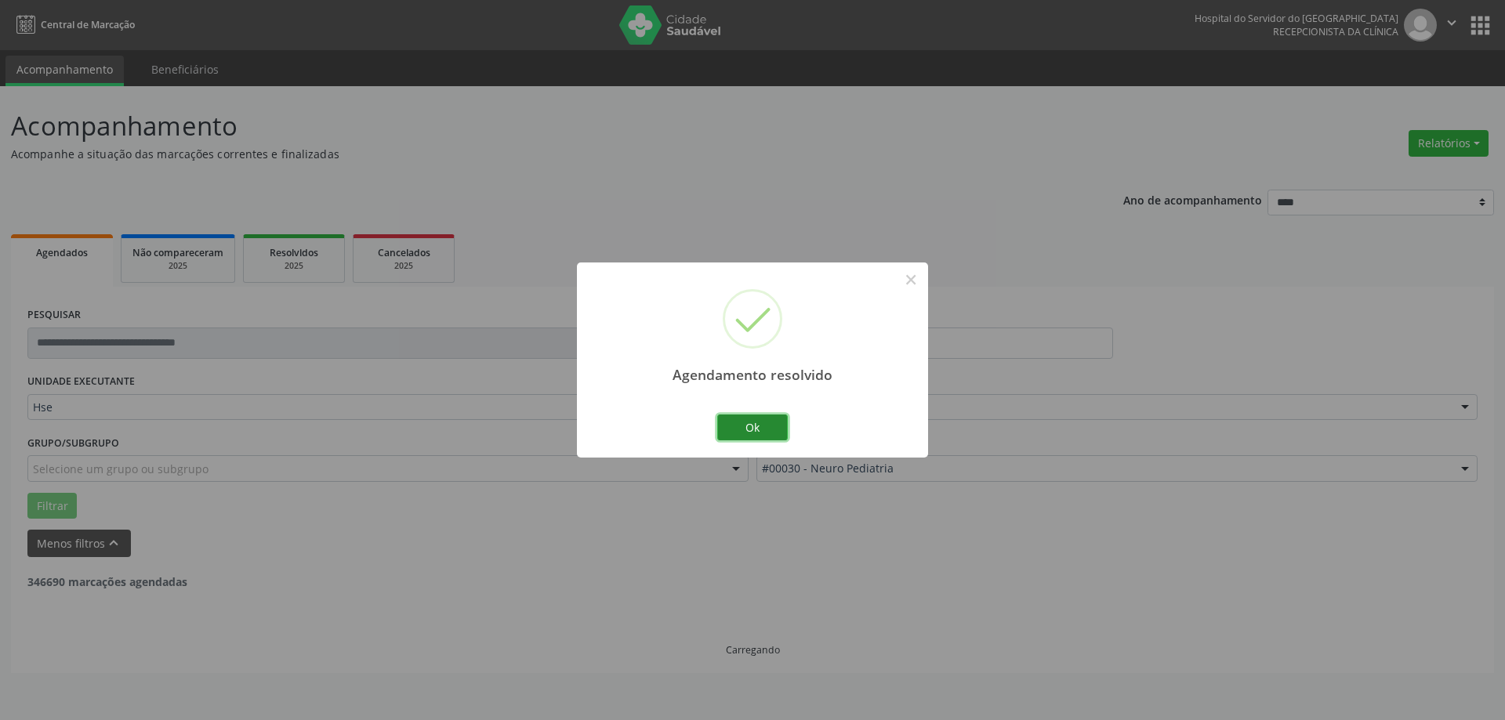
click at [725, 427] on button "Ok" at bounding box center [752, 428] width 71 height 27
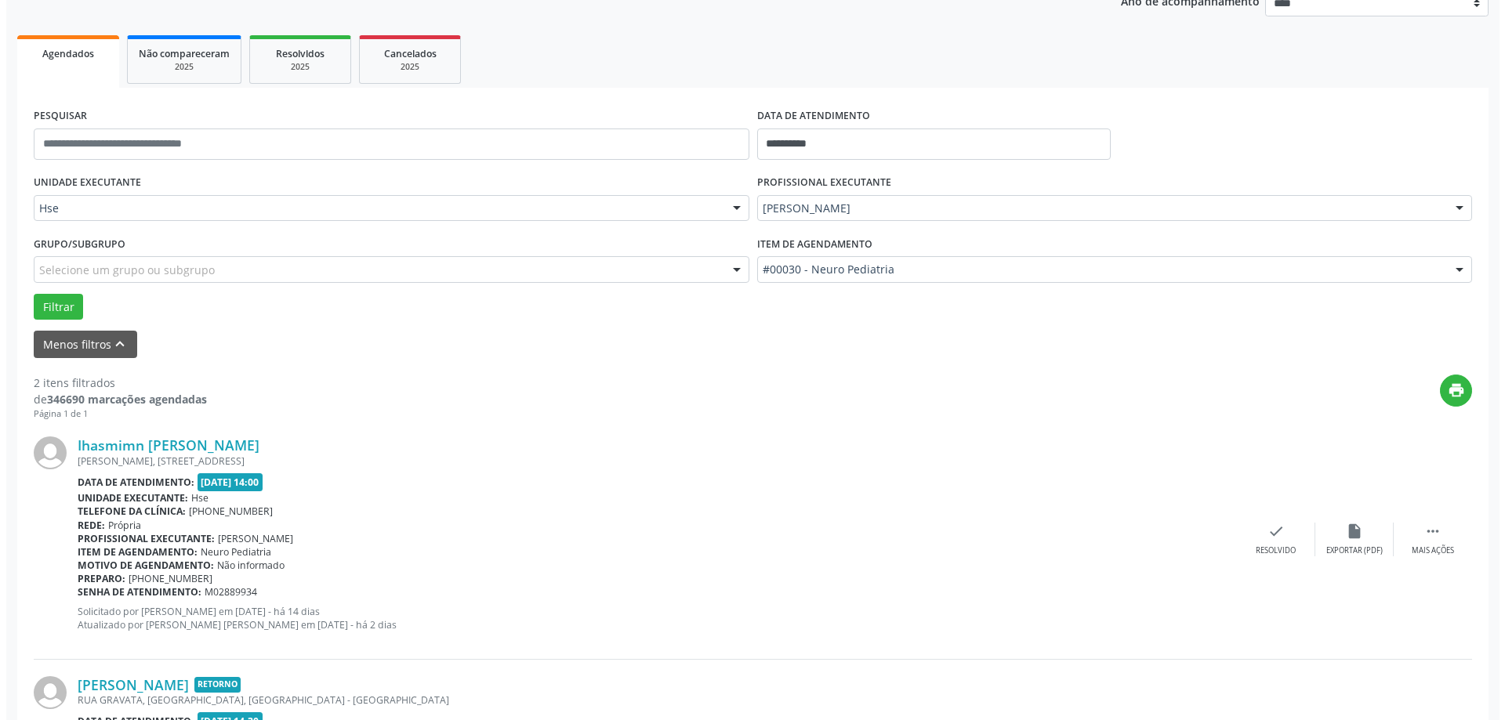
scroll to position [235, 0]
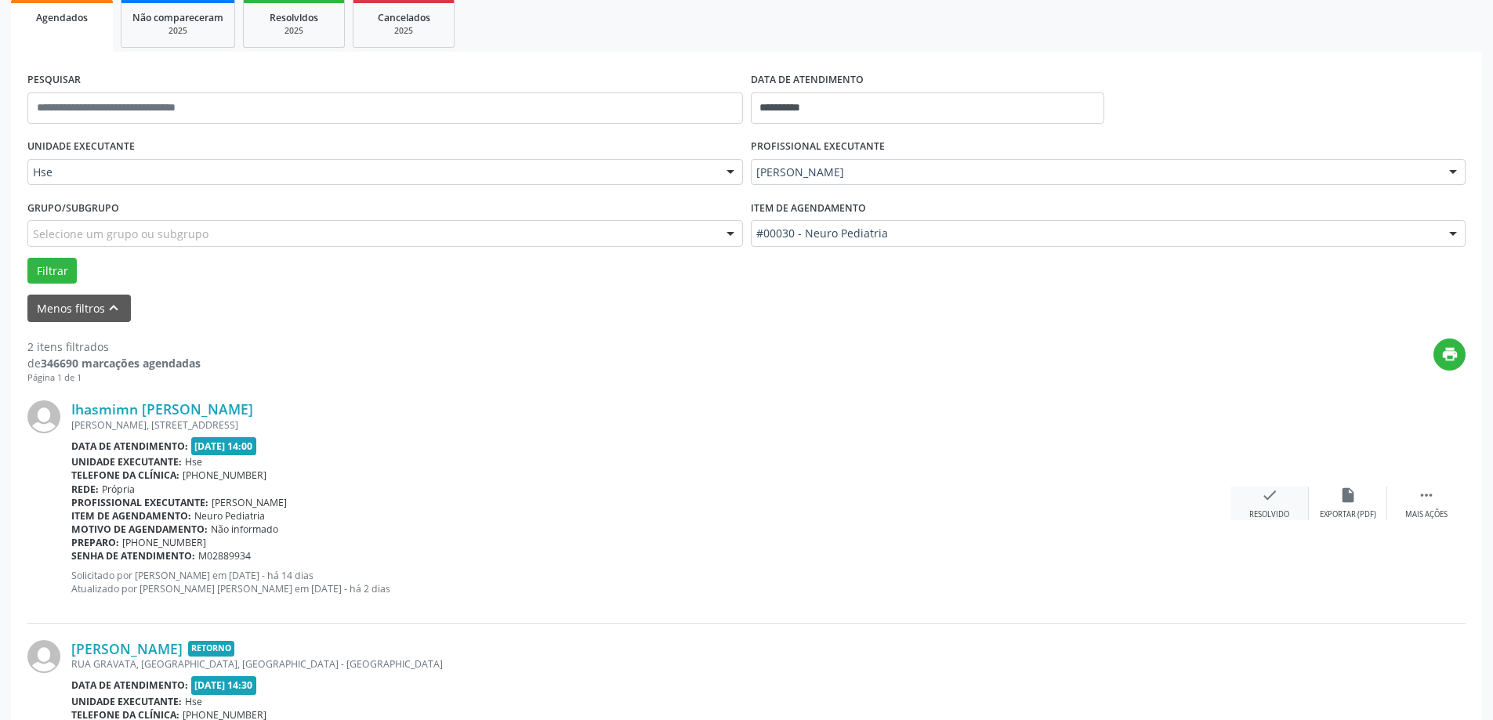
click at [1269, 498] on icon "check" at bounding box center [1269, 495] width 17 height 17
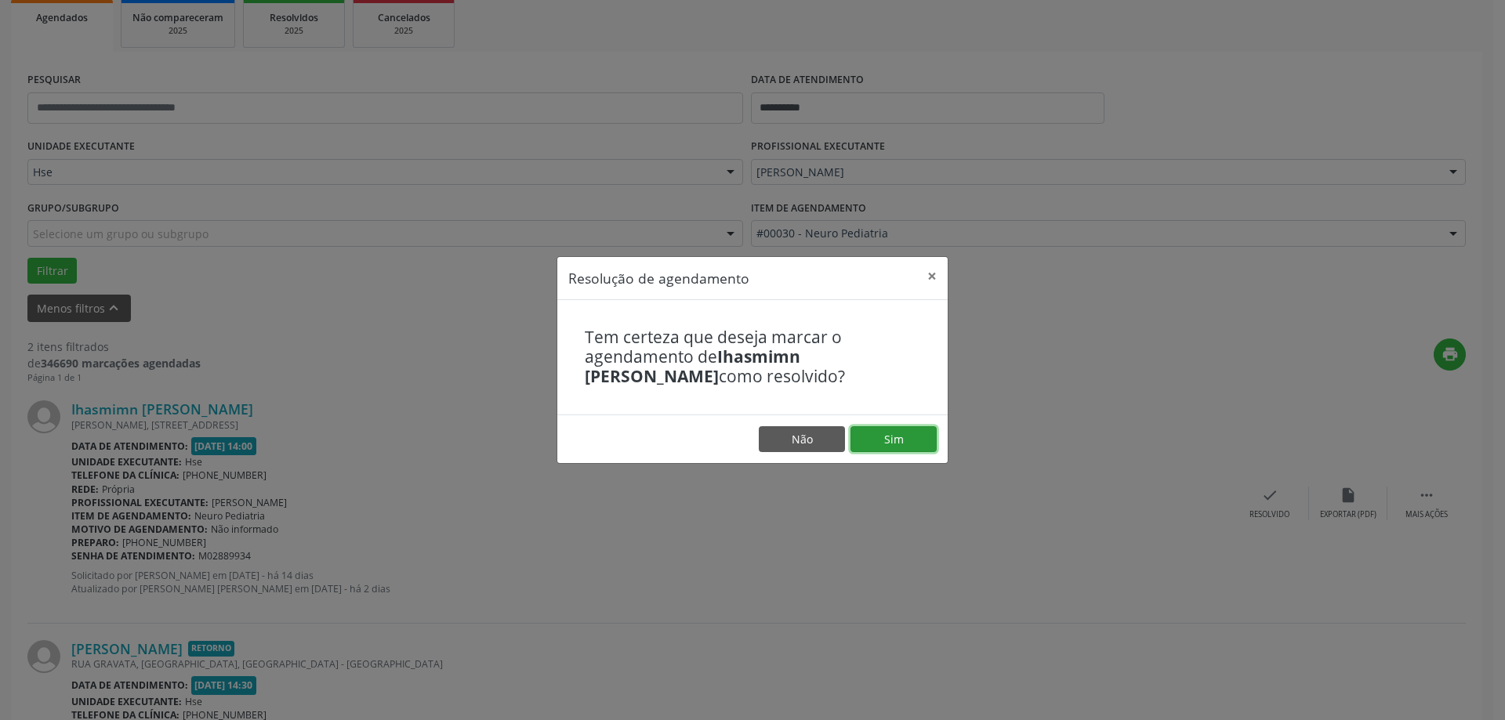
click at [890, 438] on button "Sim" at bounding box center [894, 439] width 86 height 27
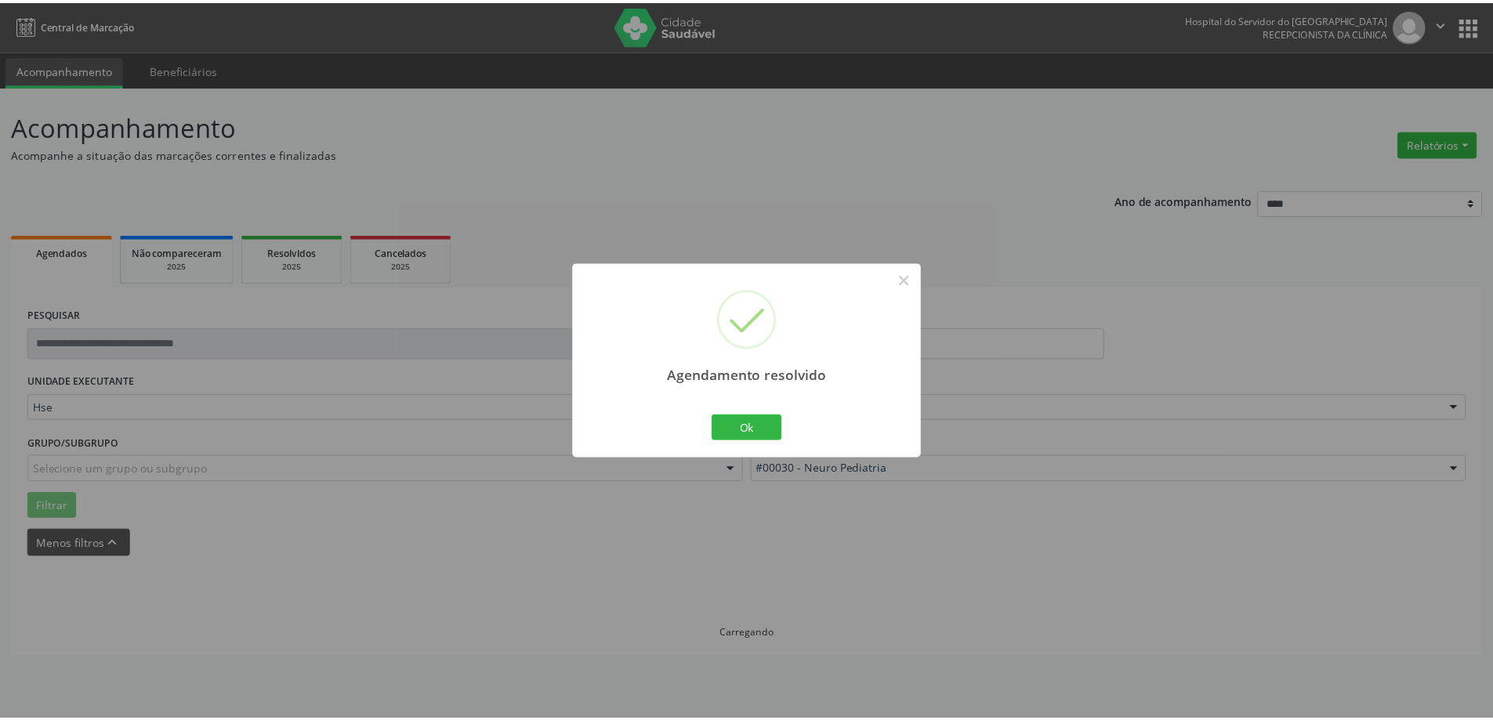
scroll to position [0, 0]
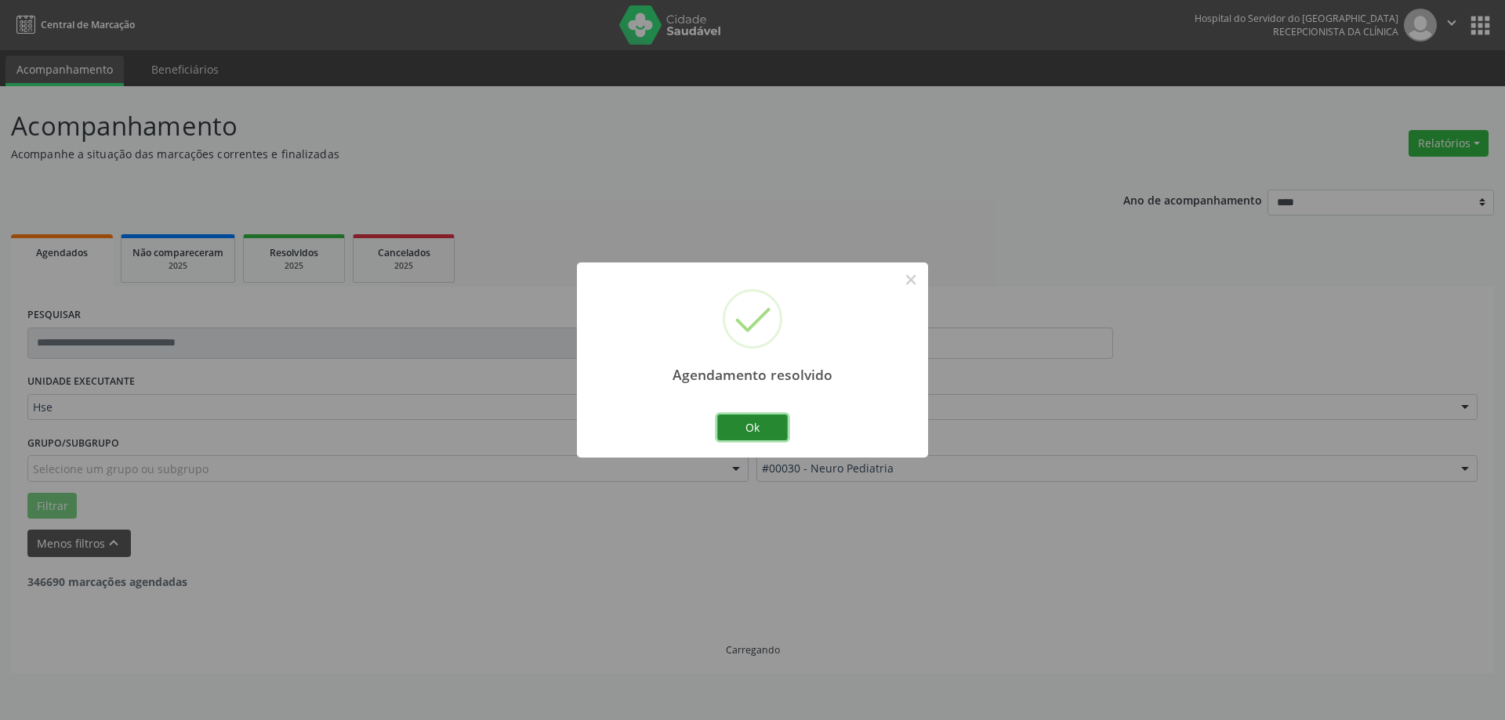
click at [759, 438] on button "Ok" at bounding box center [752, 428] width 71 height 27
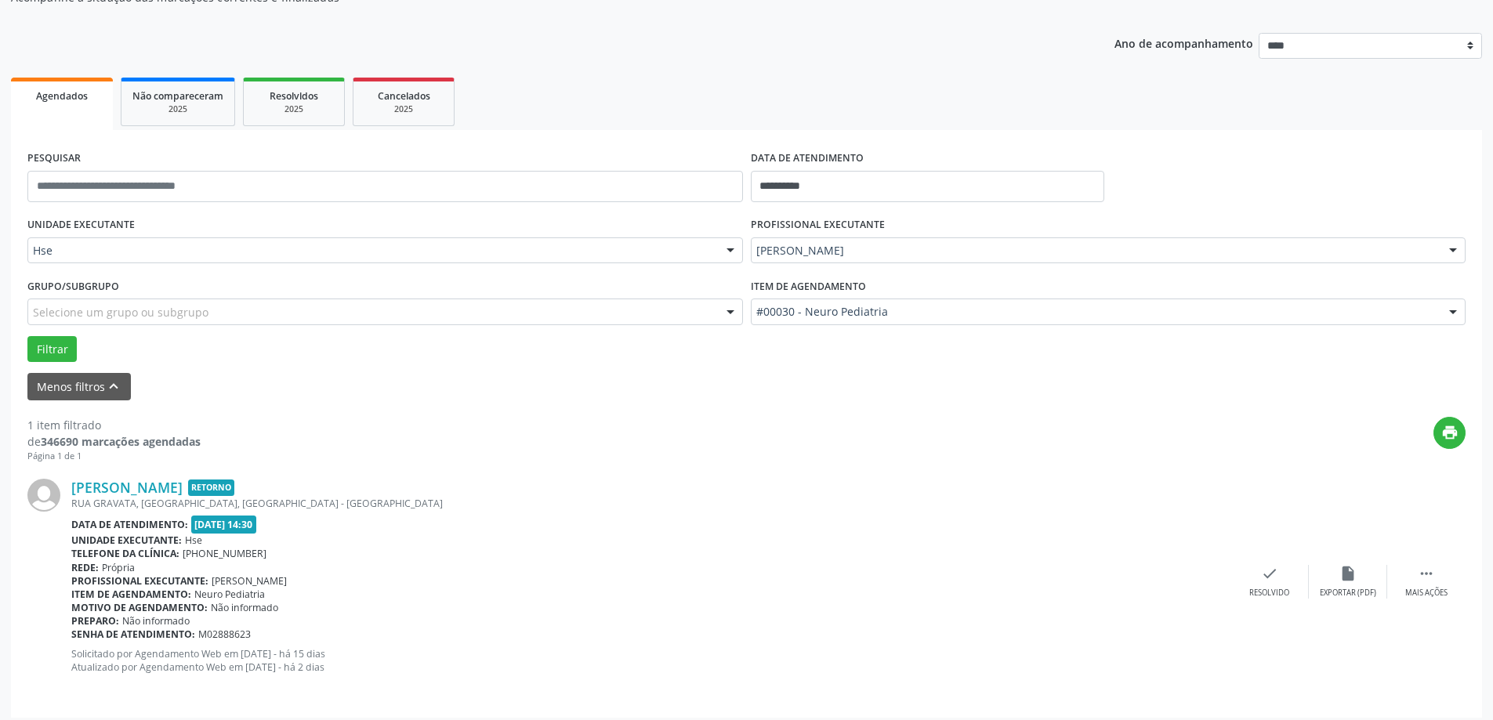
scroll to position [165, 0]
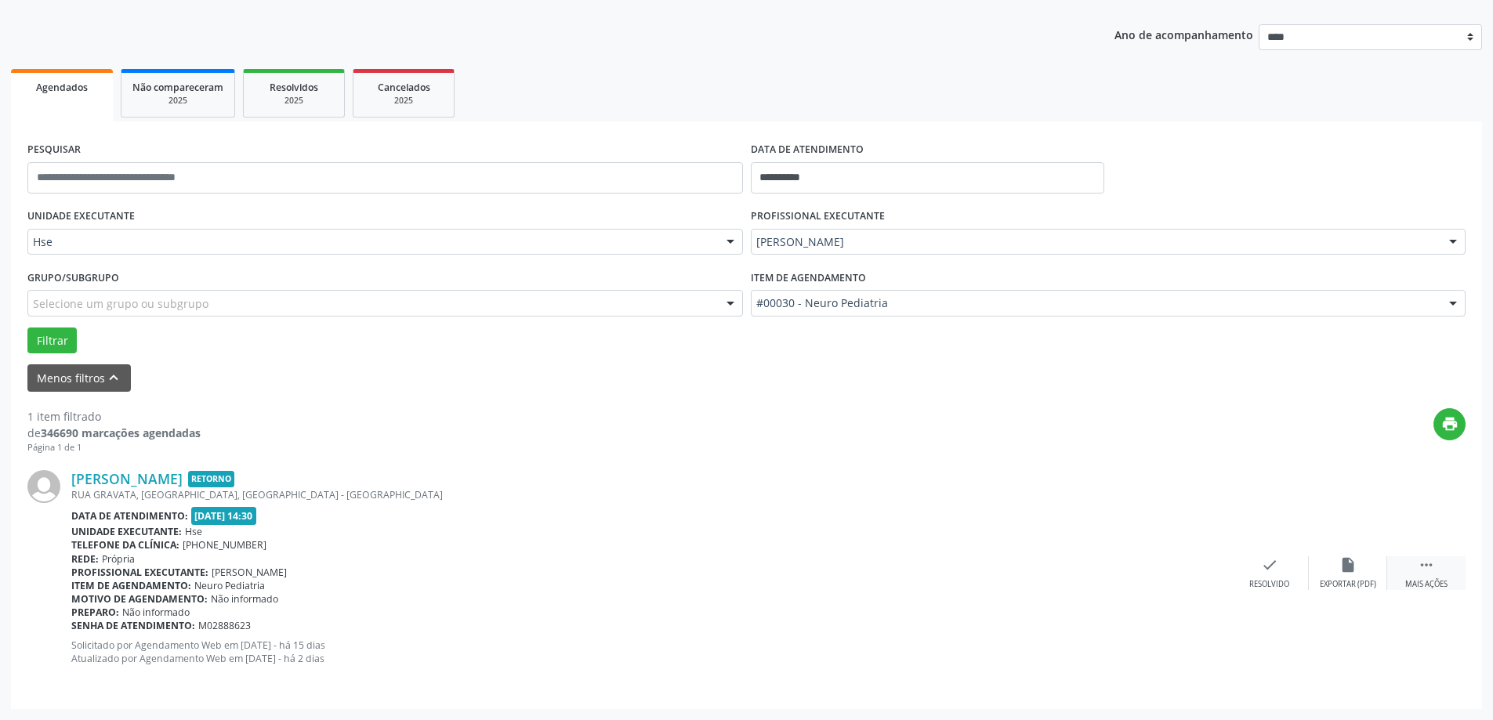
click at [1441, 573] on div " Mais ações" at bounding box center [1426, 574] width 78 height 34
click at [1337, 574] on div "alarm_off Não compareceu" at bounding box center [1348, 574] width 78 height 34
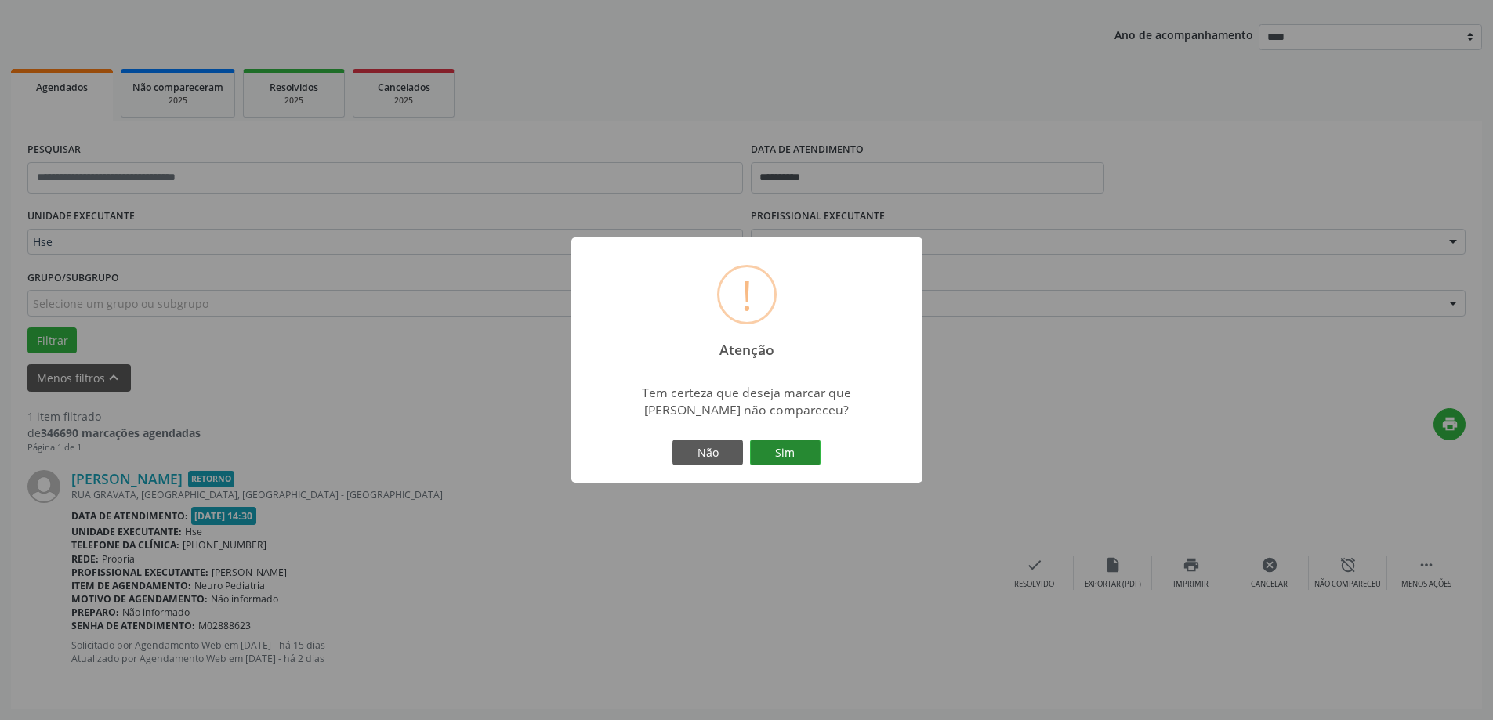
click at [788, 462] on button "Sim" at bounding box center [785, 453] width 71 height 27
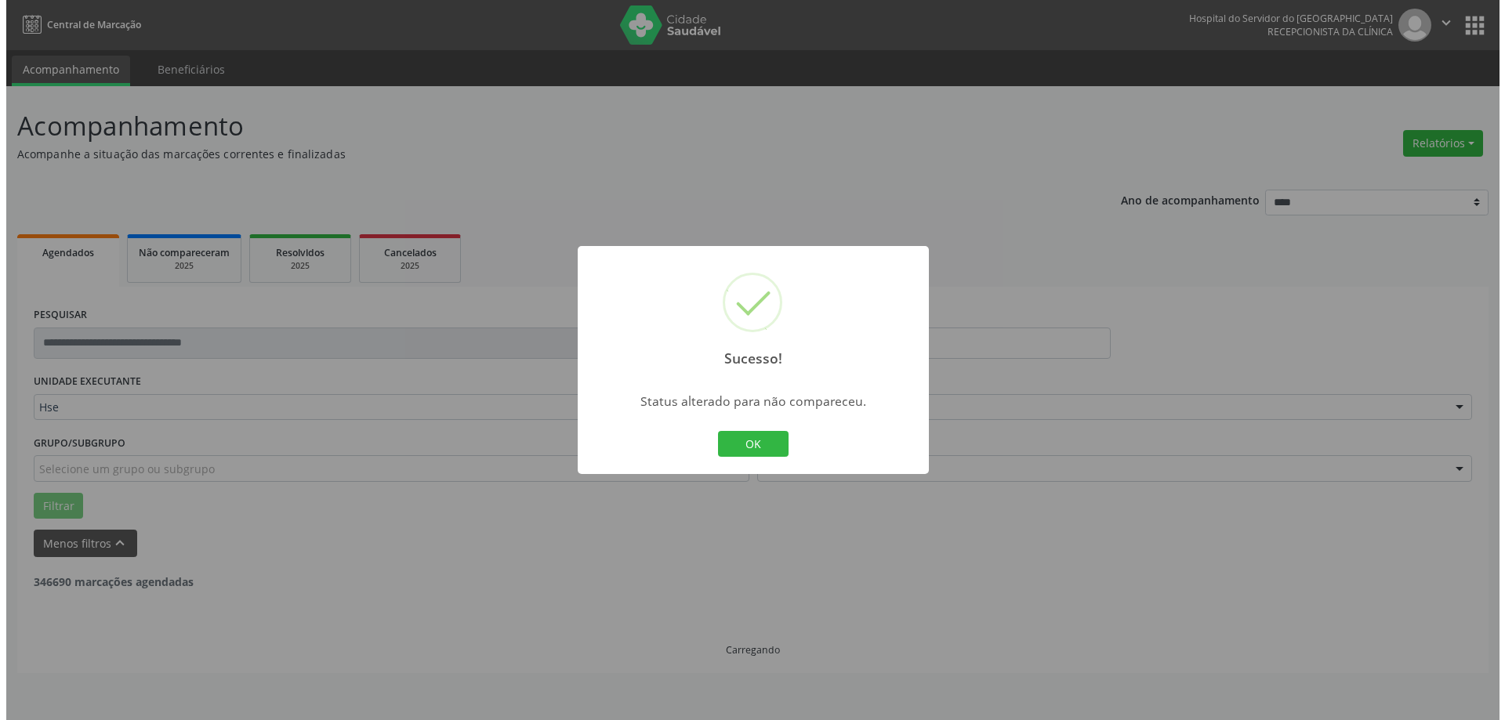
scroll to position [0, 0]
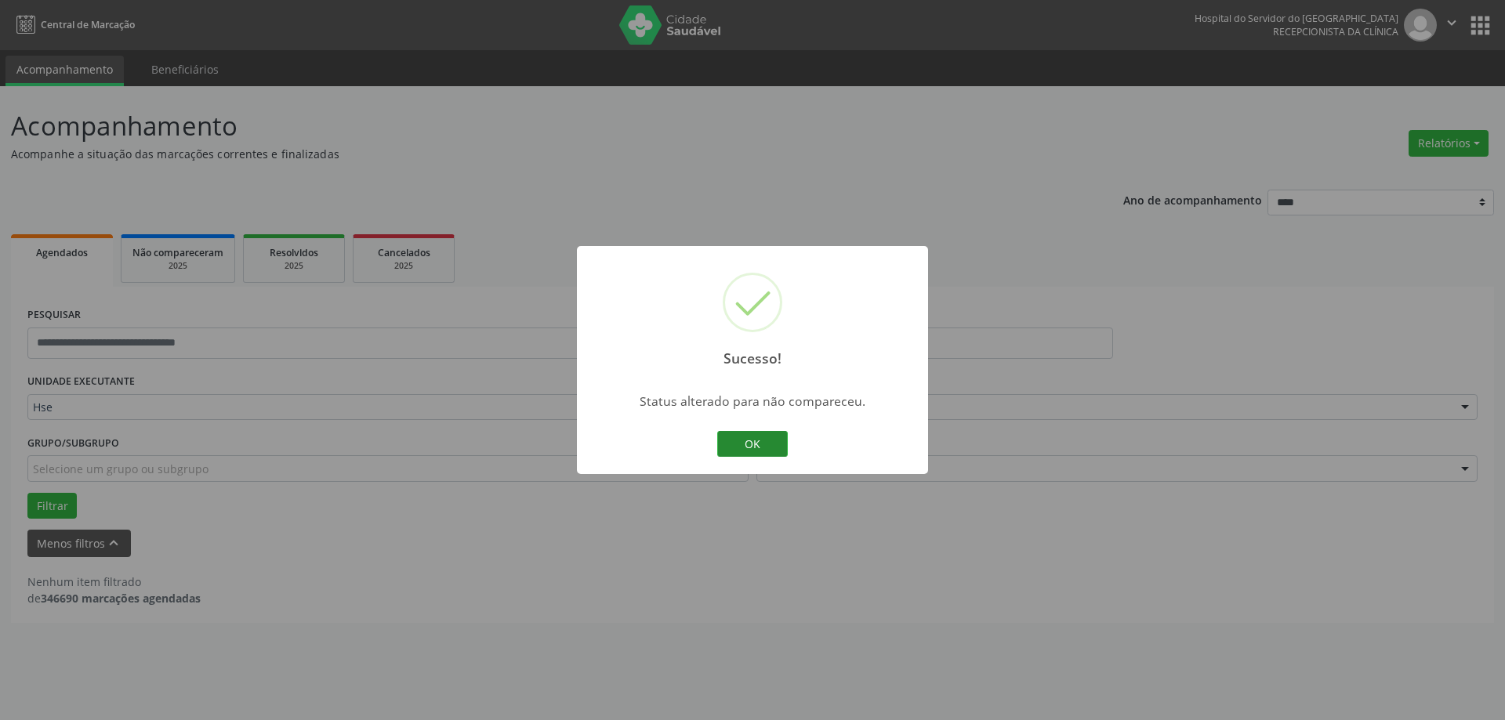
click at [729, 446] on button "OK" at bounding box center [752, 444] width 71 height 27
